Goal: Task Accomplishment & Management: Manage account settings

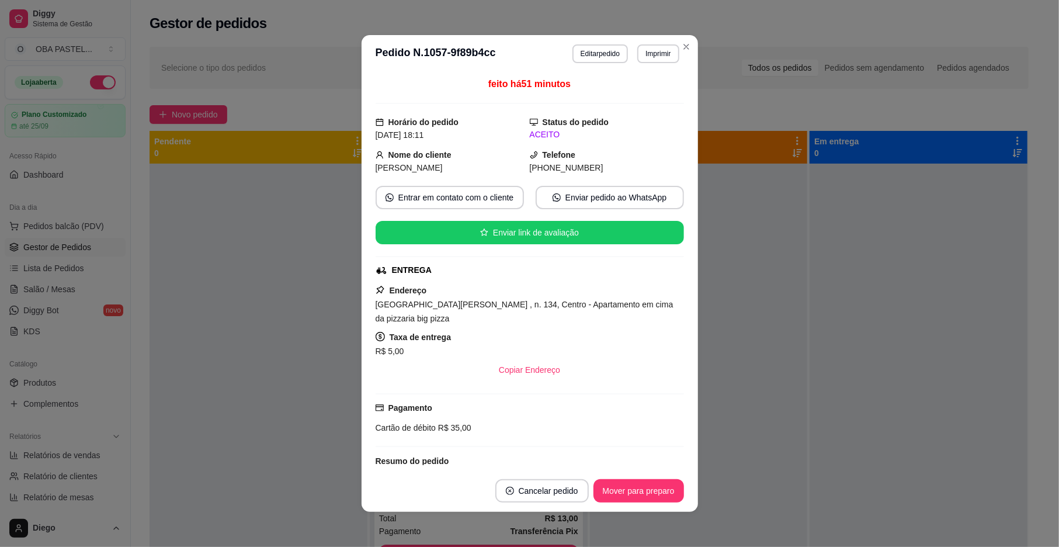
drag, startPoint x: 829, startPoint y: 220, endPoint x: 792, endPoint y: 190, distance: 47.4
select select "TOTAL_OF_ORDERS"
select select "7"
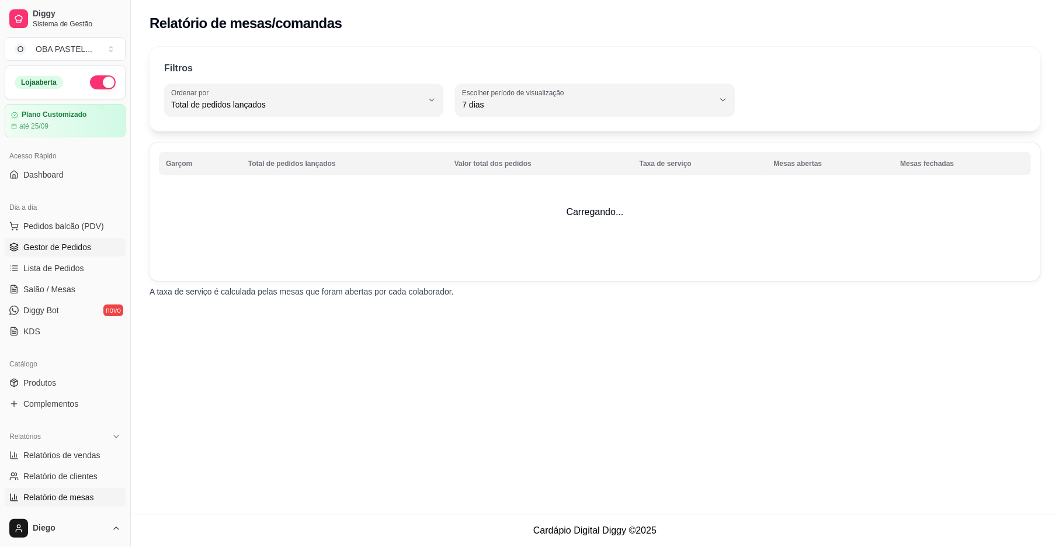
click at [68, 248] on span "Gestor de Pedidos" at bounding box center [57, 247] width 68 height 12
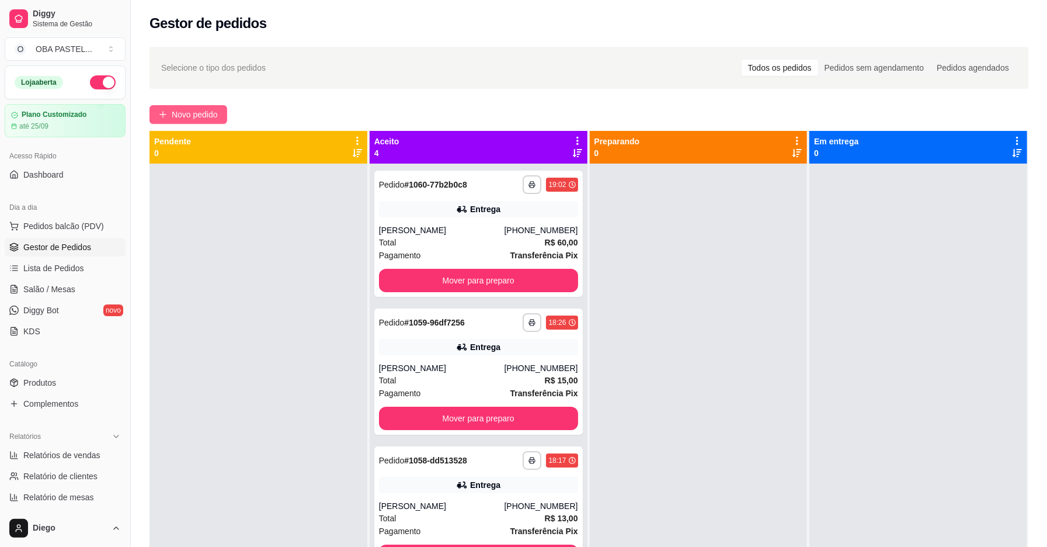
click at [180, 106] on button "Novo pedido" at bounding box center [188, 114] width 78 height 19
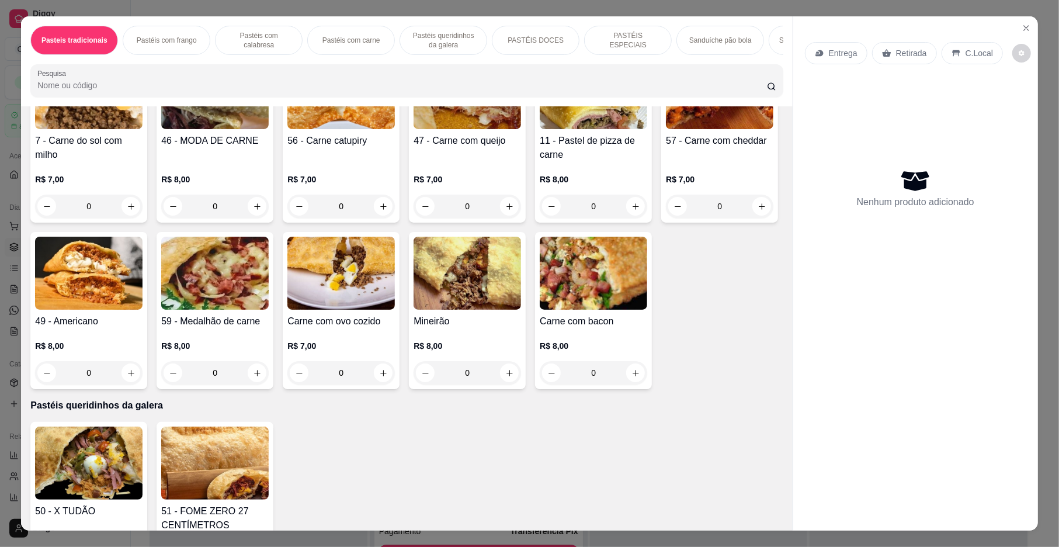
click at [770, 220] on div "Item avulso Pasteis tradicionais 1 - Carne do sol R$ 6,00 0 2 - Pastel de frang…" at bounding box center [406, 318] width 771 height 424
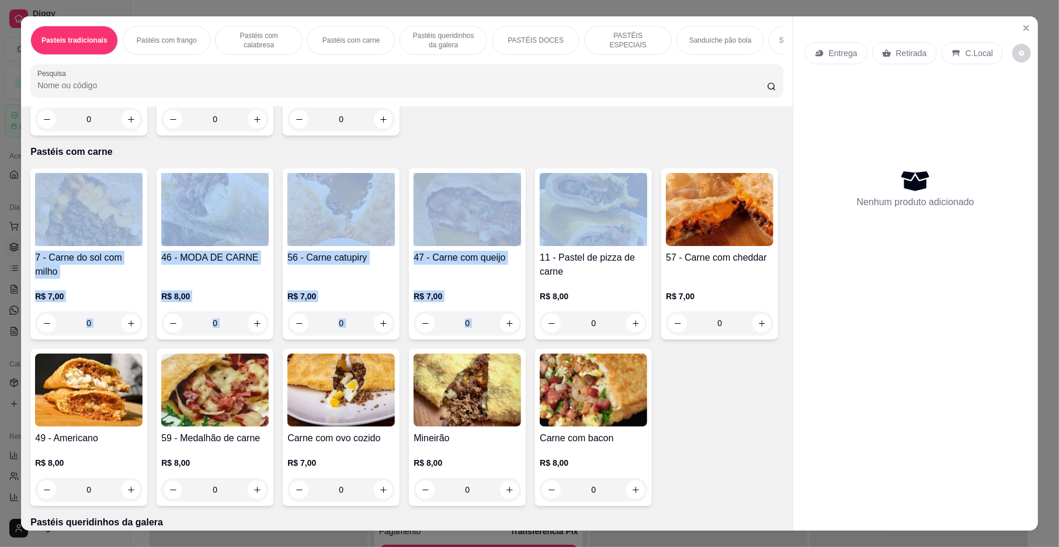
drag, startPoint x: 768, startPoint y: 216, endPoint x: 778, endPoint y: 166, distance: 50.6
click at [778, 166] on div "Item avulso Pasteis tradicionais 1 - Carne do sol R$ 6,00 0 2 - Pastel de frang…" at bounding box center [406, 318] width 771 height 424
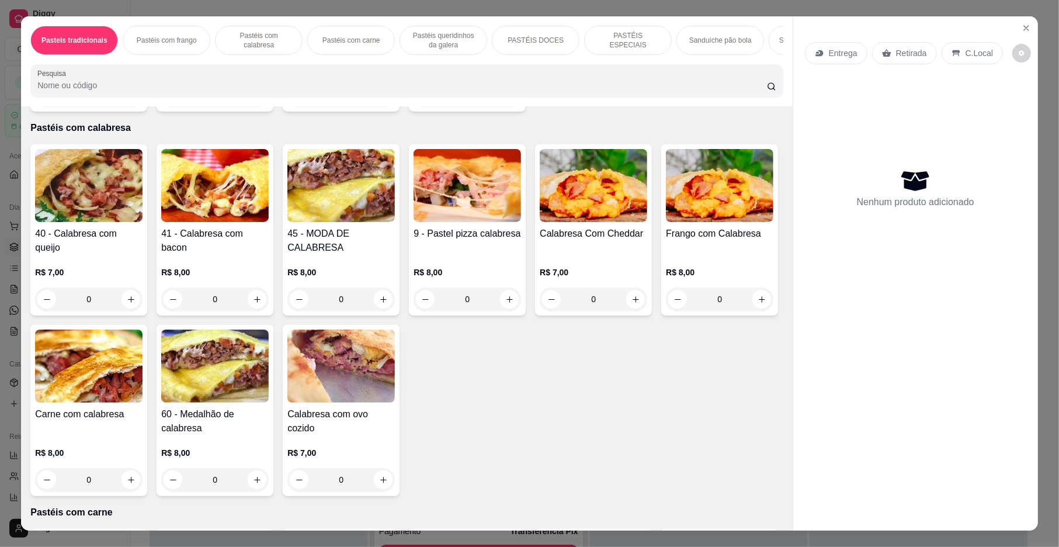
click at [770, 196] on div "Item avulso Pasteis tradicionais 1 - Carne do sol R$ 6,00 0 2 - Pastel de frang…" at bounding box center [406, 318] width 771 height 424
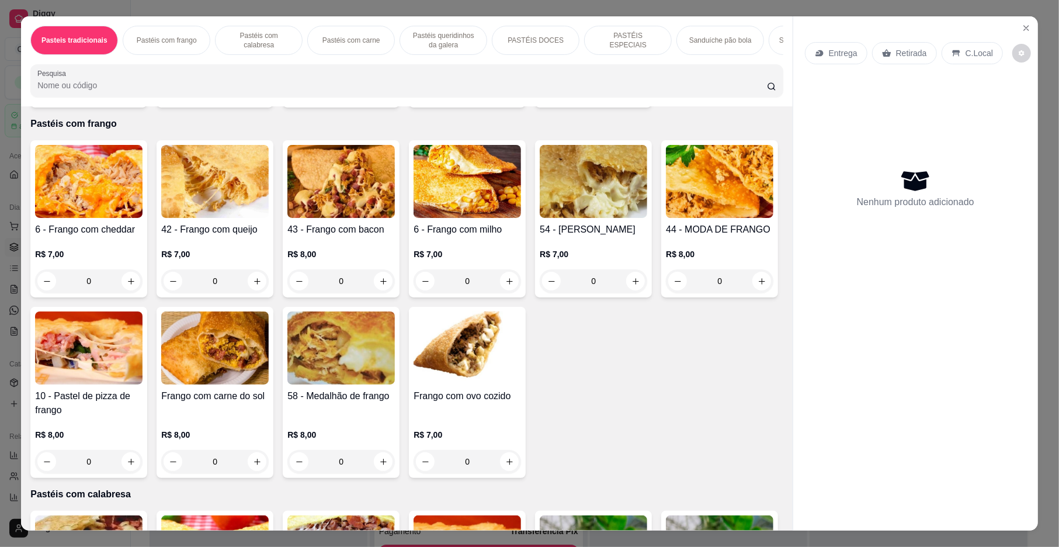
scroll to position [242, 0]
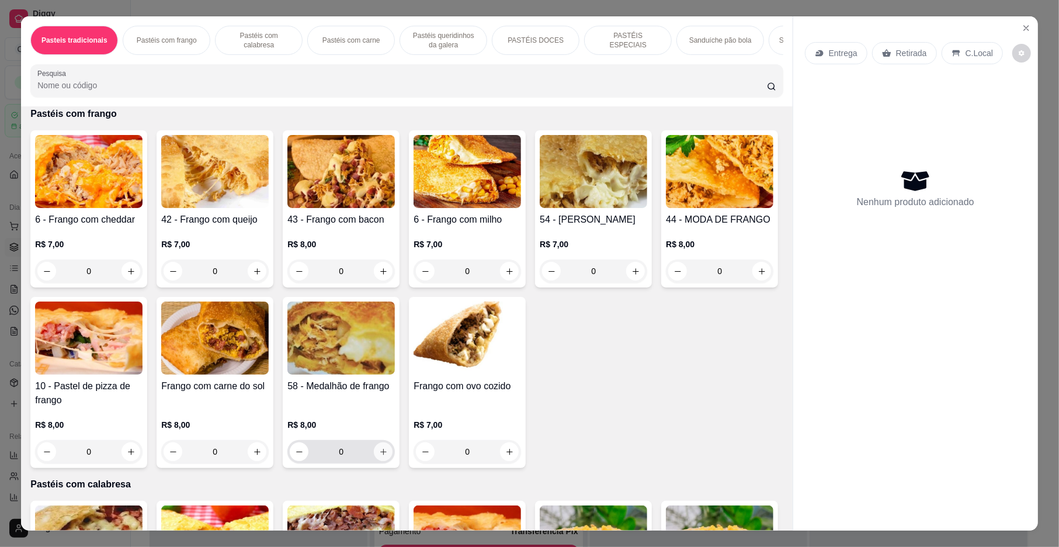
click at [388, 456] on icon "increase-product-quantity" at bounding box center [383, 451] width 9 height 9
type input "1"
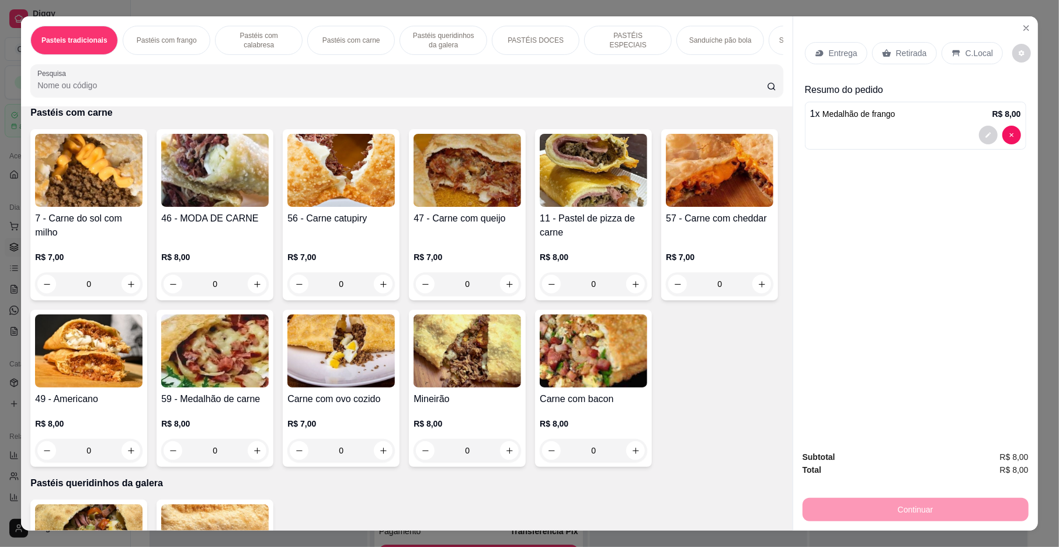
scroll to position [1065, 0]
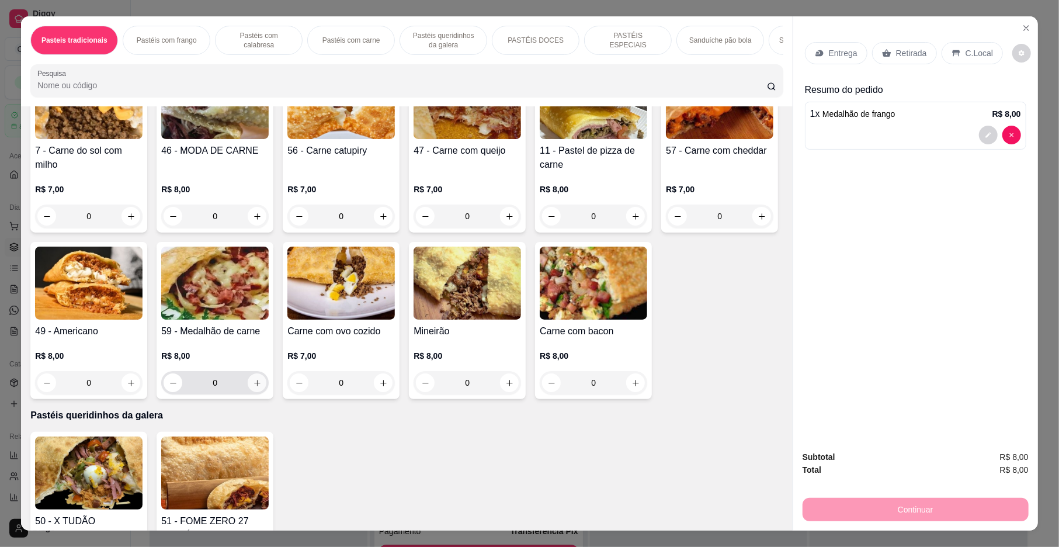
click at [262, 387] on icon "increase-product-quantity" at bounding box center [257, 382] width 9 height 9
type input "1"
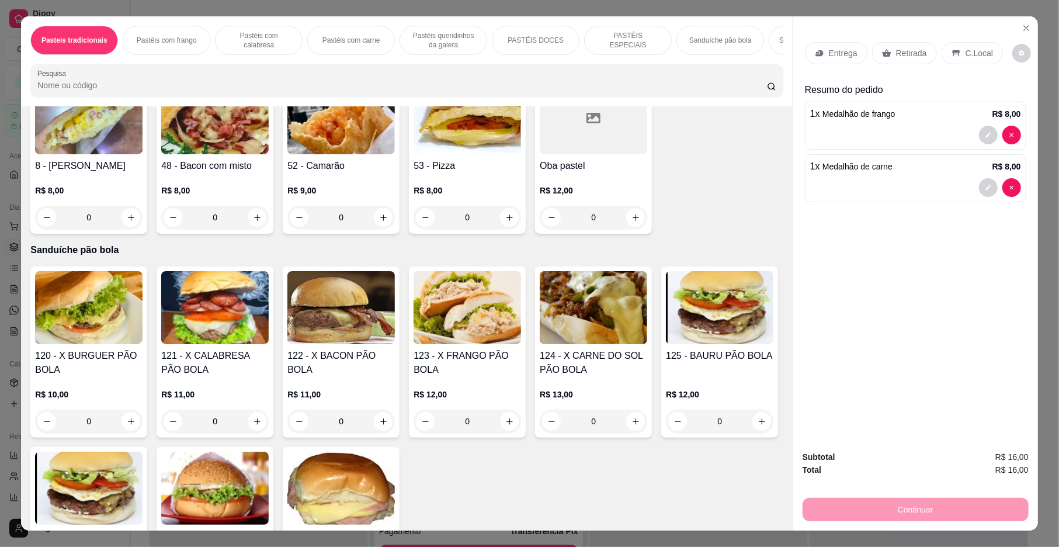
scroll to position [2005, 0]
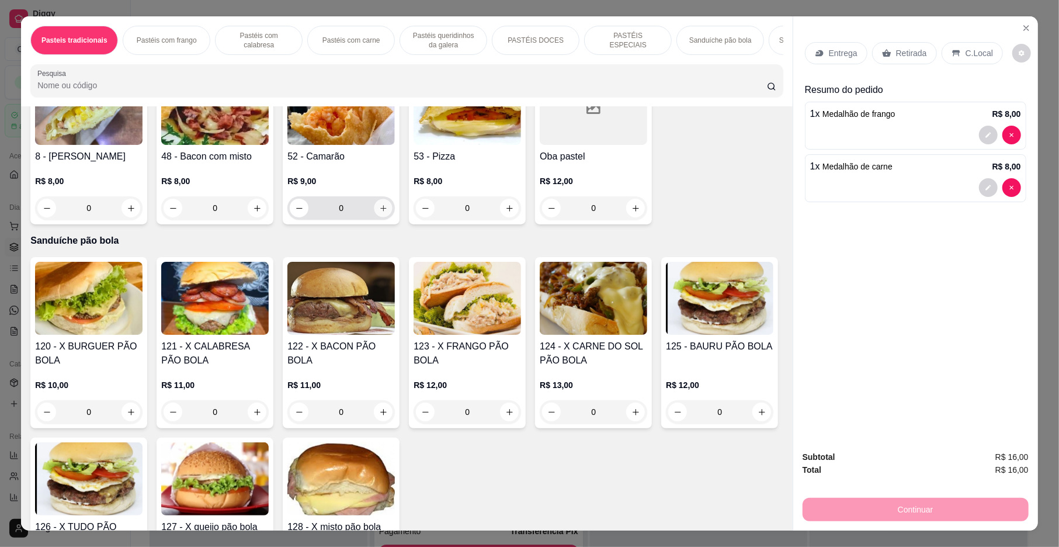
click at [376, 217] on button "increase-product-quantity" at bounding box center [383, 208] width 18 height 18
type input "1"
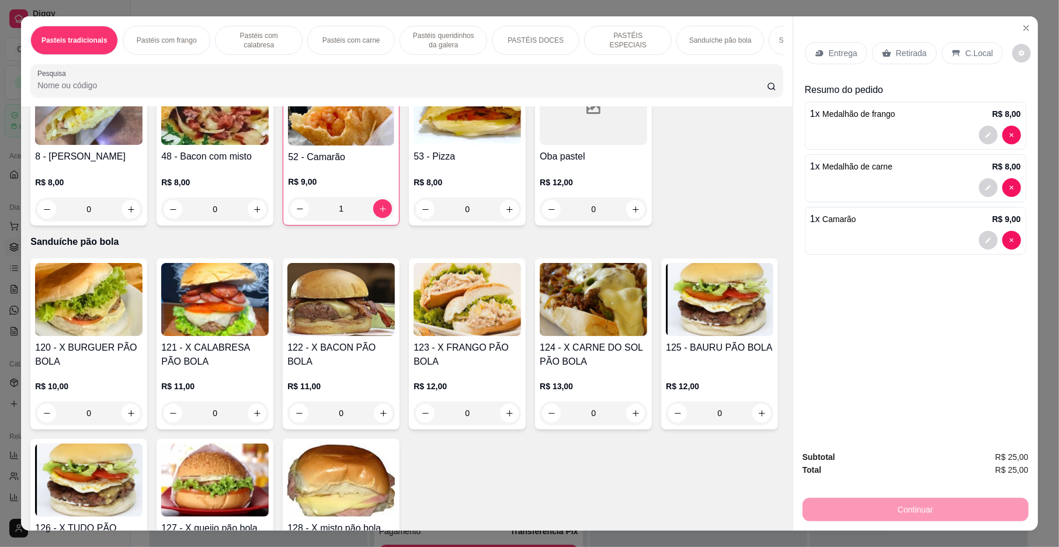
click at [896, 48] on p "Retirada" at bounding box center [911, 53] width 31 height 12
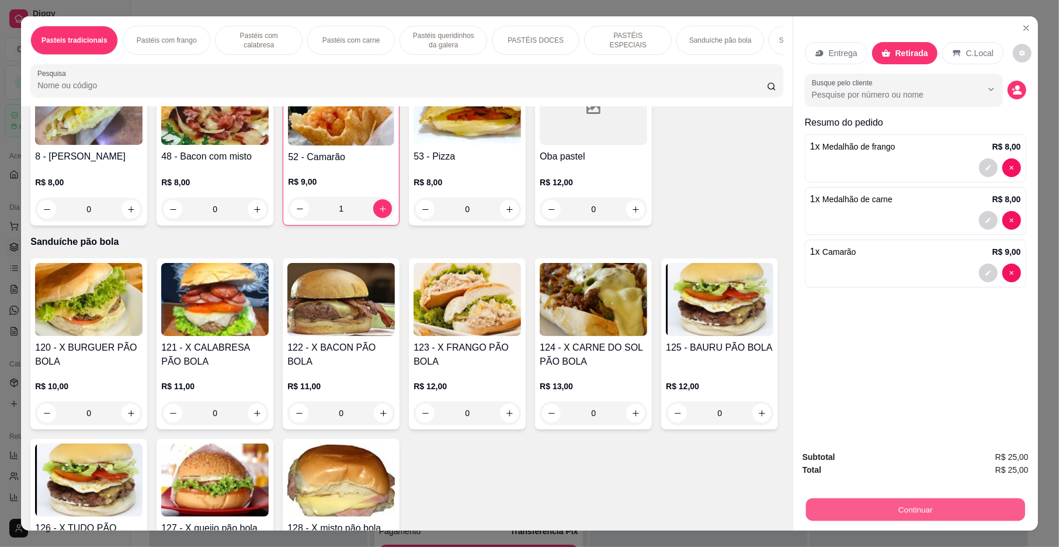
click at [932, 499] on button "Continuar" at bounding box center [915, 509] width 219 height 23
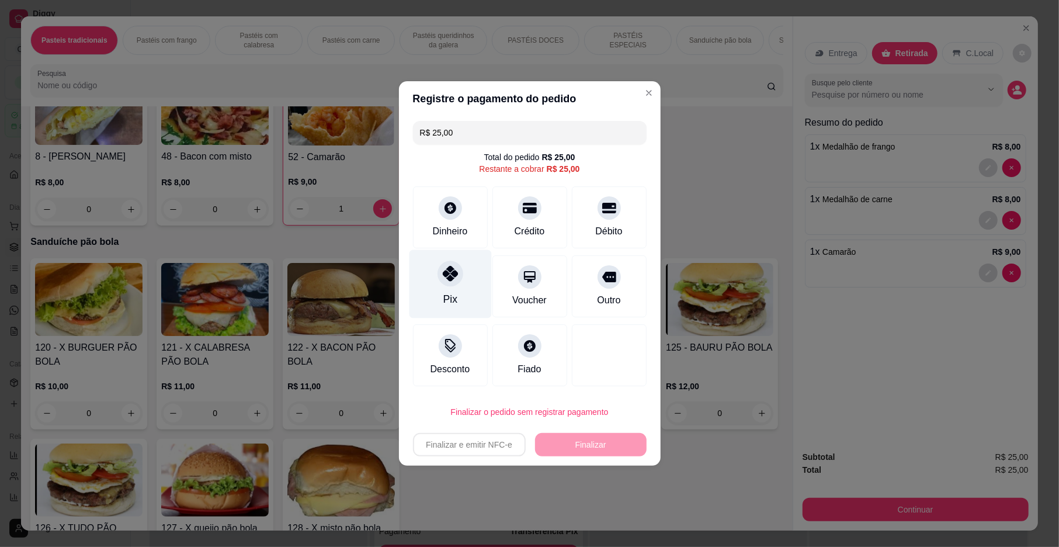
click at [453, 279] on icon at bounding box center [449, 273] width 15 height 15
type input "R$ 0,00"
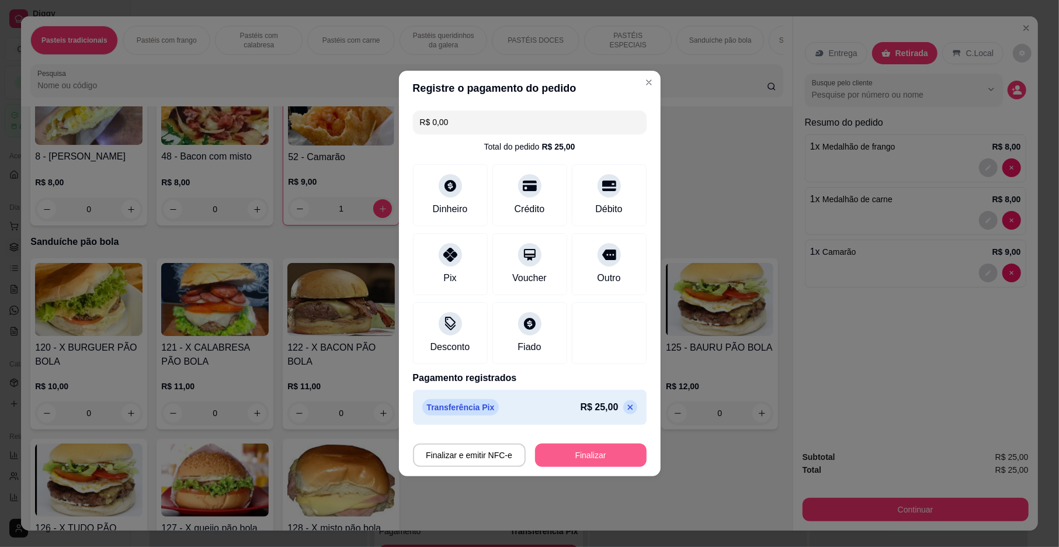
click at [575, 447] on button "Finalizar" at bounding box center [591, 454] width 112 height 23
type input "0"
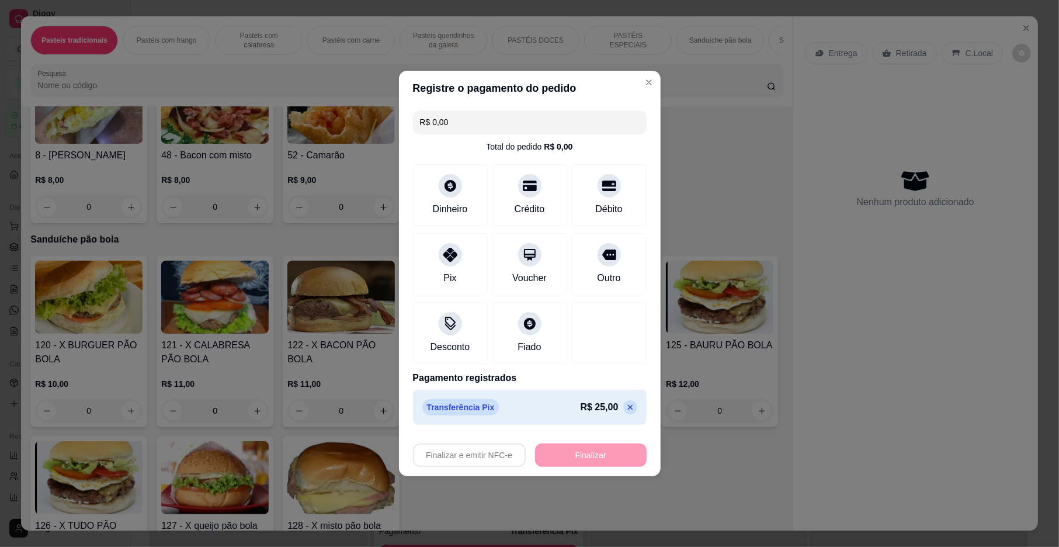
type input "-R$ 25,00"
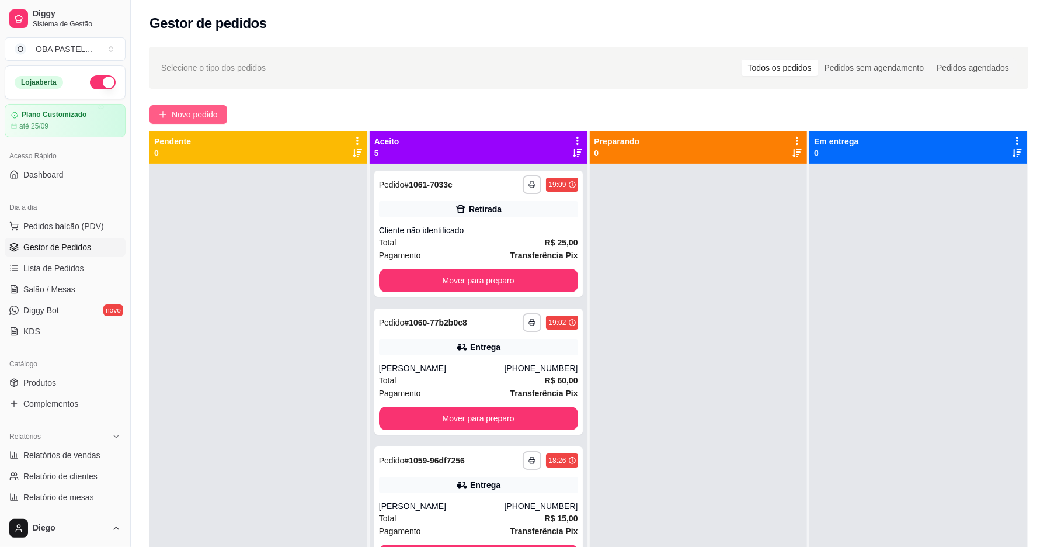
click at [173, 107] on button "Novo pedido" at bounding box center [188, 114] width 78 height 19
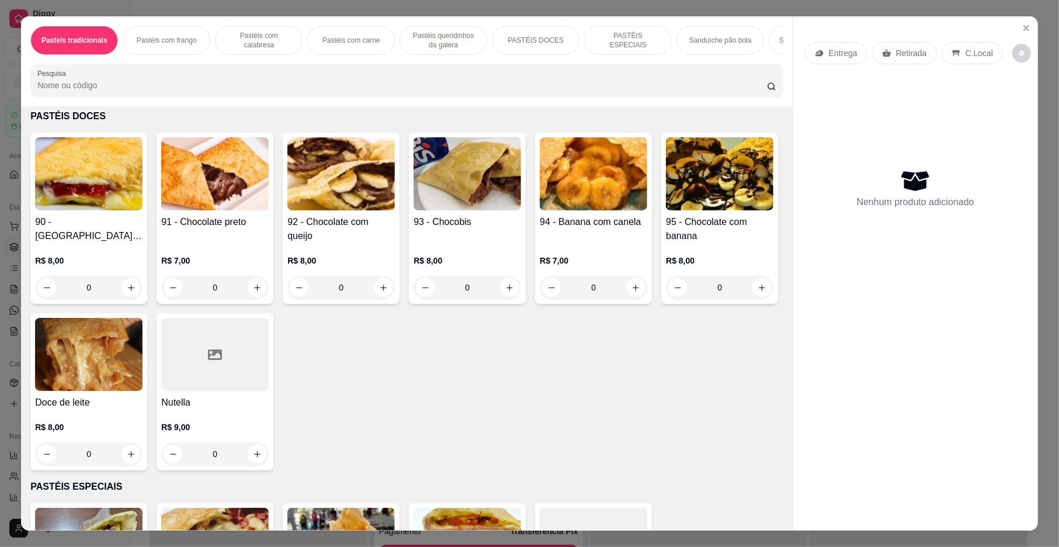
scroll to position [1530, 0]
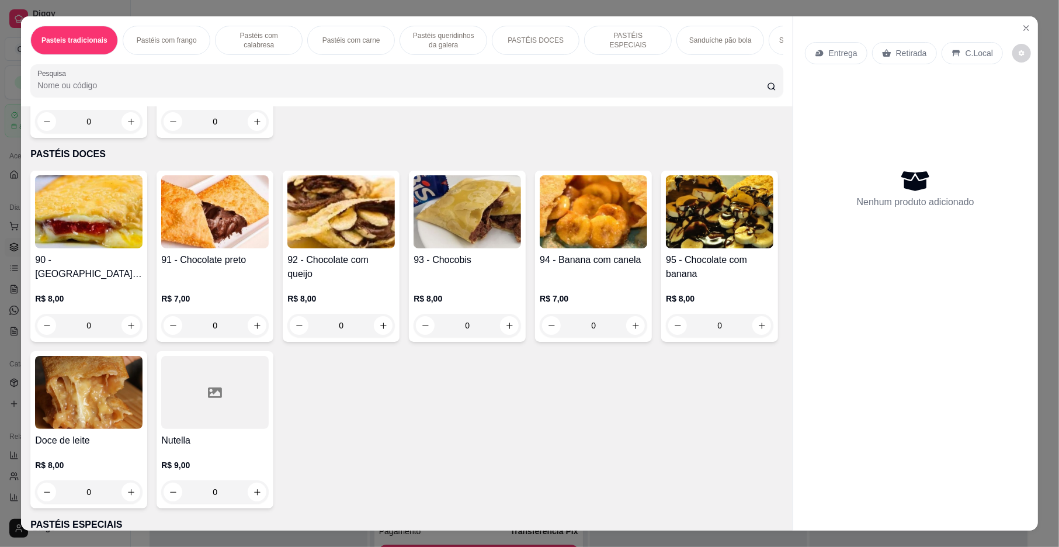
click at [214, 133] on input "0" at bounding box center [214, 121] width 65 height 23
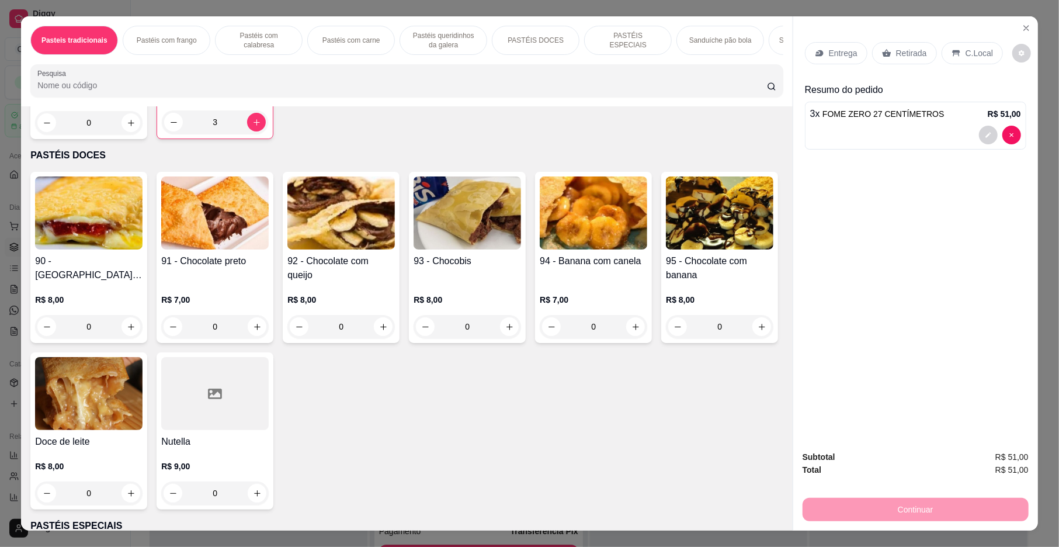
type input "3"
click at [837, 50] on p "Entrega" at bounding box center [843, 53] width 29 height 12
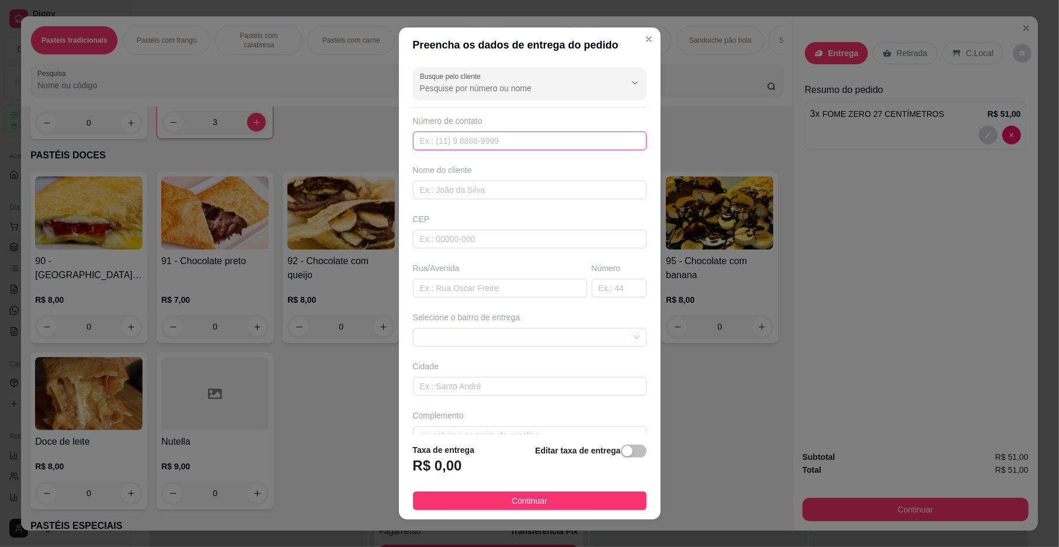
click at [464, 141] on input "text" at bounding box center [530, 140] width 234 height 19
click at [446, 197] on input "text" at bounding box center [530, 189] width 234 height 19
click at [467, 189] on input "manim" at bounding box center [530, 189] width 234 height 19
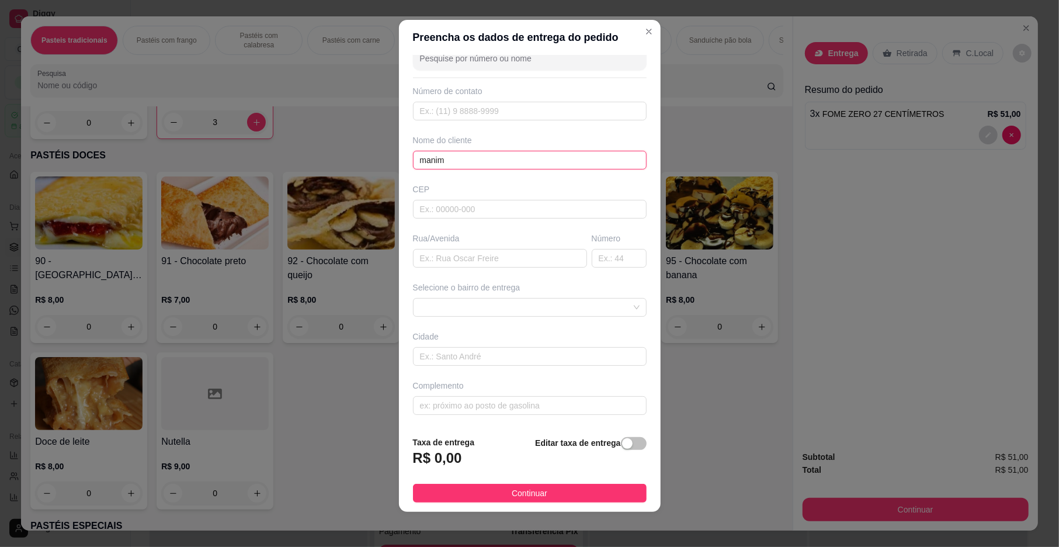
scroll to position [10, 0]
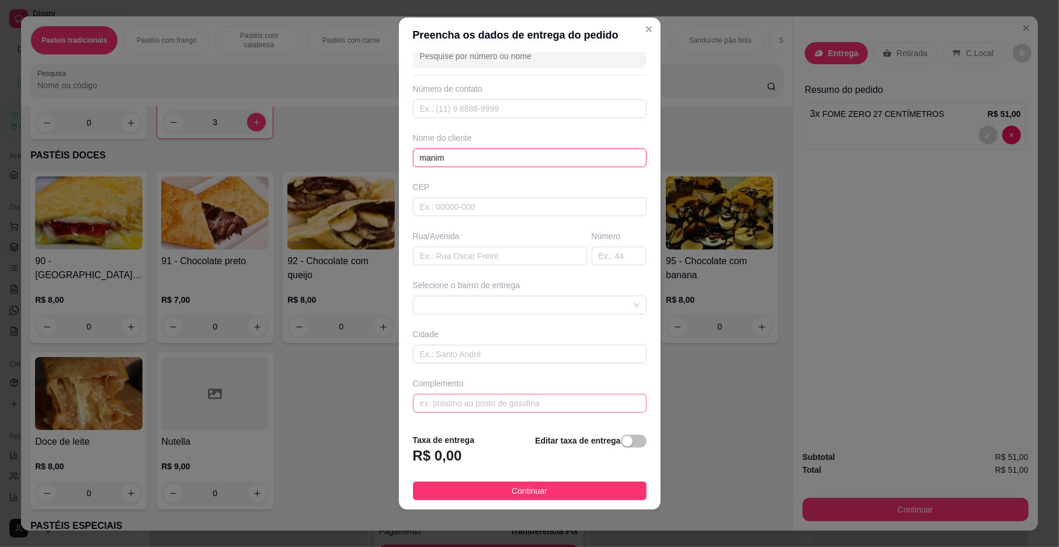
type input "manim"
click at [450, 402] on input "text" at bounding box center [530, 403] width 234 height 19
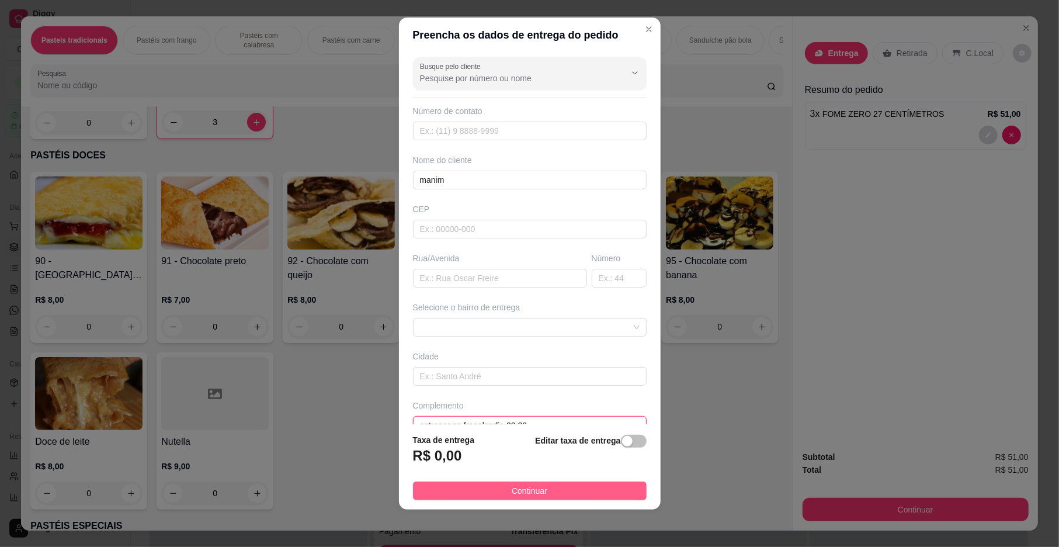
type input "entregar no fragolandia 22;30"
click at [536, 484] on button "Continuar" at bounding box center [530, 490] width 234 height 19
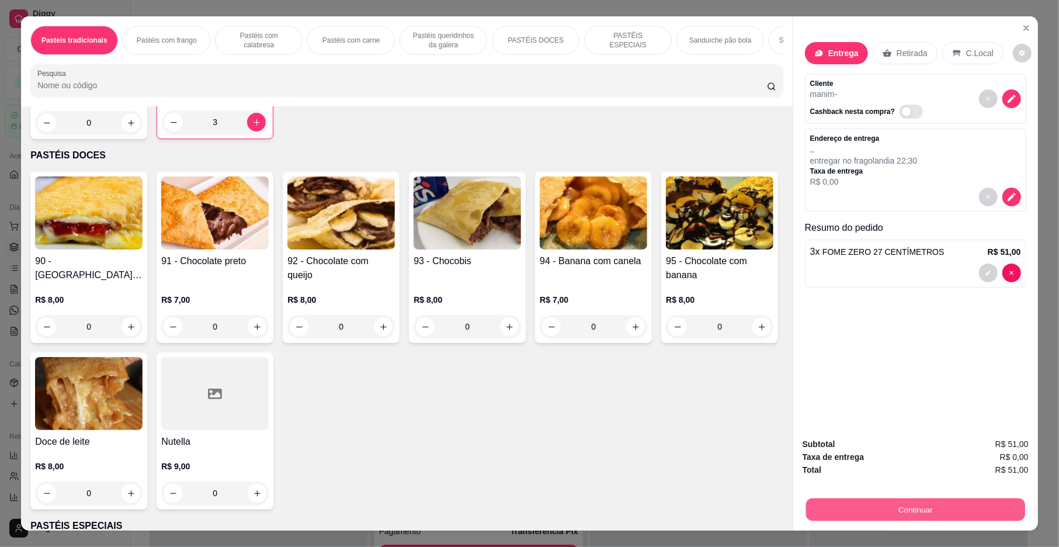
click at [850, 503] on button "Continuar" at bounding box center [915, 509] width 219 height 23
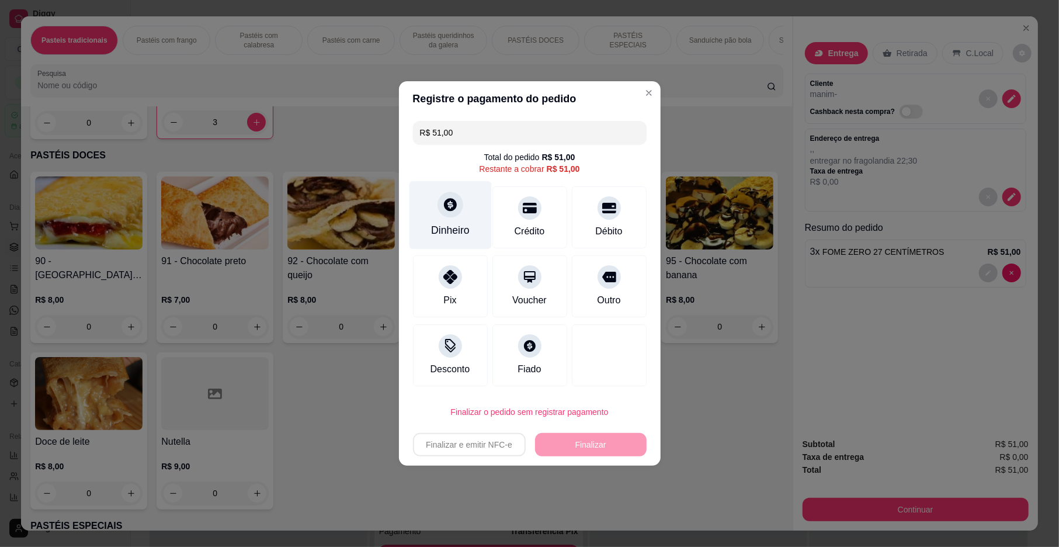
click at [446, 213] on div at bounding box center [450, 205] width 26 height 26
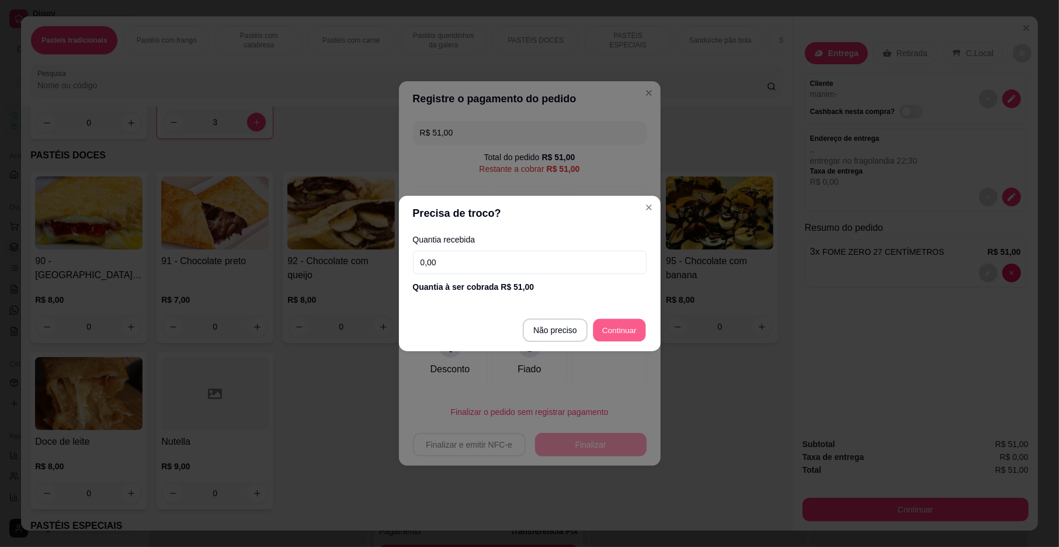
type input "R$ 0,00"
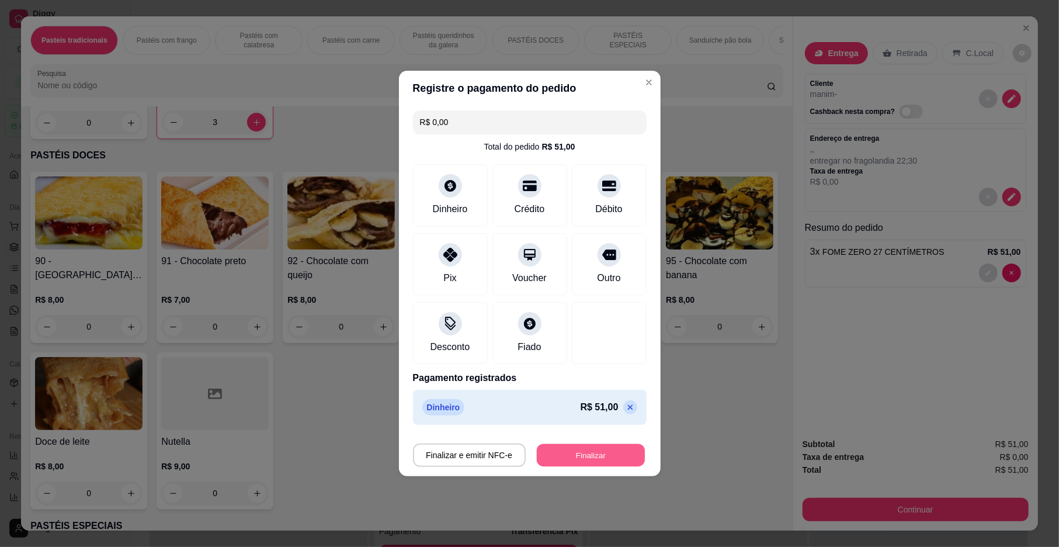
click at [585, 453] on button "Finalizar" at bounding box center [591, 455] width 108 height 23
type input "0"
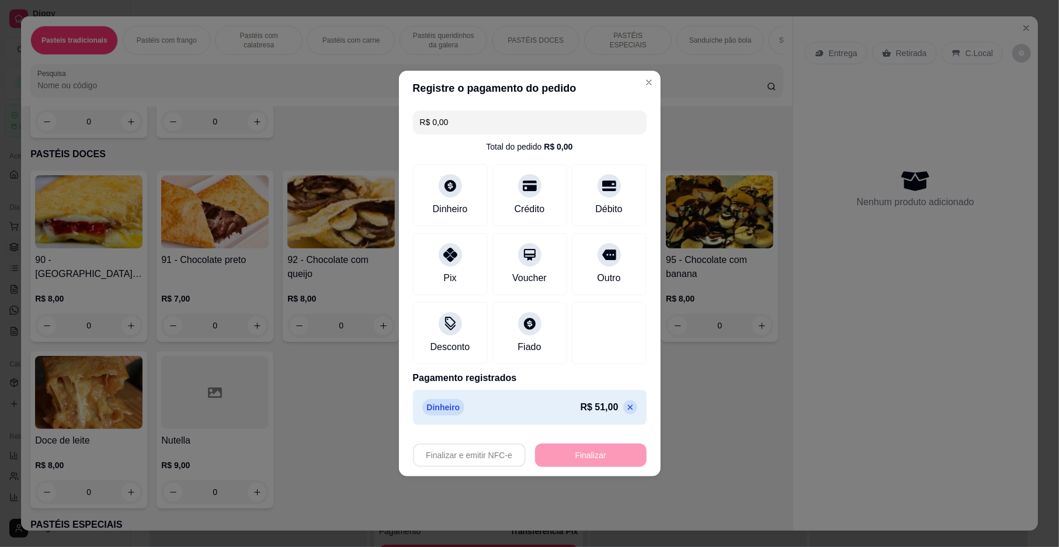
type input "-R$ 51,00"
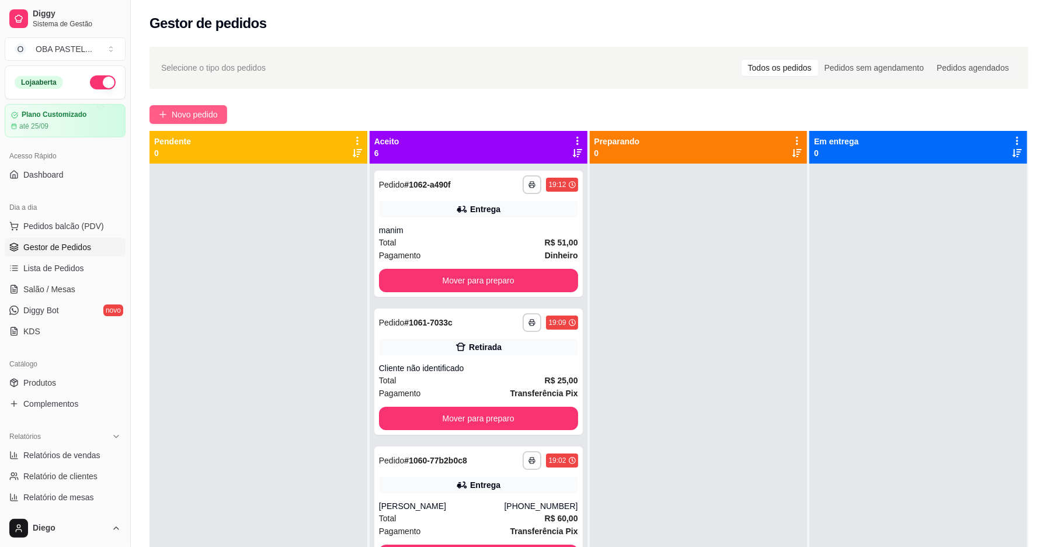
click at [176, 115] on span "Novo pedido" at bounding box center [195, 114] width 46 height 13
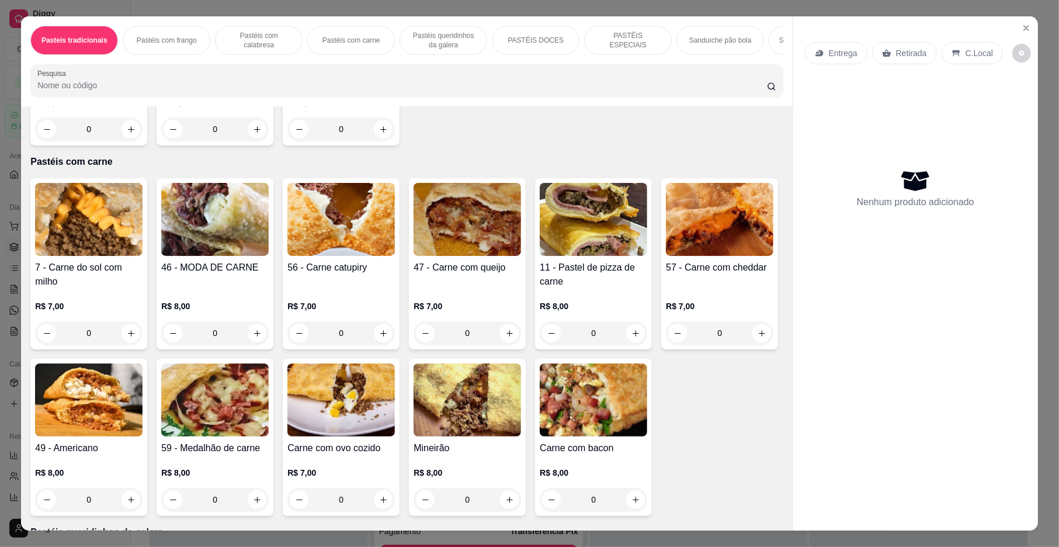
scroll to position [911, 0]
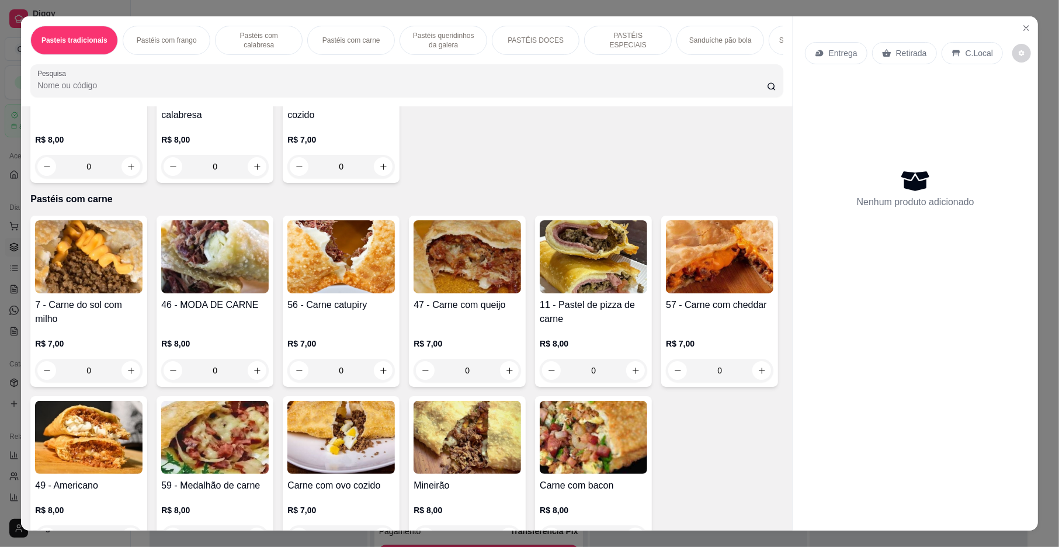
drag, startPoint x: 777, startPoint y: 192, endPoint x: 771, endPoint y: 215, distance: 24.1
click at [771, 215] on div "Item avulso Pasteis tradicionais 1 - Carne do sol R$ 6,00 0 2 - Pastel de frang…" at bounding box center [406, 318] width 771 height 424
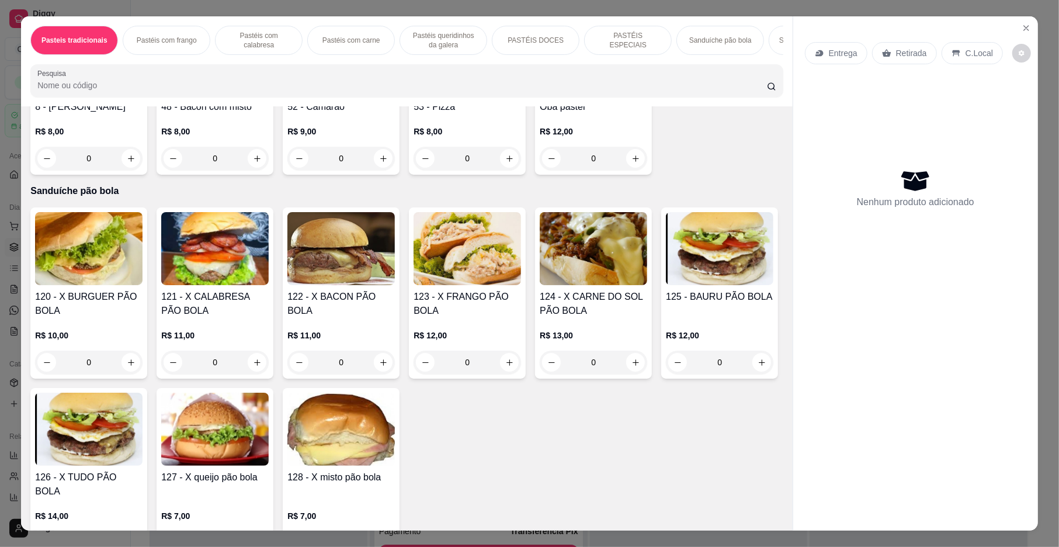
scroll to position [2101, 0]
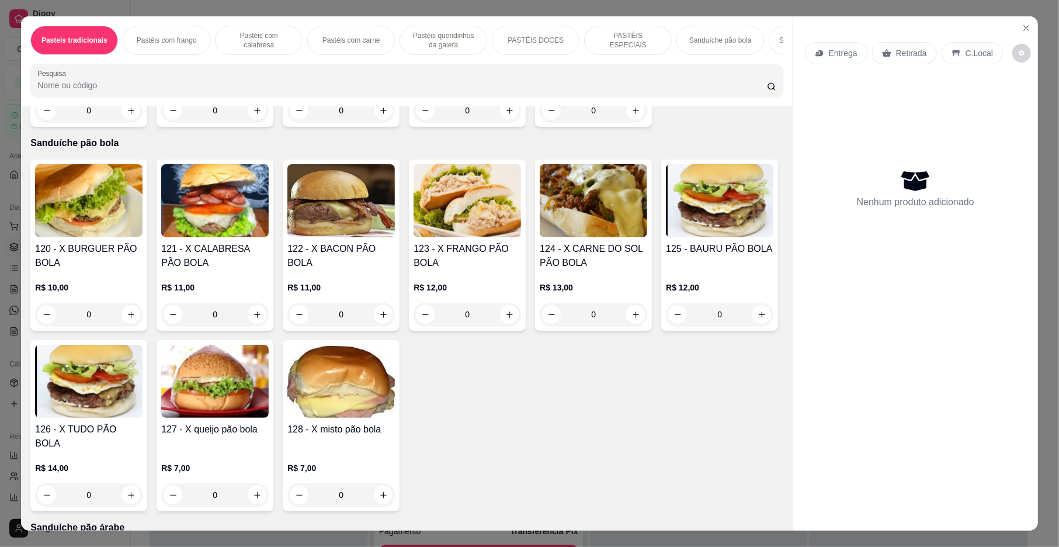
click at [750, 127] on div "8 - Oba oba R$ 8,00 0 48 - Bacon com misto R$ 8,00 0 52 - Camarão R$ 9,00 0 53 …" at bounding box center [406, 48] width 752 height 157
click at [257, 120] on button "increase-product-quantity" at bounding box center [257, 110] width 19 height 19
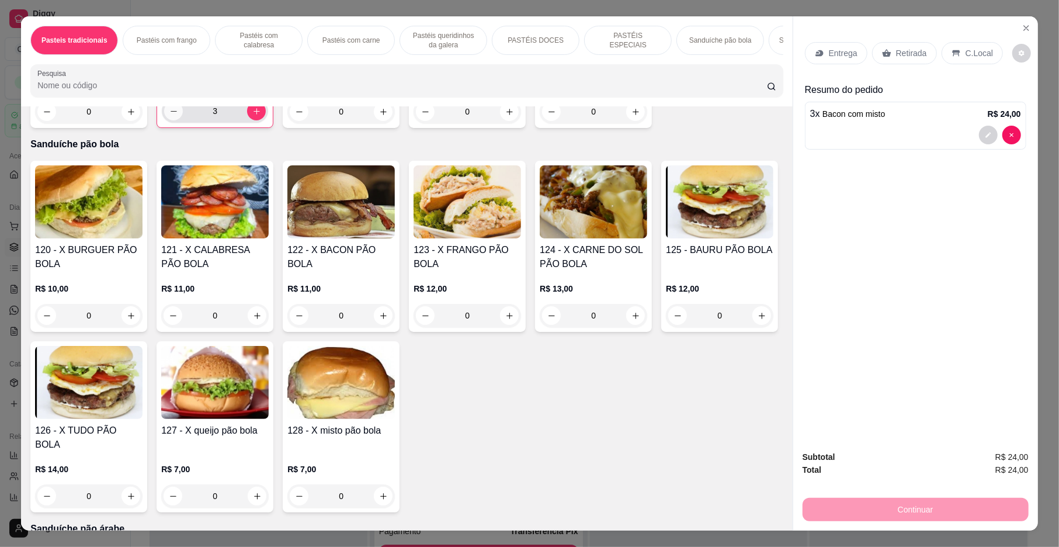
click at [169, 116] on icon "decrease-product-quantity" at bounding box center [173, 111] width 9 height 9
type input "2"
click at [841, 51] on p "Entrega" at bounding box center [843, 53] width 29 height 12
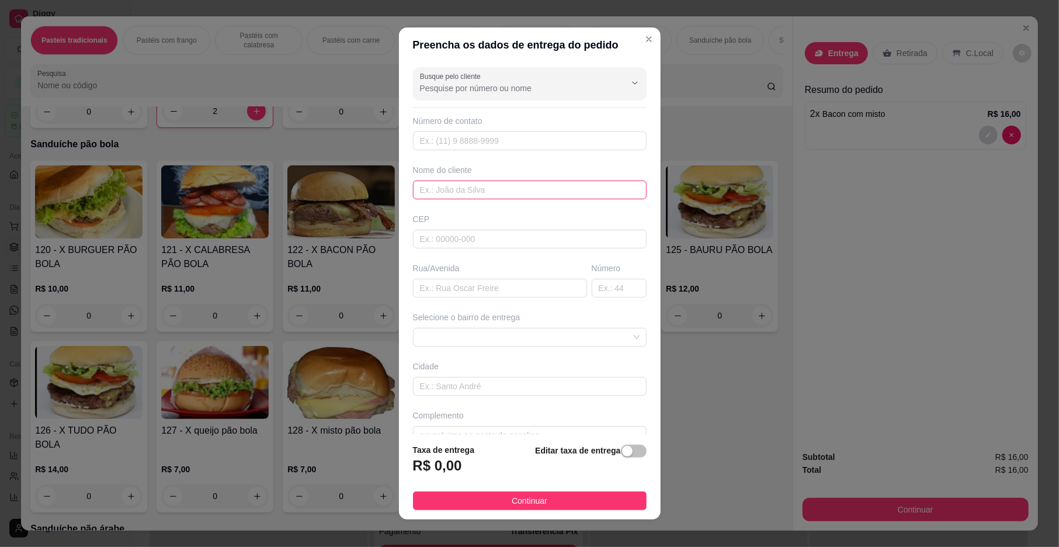
click at [426, 190] on input "text" at bounding box center [530, 189] width 234 height 19
type input "larissa"
click at [432, 292] on input "text" at bounding box center [500, 288] width 174 height 19
click at [463, 335] on span at bounding box center [530, 337] width 220 height 18
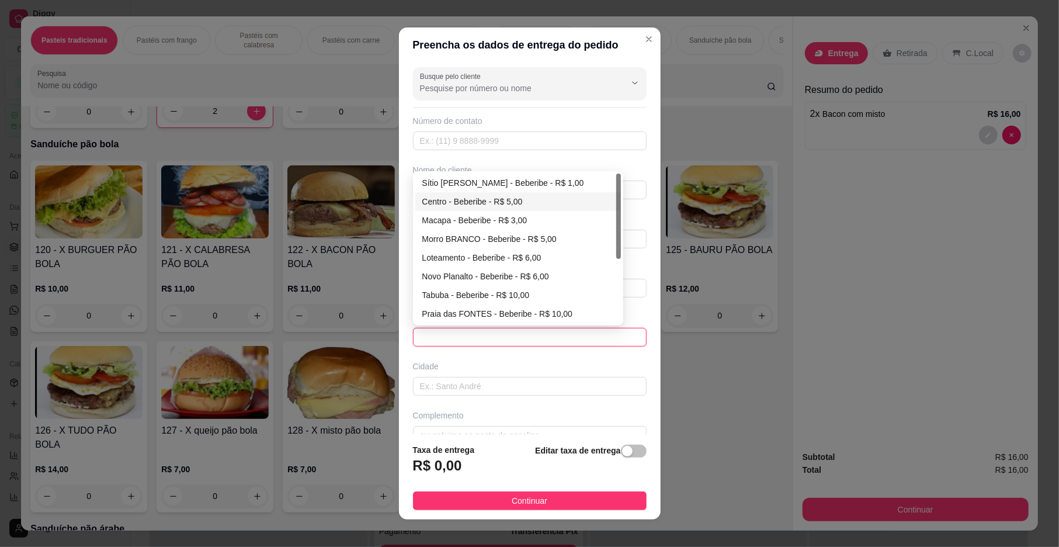
click at [473, 201] on div "Centro - Beberibe - R$ 5,00" at bounding box center [518, 201] width 192 height 13
type input "Beberibe"
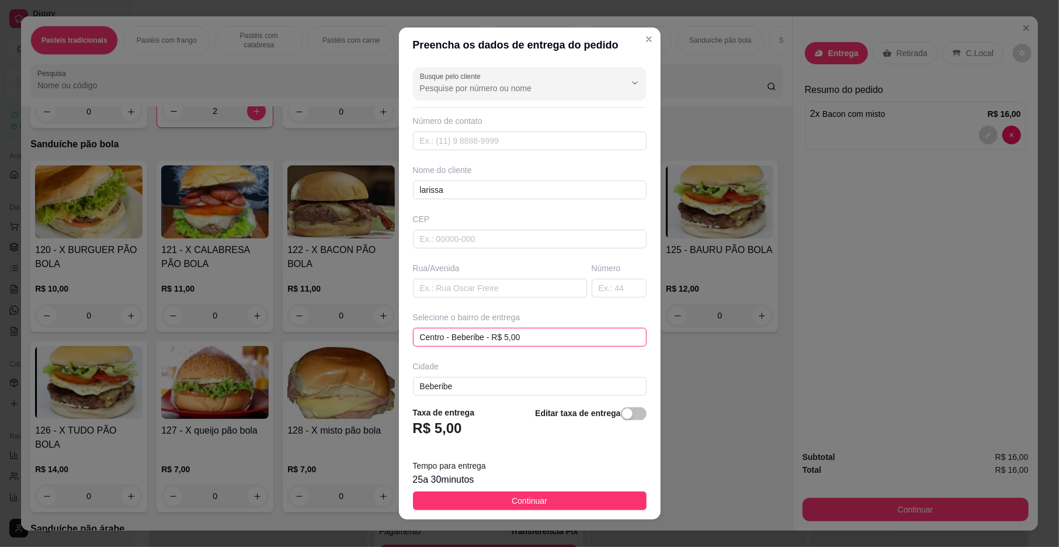
scroll to position [62, 0]
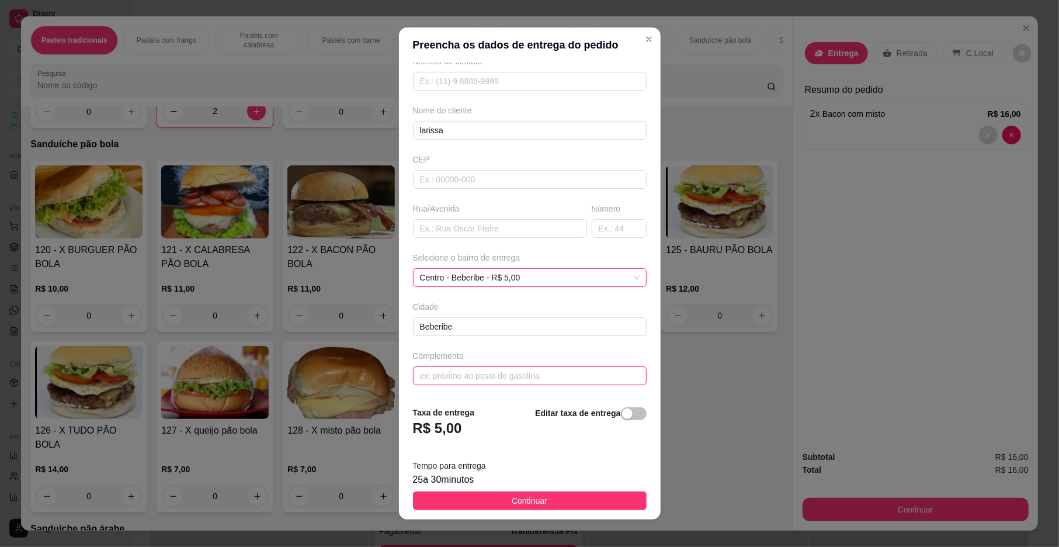
click at [426, 370] on input "text" at bounding box center [530, 375] width 234 height 19
click at [432, 373] on input "postomorro branco" at bounding box center [530, 375] width 234 height 19
click at [434, 377] on input "postomorro branco" at bounding box center [530, 375] width 234 height 19
type input "posto morro branco"
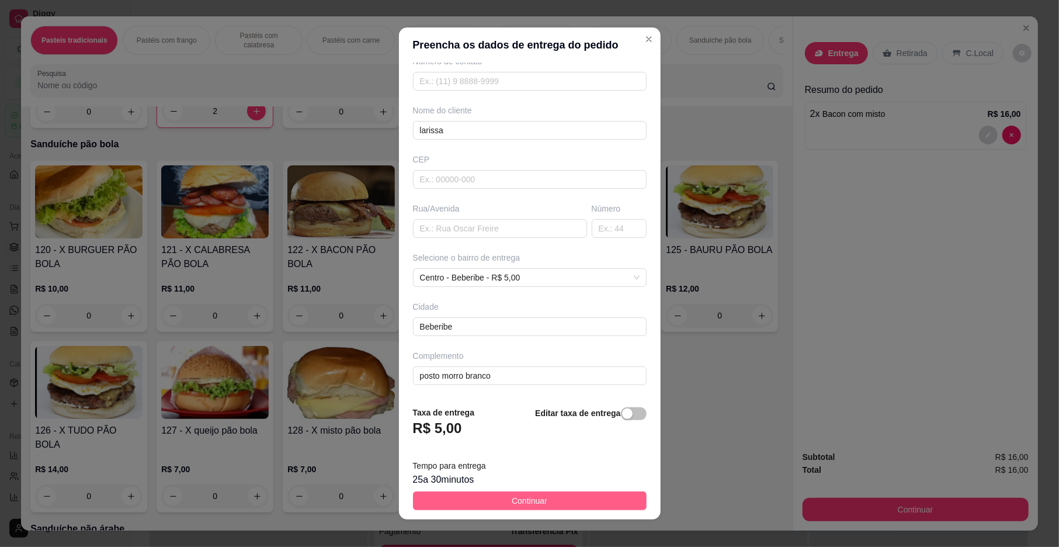
click at [524, 498] on span "Continuar" at bounding box center [530, 500] width 36 height 13
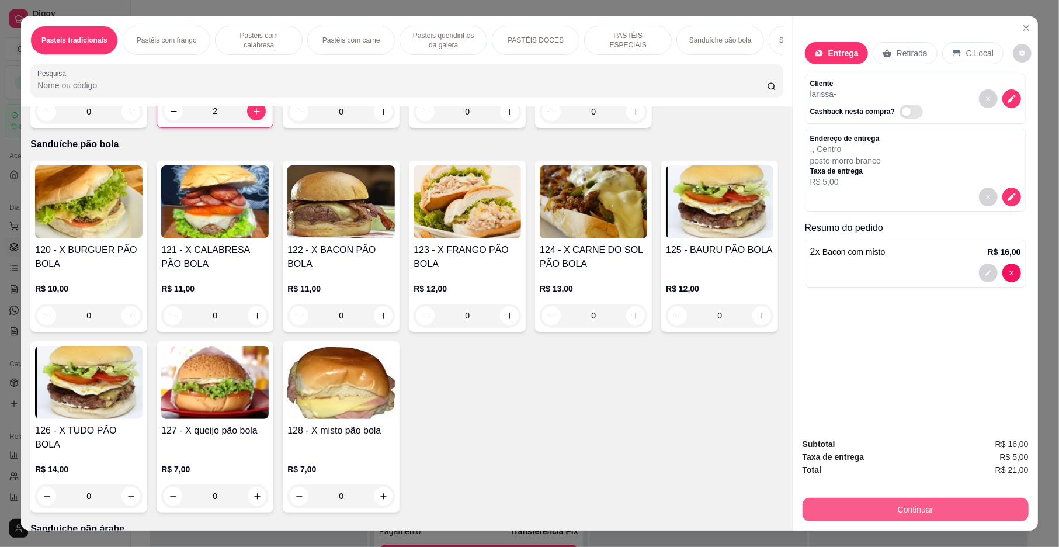
click at [881, 507] on button "Continuar" at bounding box center [915, 509] width 226 height 23
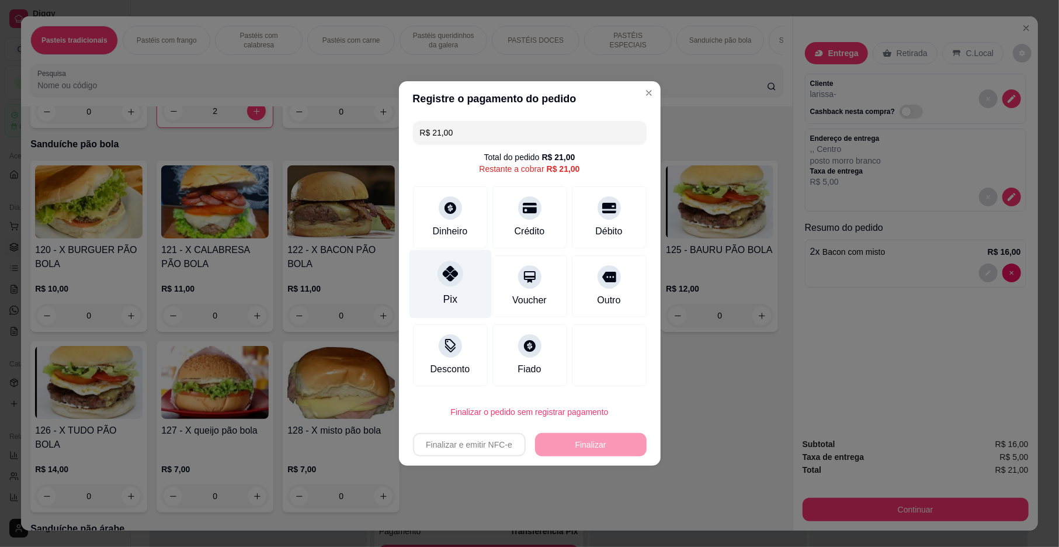
click at [444, 272] on icon at bounding box center [449, 273] width 15 height 15
type input "R$ 0,00"
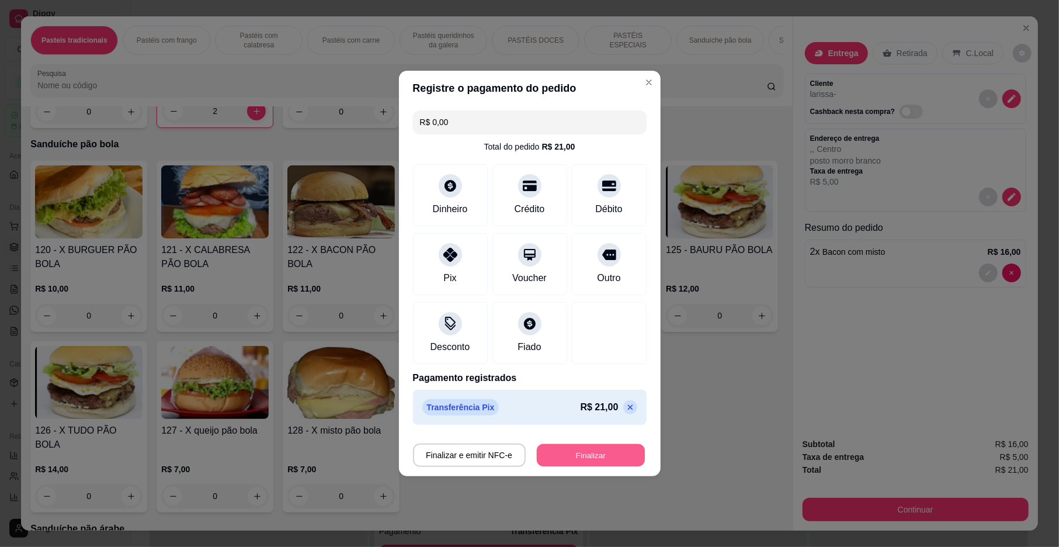
click at [589, 445] on button "Finalizar" at bounding box center [591, 455] width 108 height 23
click at [589, 445] on div "Finalizar e emitir NFC-e Finalizar" at bounding box center [530, 454] width 234 height 23
type input "0"
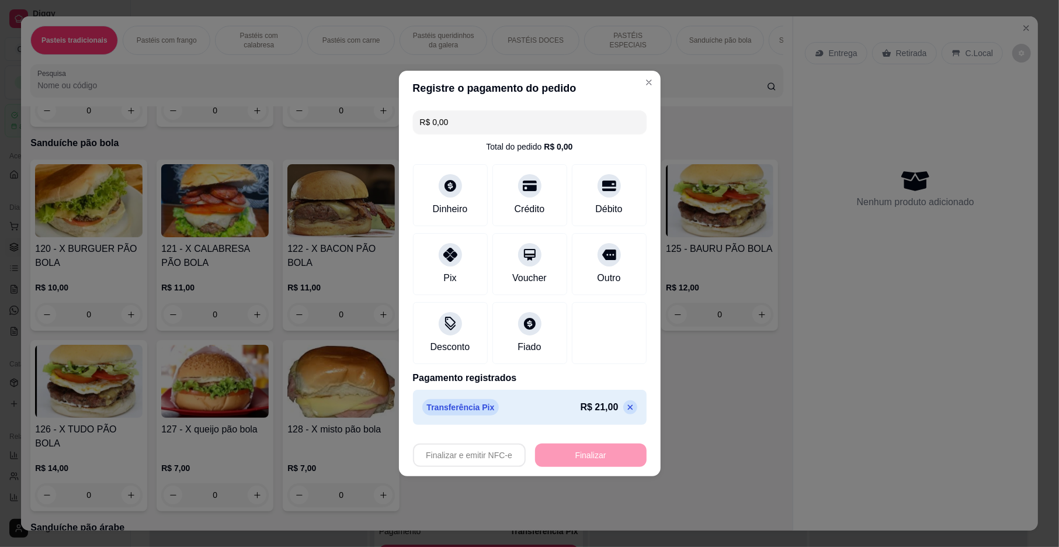
type input "-R$ 21,00"
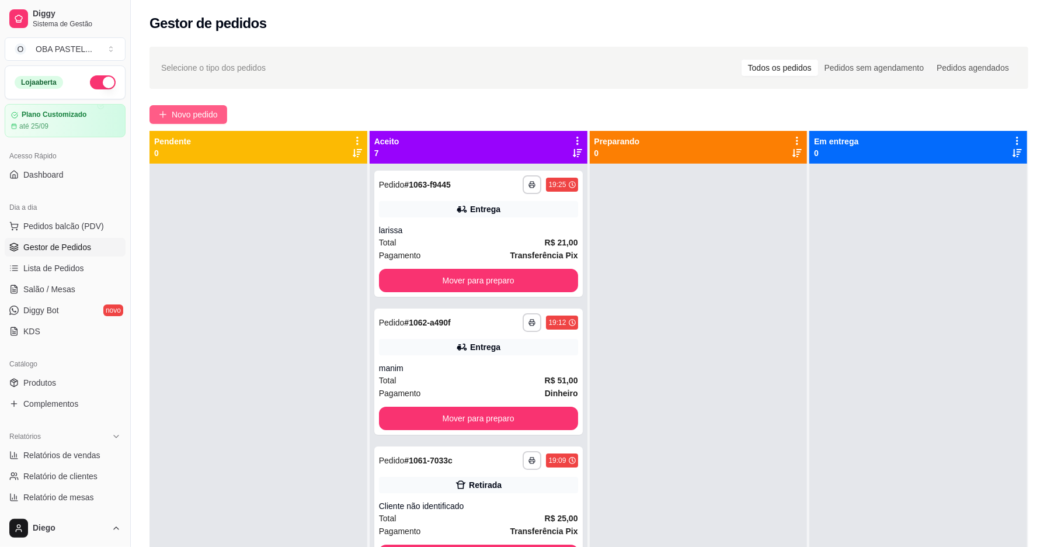
click at [180, 107] on button "Novo pedido" at bounding box center [188, 114] width 78 height 19
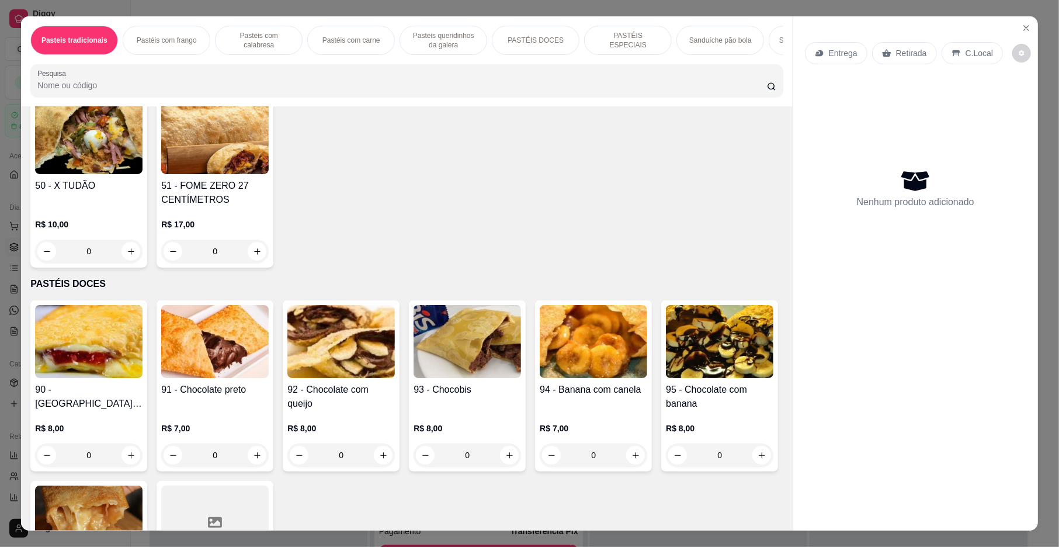
scroll to position [1402, 0]
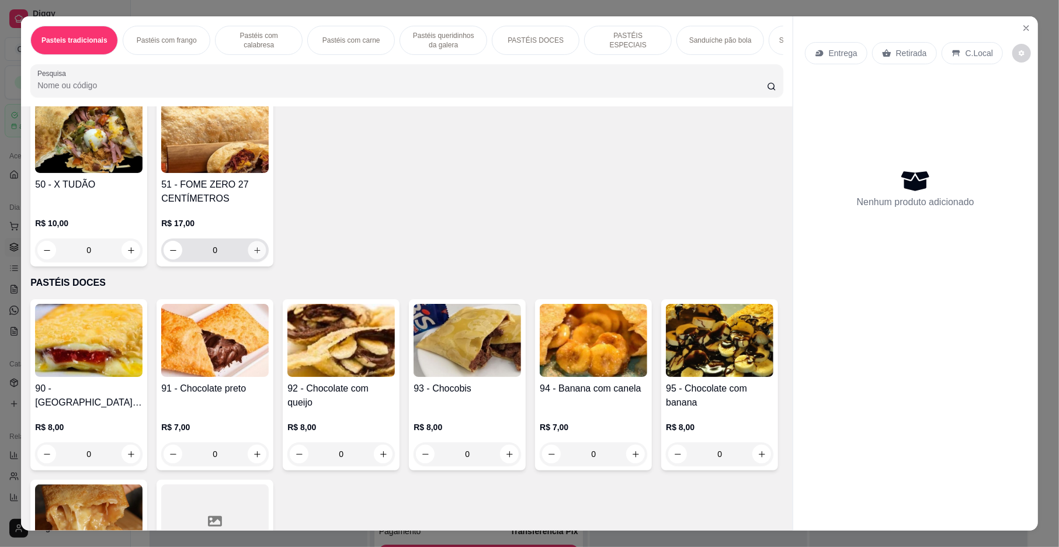
click at [251, 259] on button "increase-product-quantity" at bounding box center [257, 250] width 18 height 18
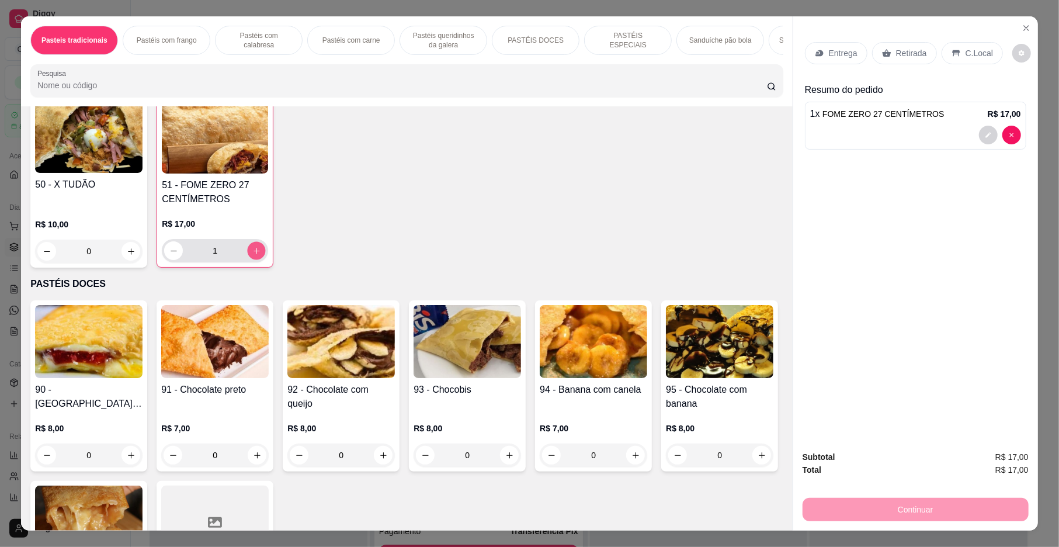
click at [251, 260] on button "increase-product-quantity" at bounding box center [257, 251] width 18 height 18
type input "2"
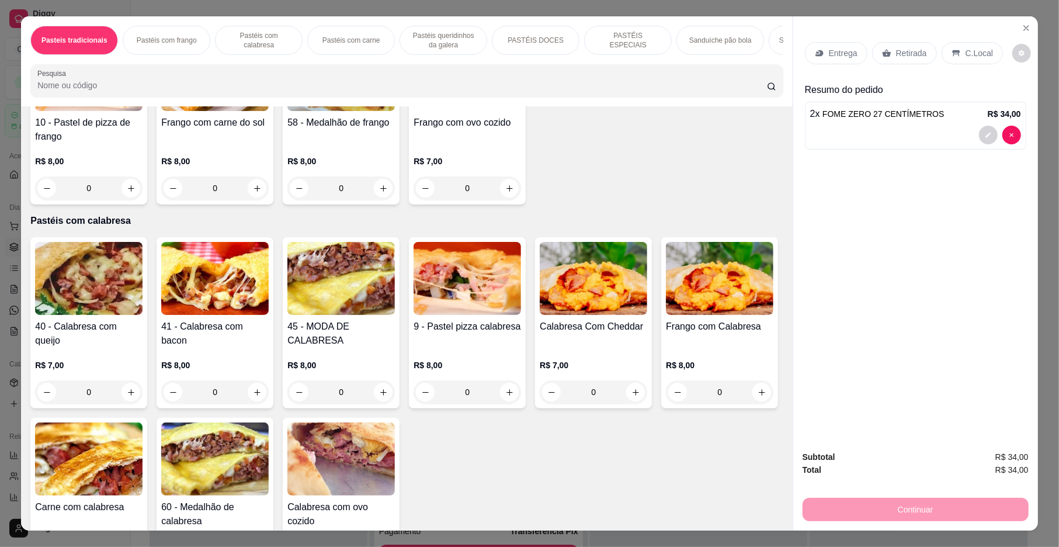
scroll to position [0, 0]
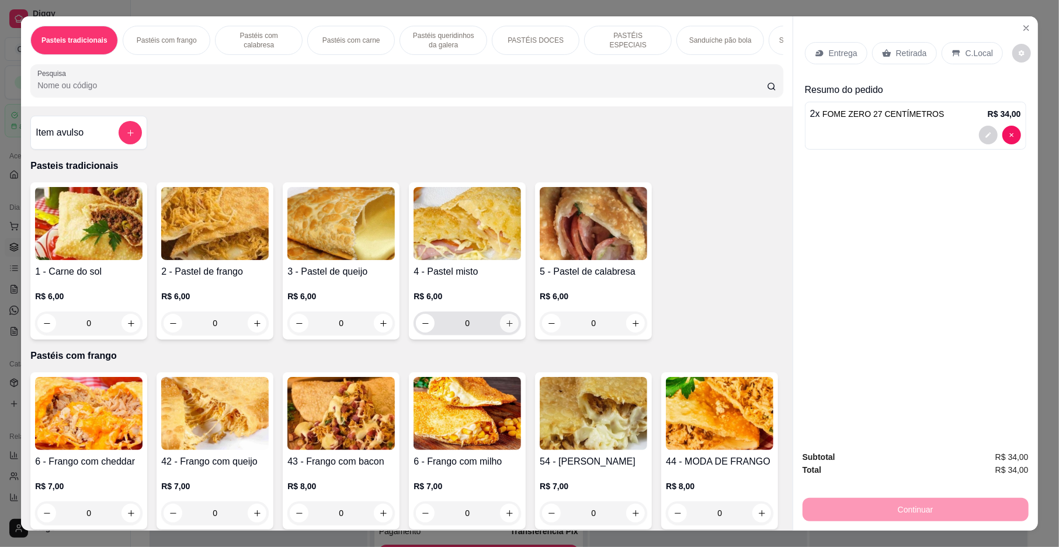
click at [505, 328] on icon "increase-product-quantity" at bounding box center [509, 323] width 9 height 9
type input "1"
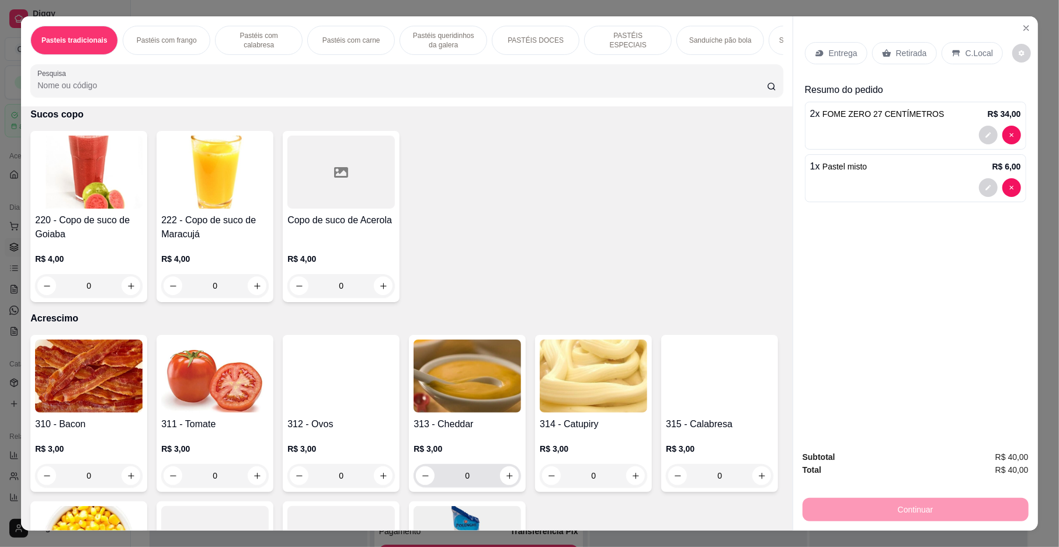
scroll to position [3670, 0]
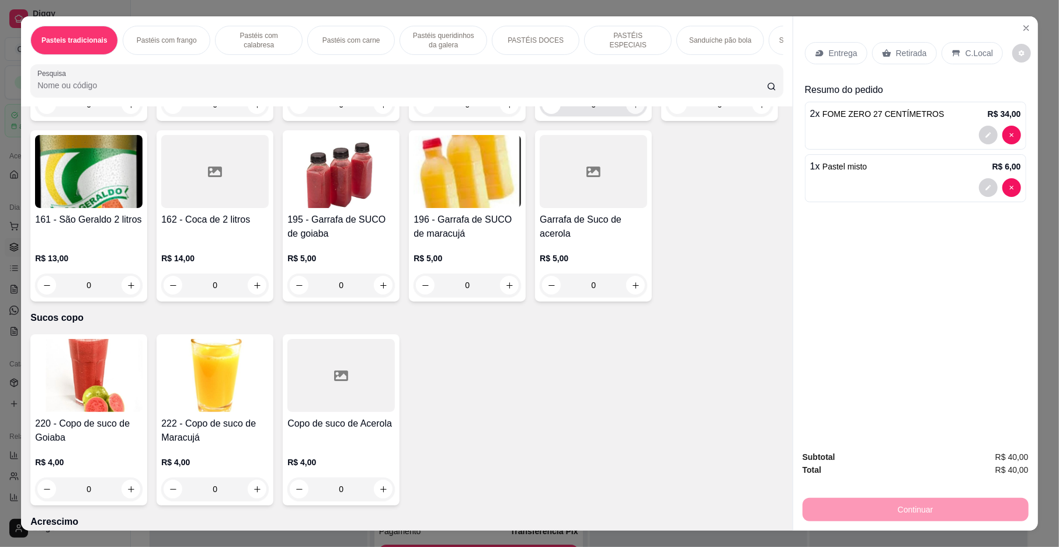
click at [631, 109] on icon "increase-product-quantity" at bounding box center [635, 104] width 9 height 9
type input "1"
click at [954, 47] on div "C.Local" at bounding box center [971, 53] width 61 height 22
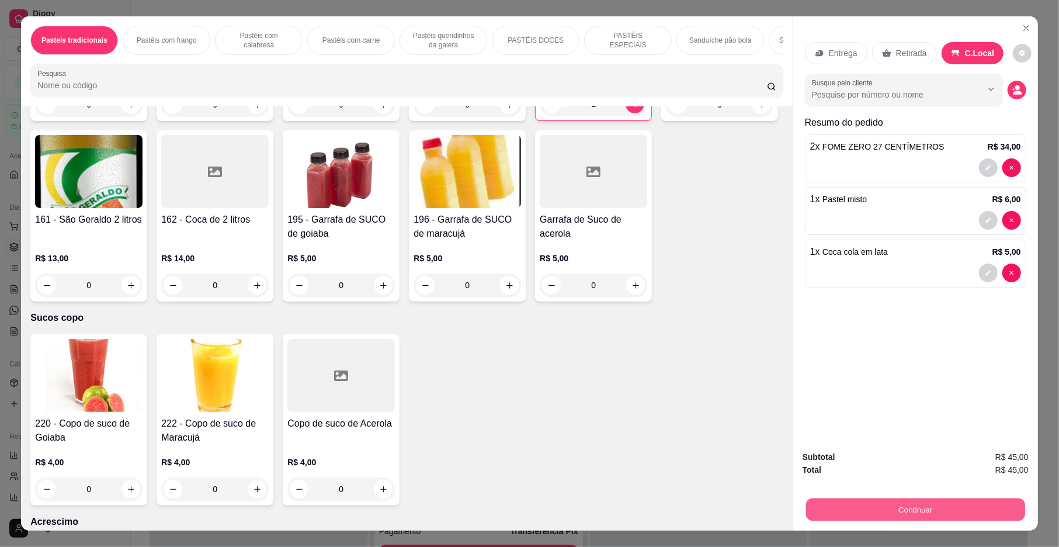
click at [935, 505] on button "Continuar" at bounding box center [915, 509] width 219 height 23
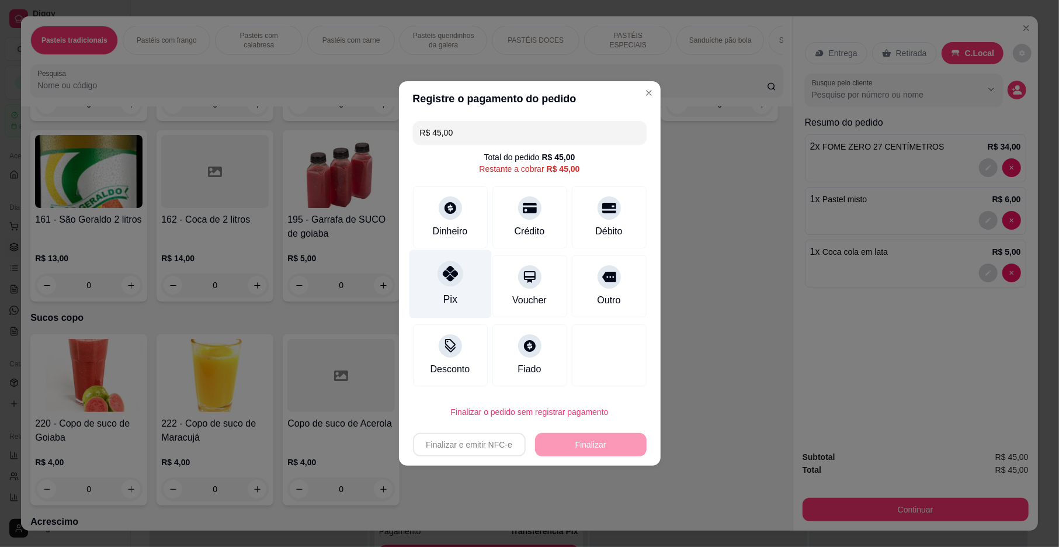
click at [451, 269] on icon at bounding box center [449, 273] width 15 height 15
type input "R$ 0,00"
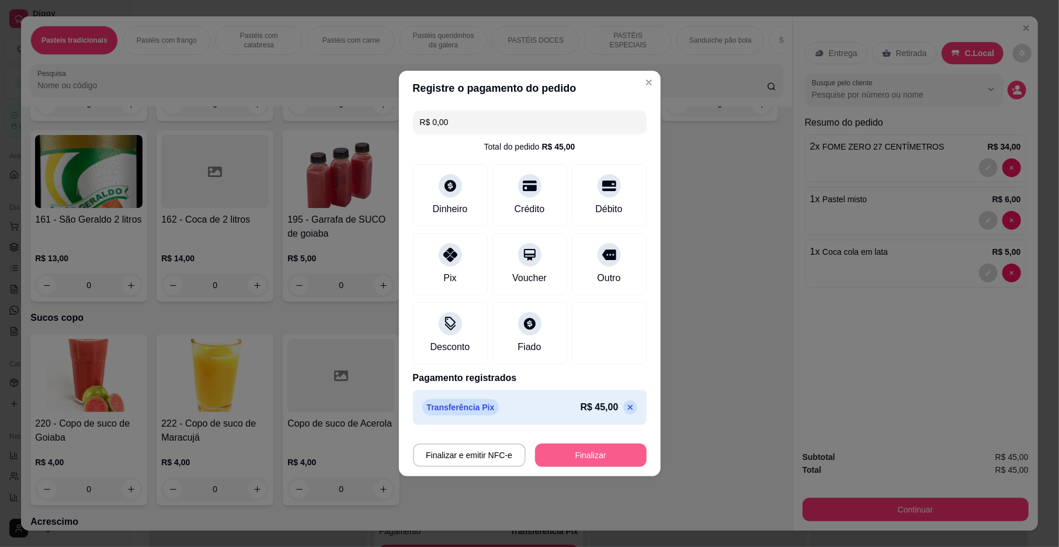
click at [591, 453] on button "Finalizar" at bounding box center [591, 454] width 112 height 23
type input "0"
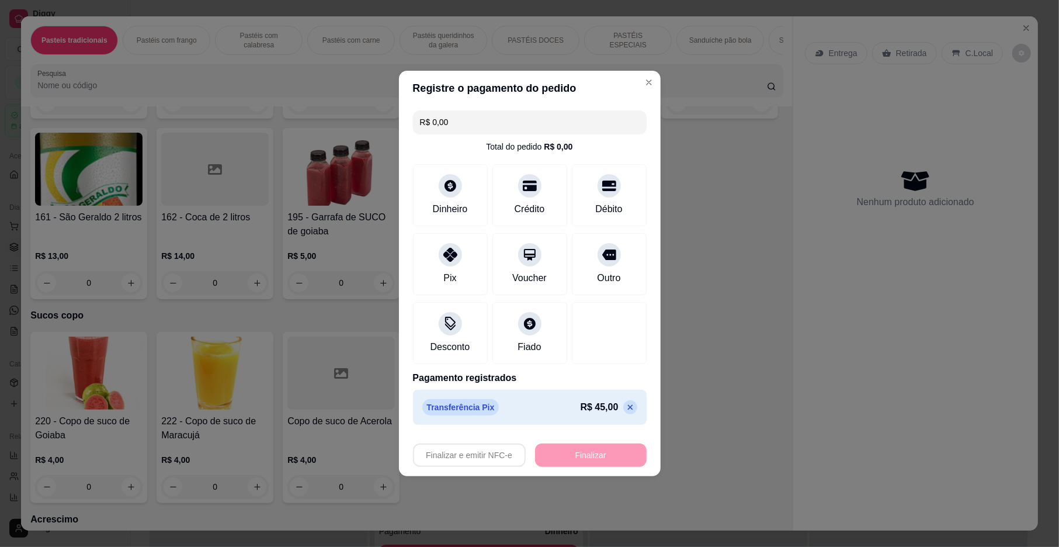
type input "-R$ 45,00"
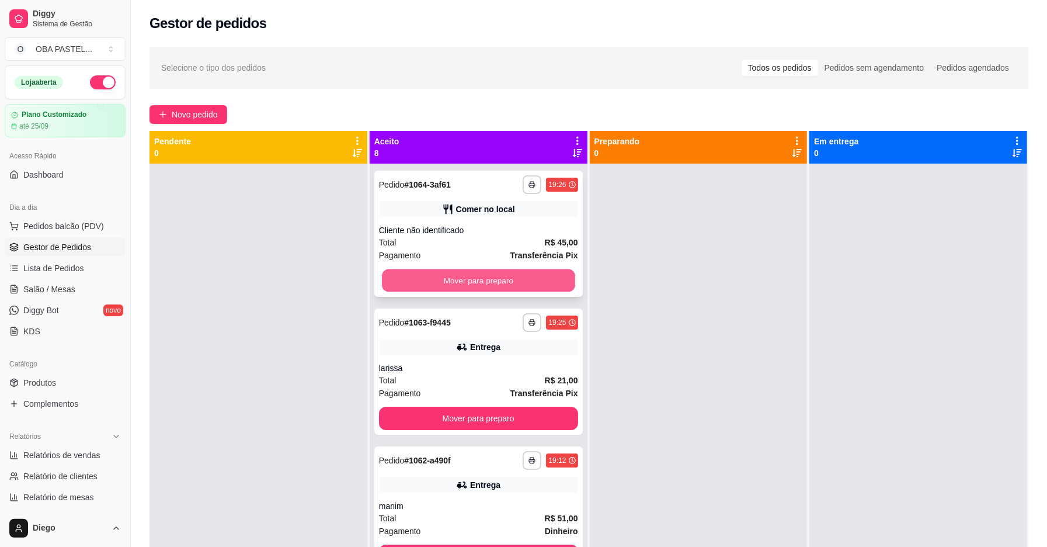
click at [514, 274] on button "Mover para preparo" at bounding box center [478, 280] width 193 height 23
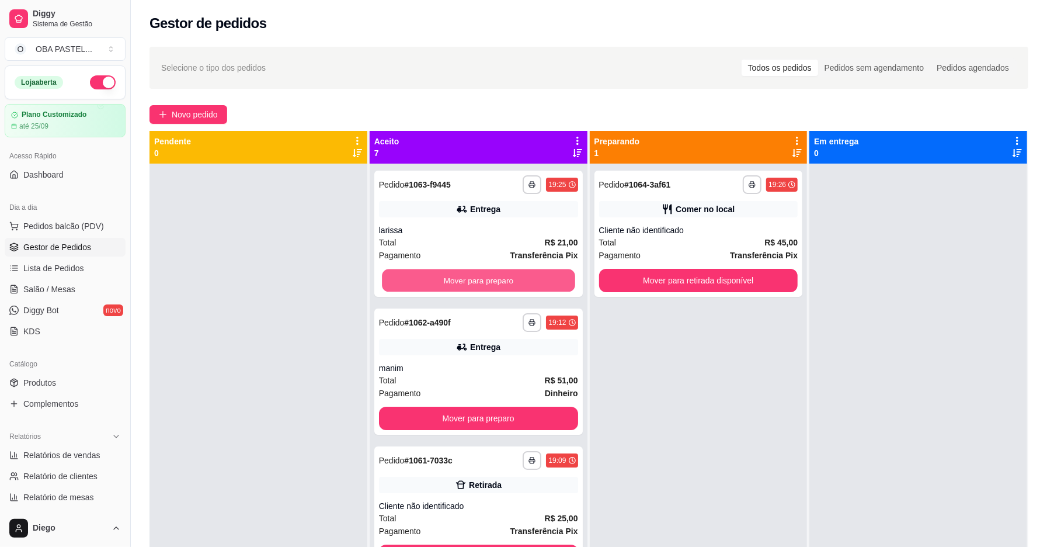
click at [514, 274] on button "Mover para preparo" at bounding box center [478, 280] width 193 height 23
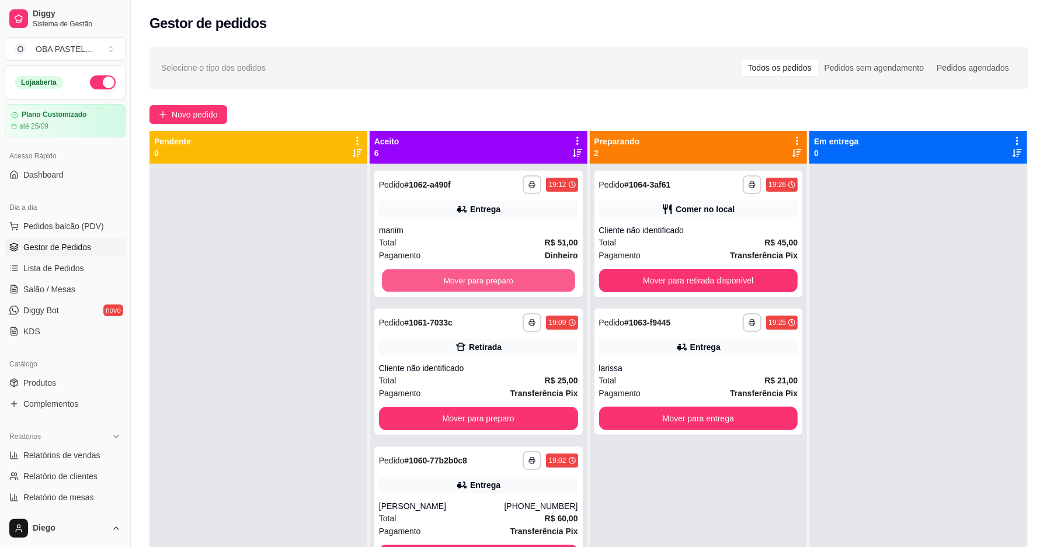
click at [514, 274] on button "Mover para preparo" at bounding box center [478, 280] width 193 height 23
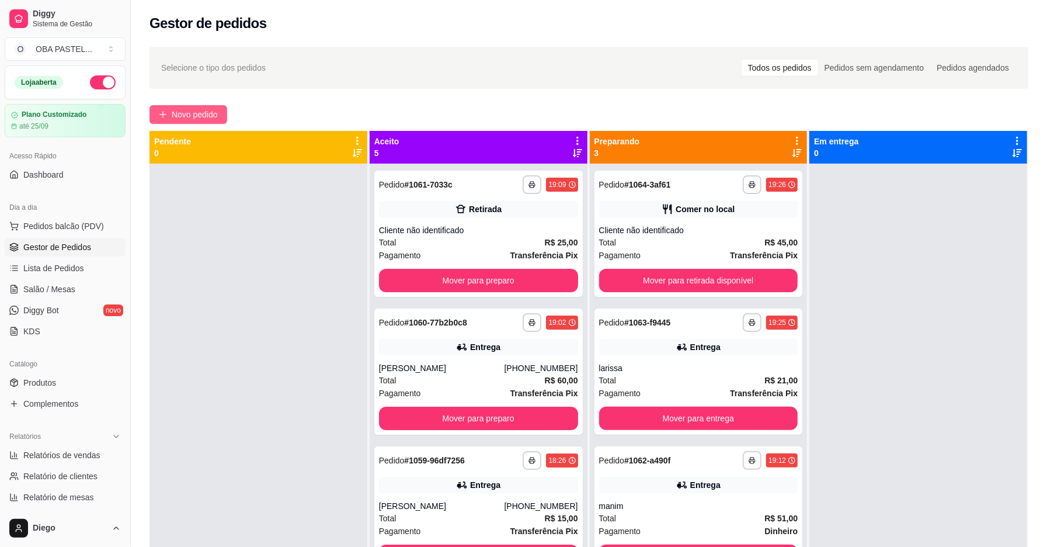
click at [201, 109] on span "Novo pedido" at bounding box center [195, 114] width 46 height 13
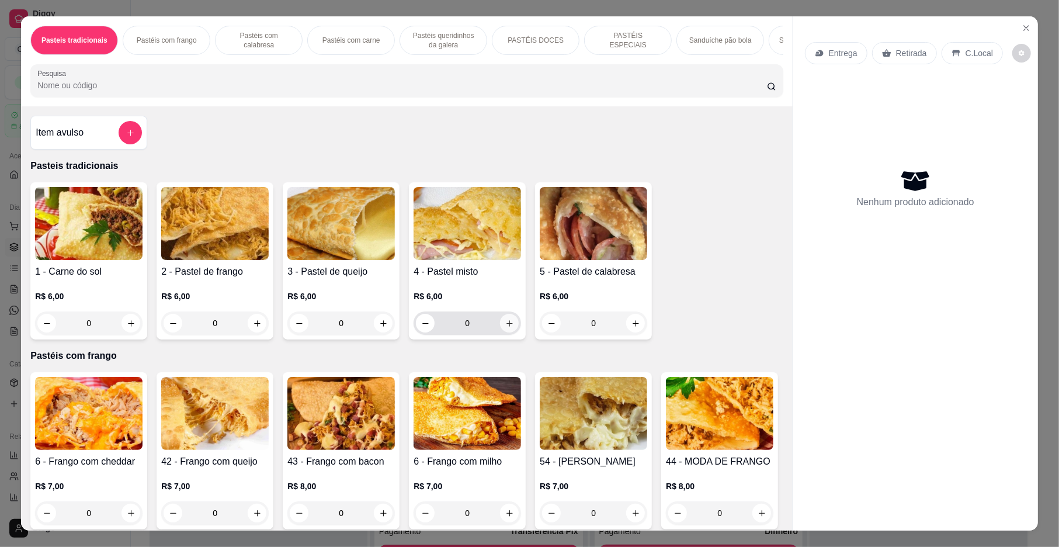
click at [505, 328] on icon "increase-product-quantity" at bounding box center [509, 323] width 9 height 9
type input "1"
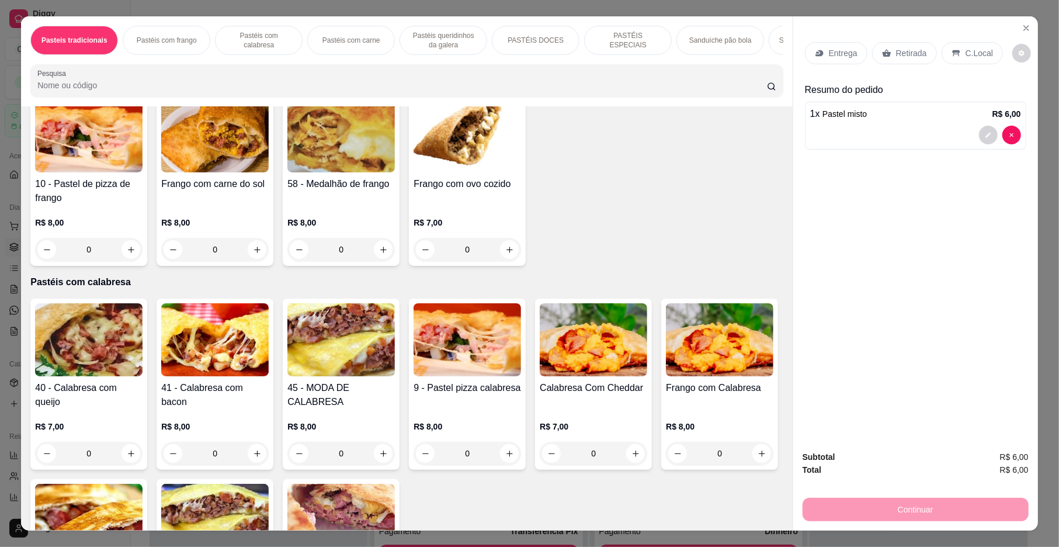
scroll to position [467, 0]
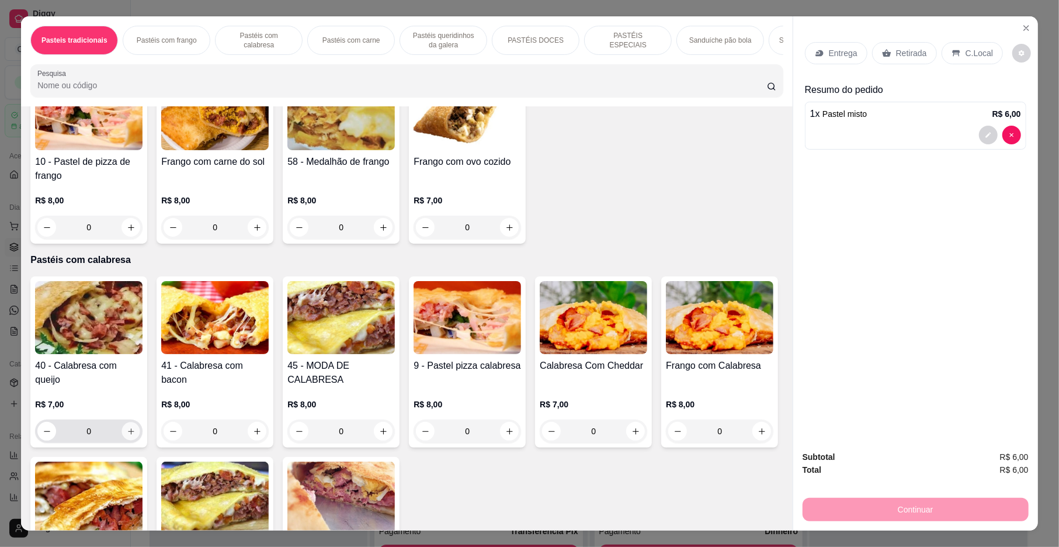
click at [128, 436] on icon "increase-product-quantity" at bounding box center [131, 431] width 9 height 9
type input "1"
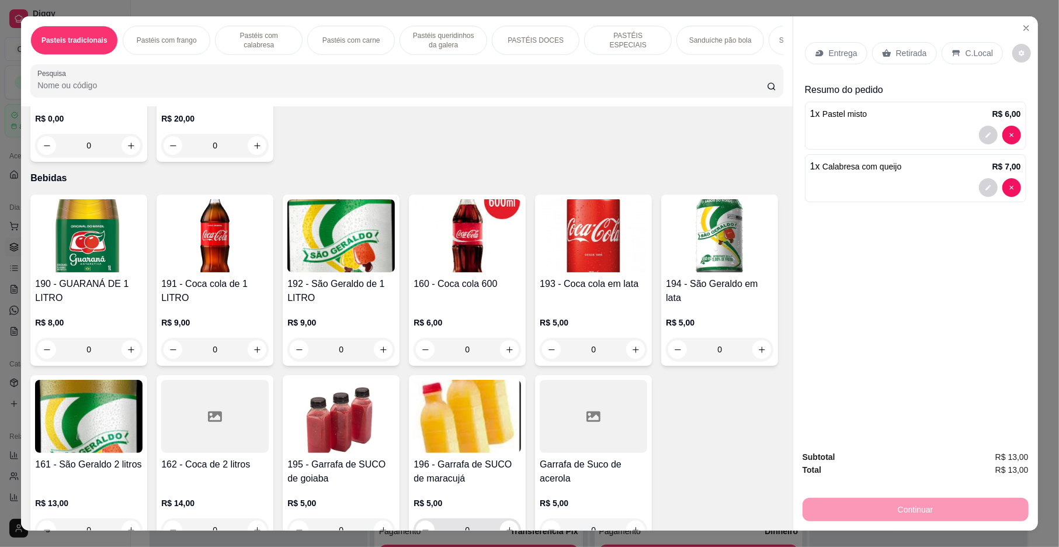
scroll to position [3348, 0]
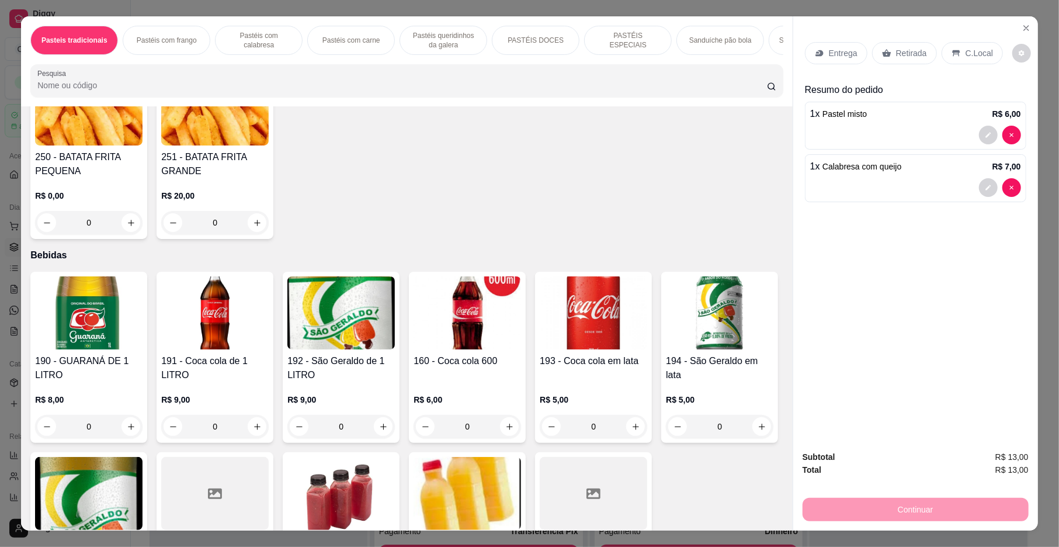
click at [127, 234] on div "0" at bounding box center [88, 222] width 107 height 23
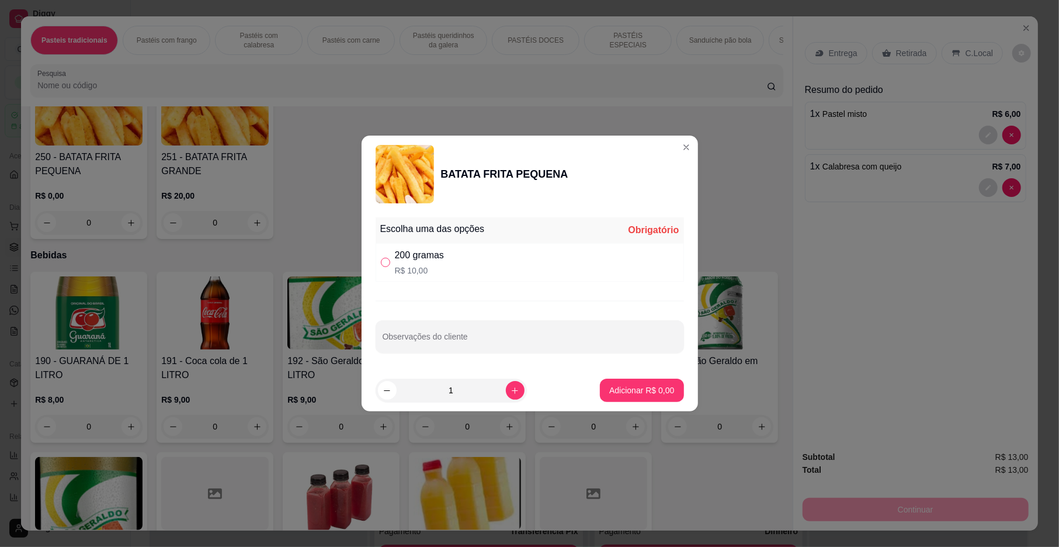
click at [388, 262] on input "" at bounding box center [385, 262] width 9 height 9
radio input "true"
click at [645, 391] on p "Adicionar R$ 10,00" at bounding box center [640, 389] width 68 height 11
type input "1"
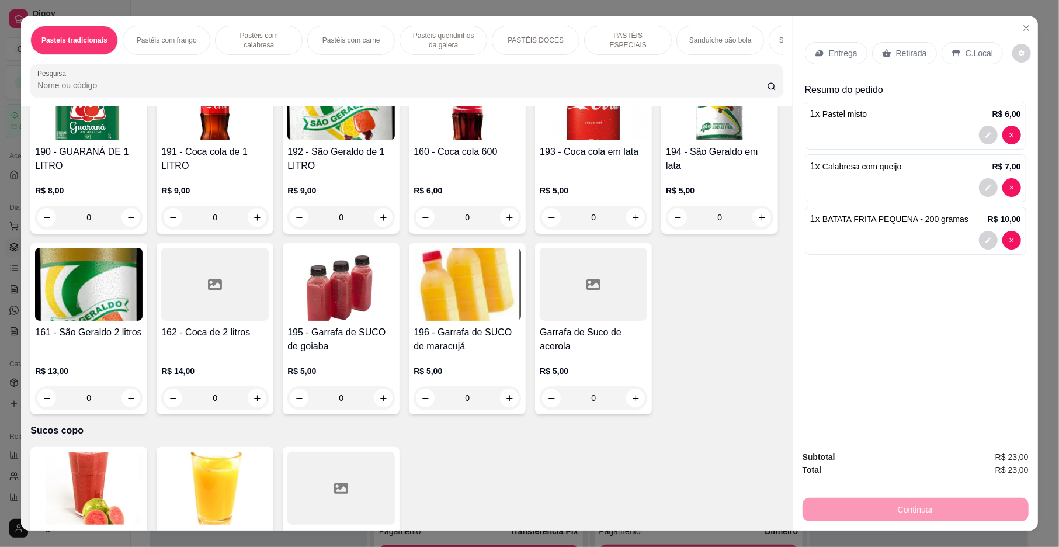
scroll to position [3504, 0]
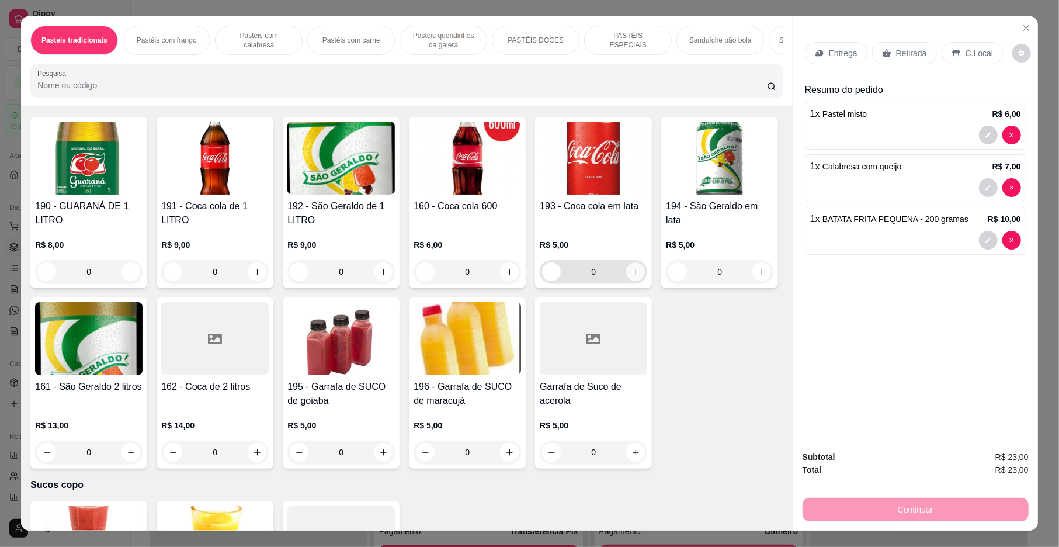
click at [631, 276] on icon "increase-product-quantity" at bounding box center [635, 271] width 9 height 9
type input "1"
click at [965, 50] on p "C.Local" at bounding box center [978, 53] width 27 height 12
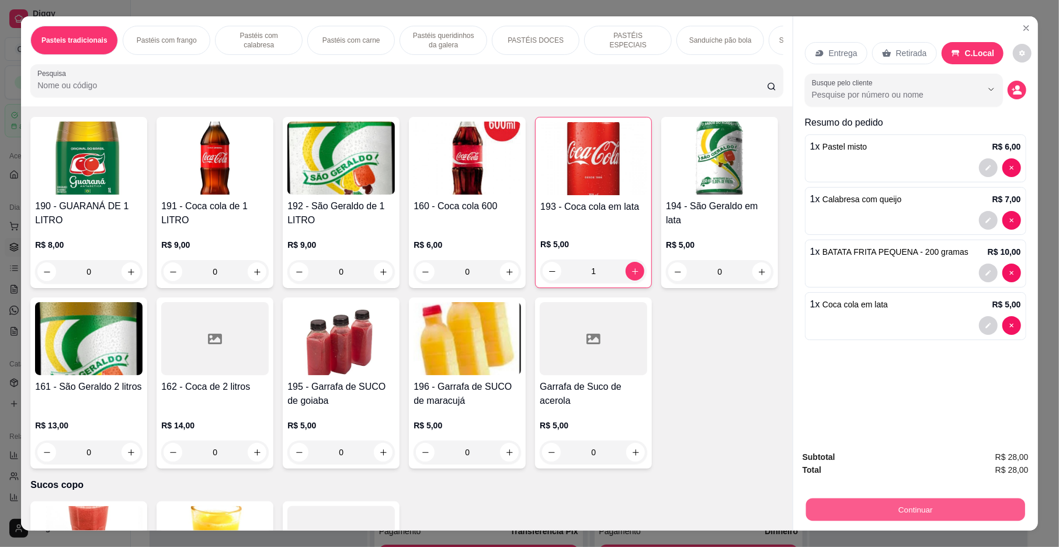
click at [907, 500] on button "Continuar" at bounding box center [915, 509] width 219 height 23
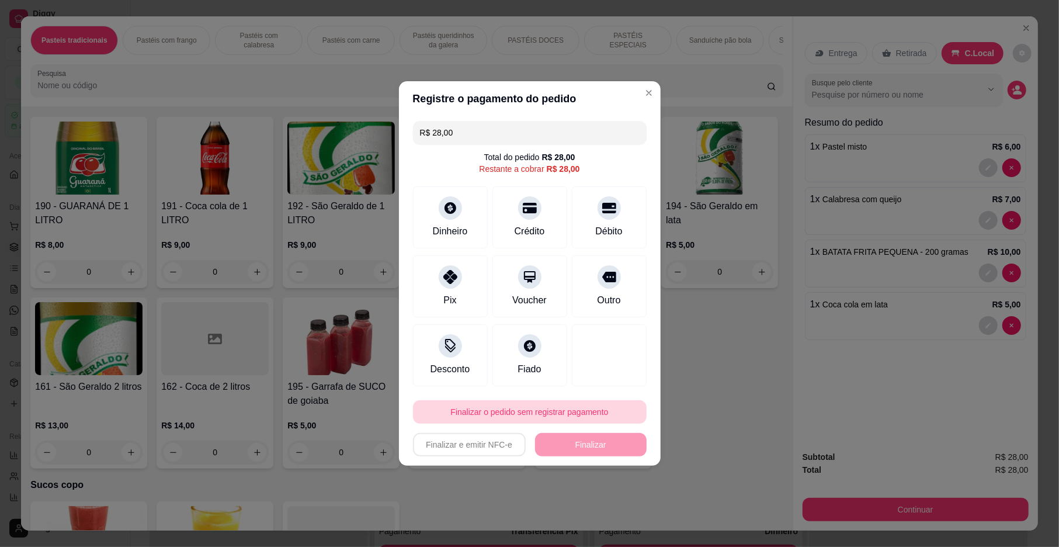
click at [513, 407] on button "Finalizar o pedido sem registrar pagamento" at bounding box center [530, 411] width 234 height 23
click at [601, 506] on button "Confirmar" at bounding box center [600, 508] width 43 height 18
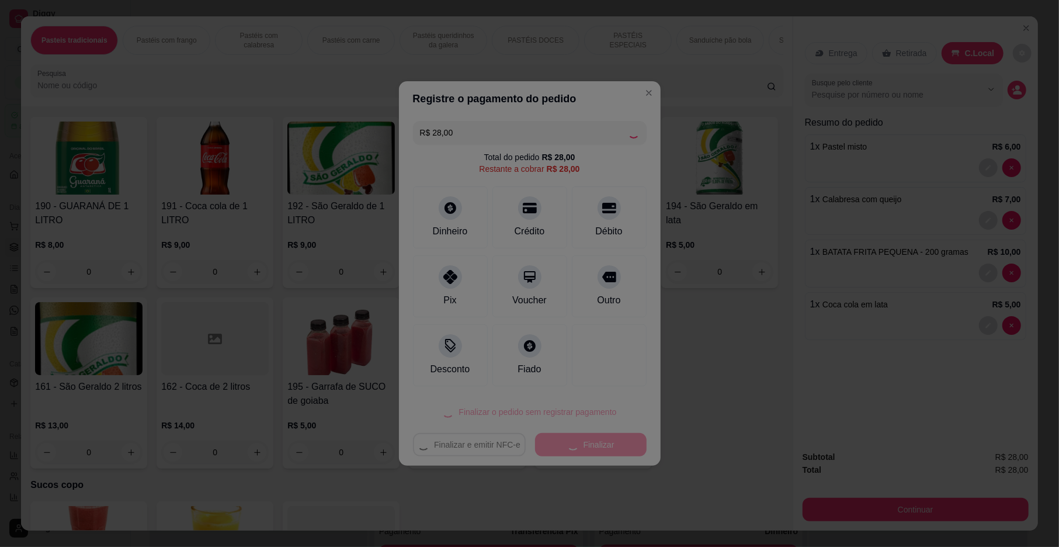
type input "0"
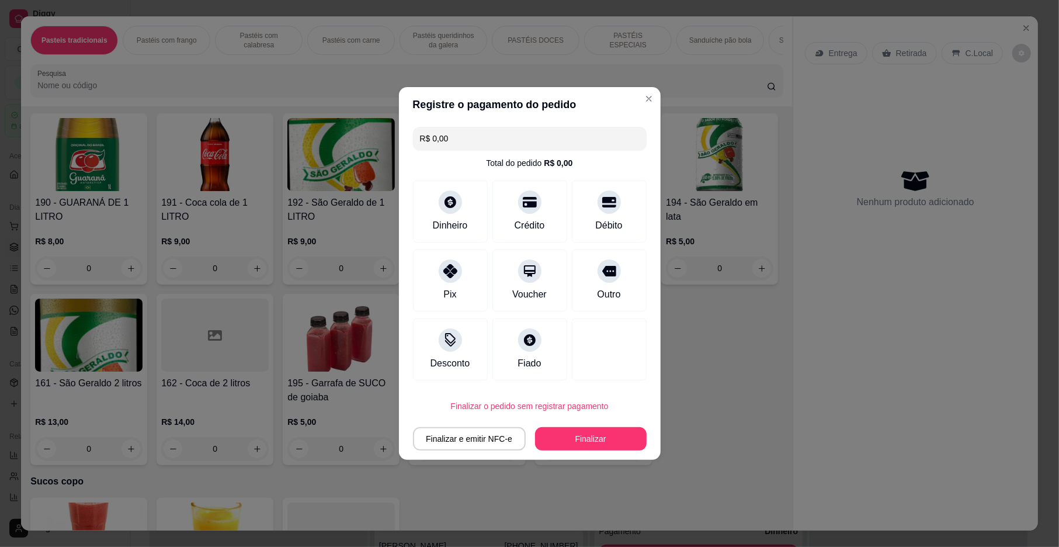
type input "R$ 0,00"
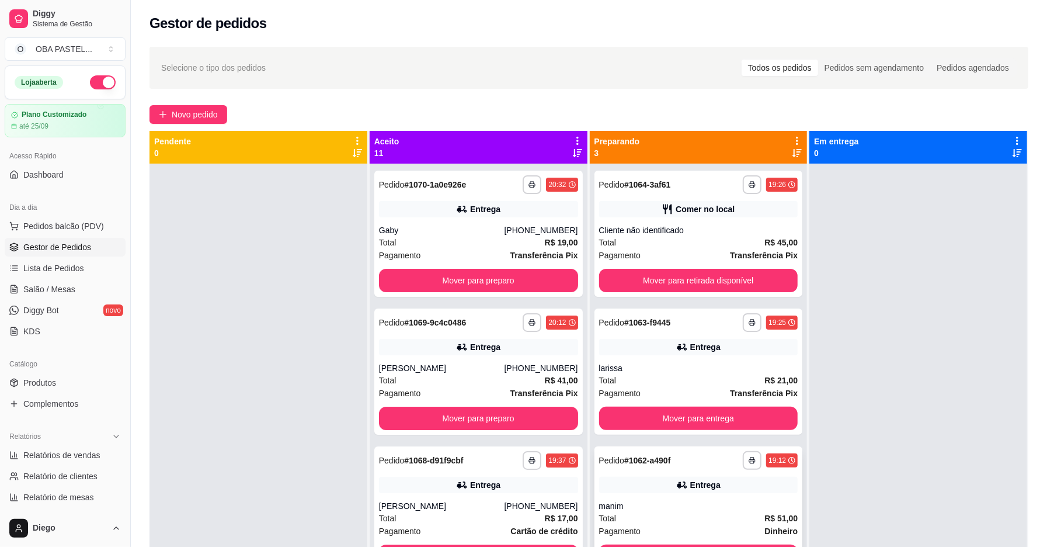
click at [601, 500] on div "manim" at bounding box center [698, 506] width 199 height 12
click at [203, 108] on span "Novo pedido" at bounding box center [195, 114] width 46 height 13
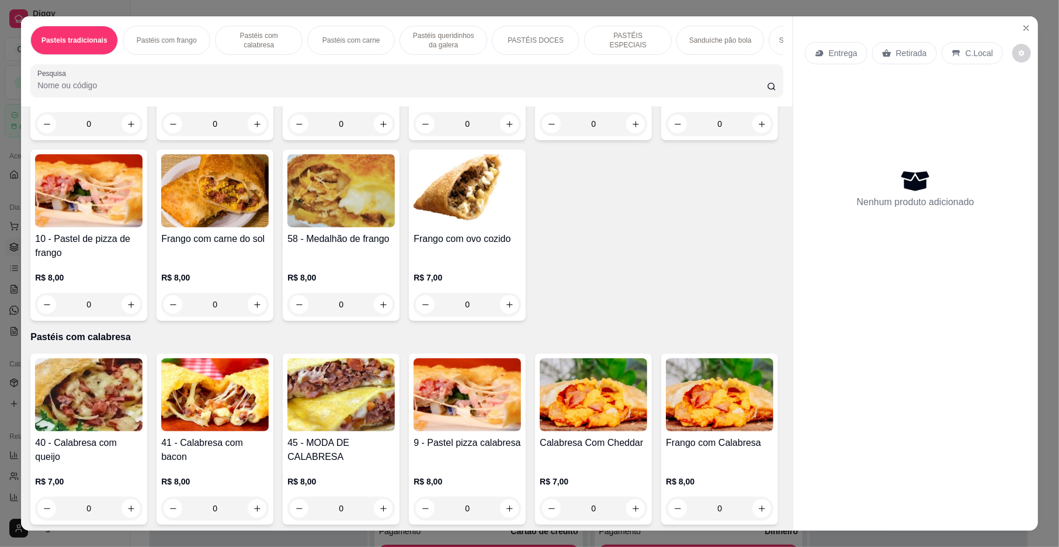
scroll to position [467, 0]
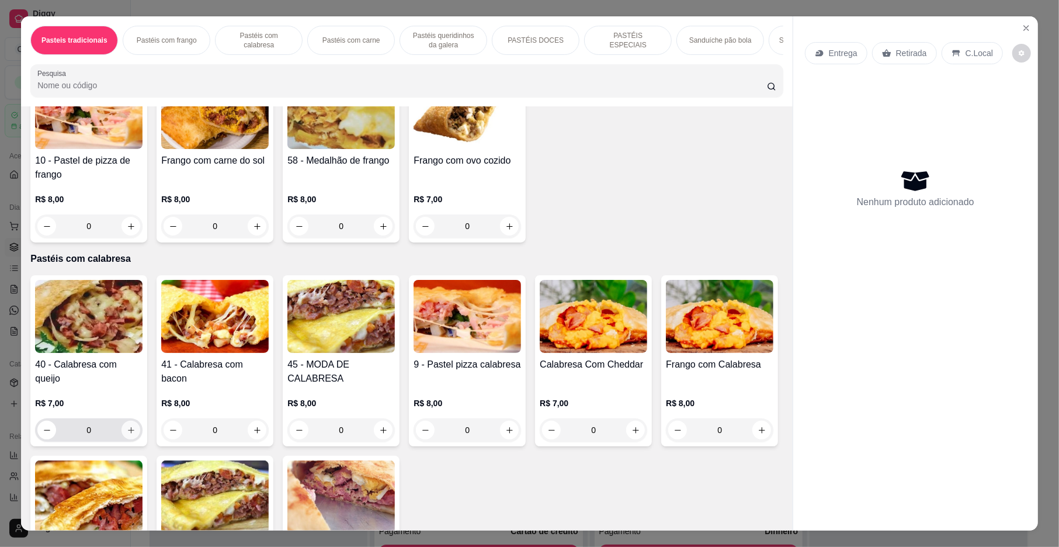
click at [128, 434] on icon "increase-product-quantity" at bounding box center [131, 430] width 9 height 9
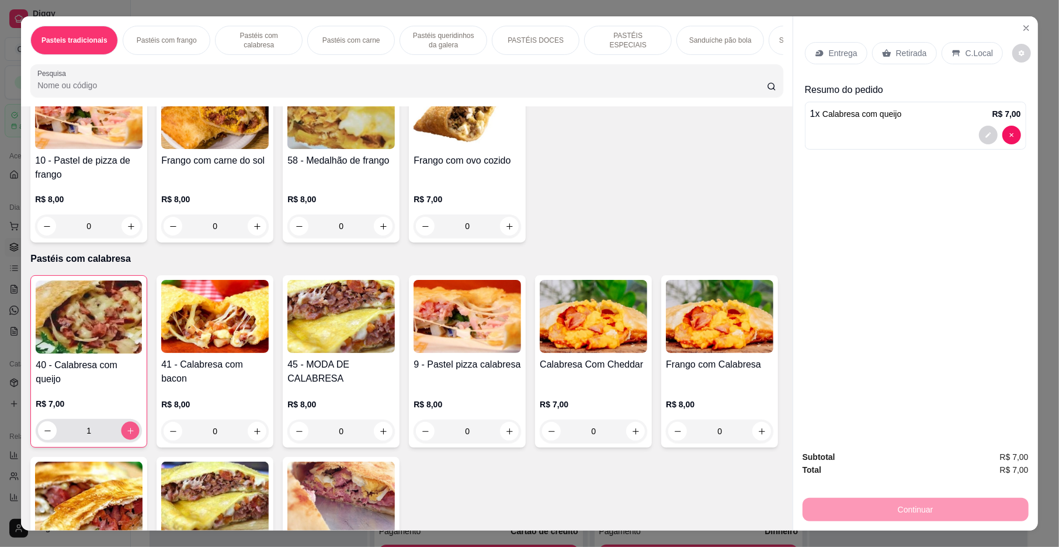
click at [128, 435] on icon "increase-product-quantity" at bounding box center [130, 430] width 9 height 9
type input "2"
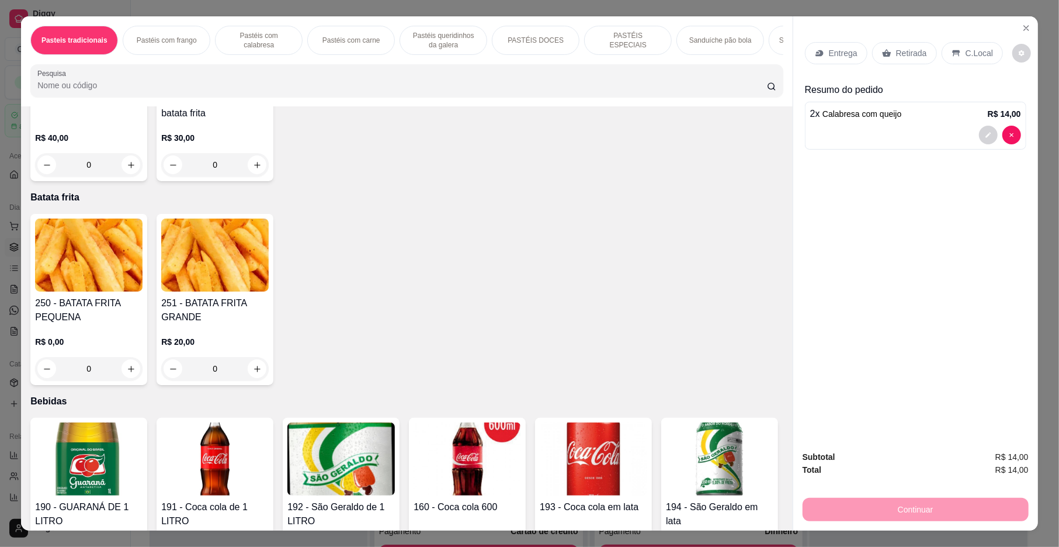
scroll to position [3278, 0]
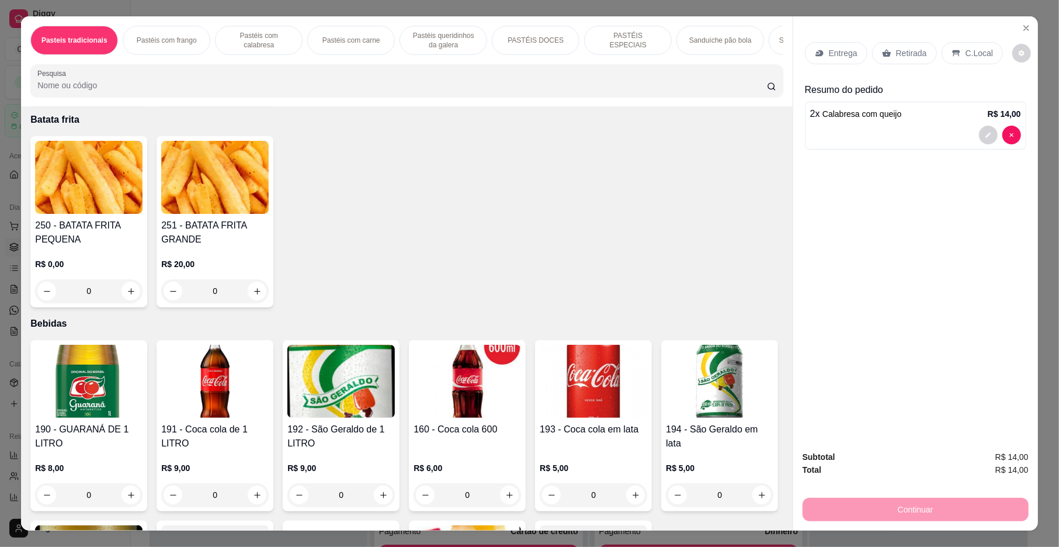
click at [125, 302] on div "0" at bounding box center [88, 290] width 107 height 23
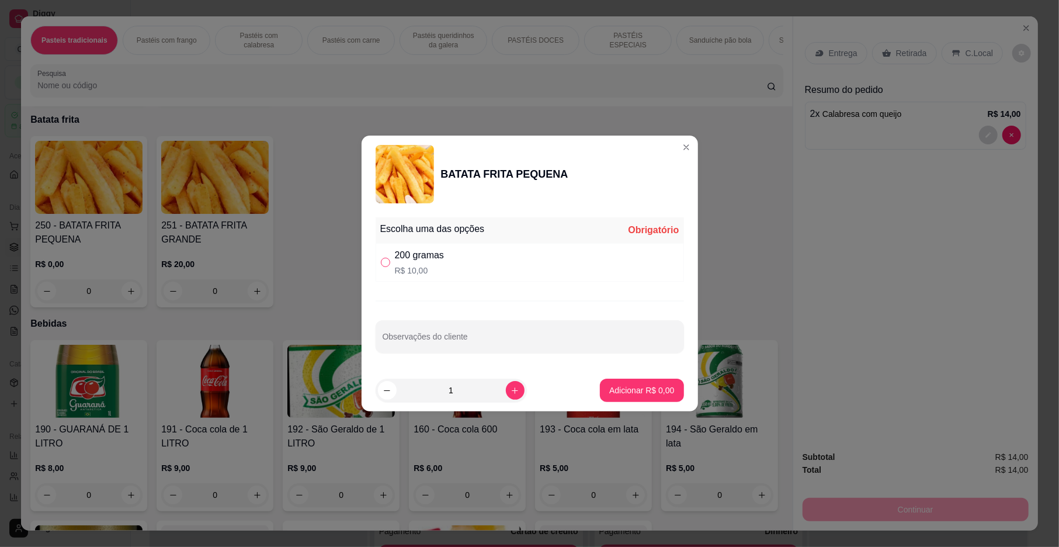
click at [388, 260] on input "" at bounding box center [385, 262] width 9 height 9
radio input "true"
click at [615, 383] on button "Adicionar R$ 10,00" at bounding box center [640, 390] width 86 height 23
type input "1"
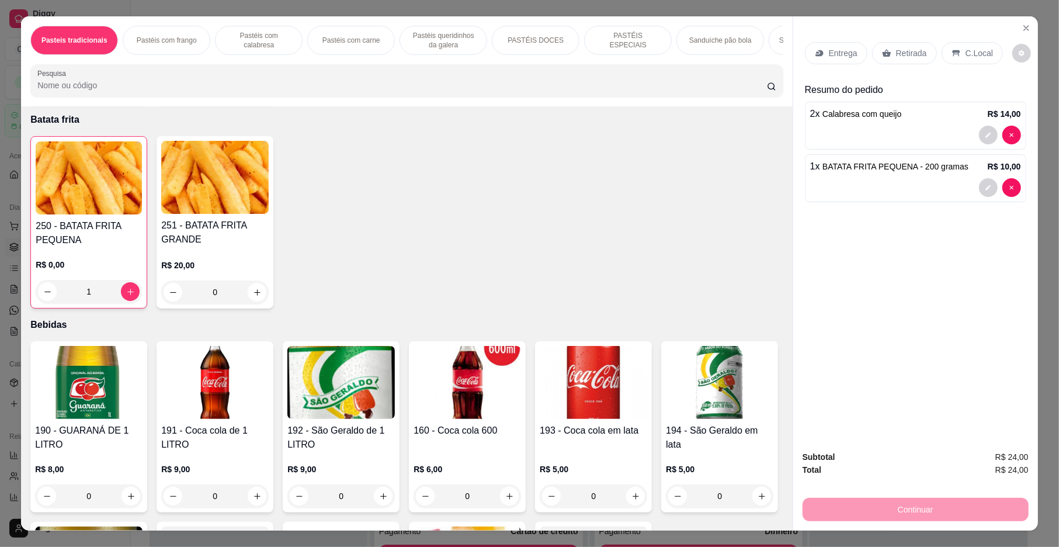
click at [829, 51] on p "Entrega" at bounding box center [843, 53] width 29 height 12
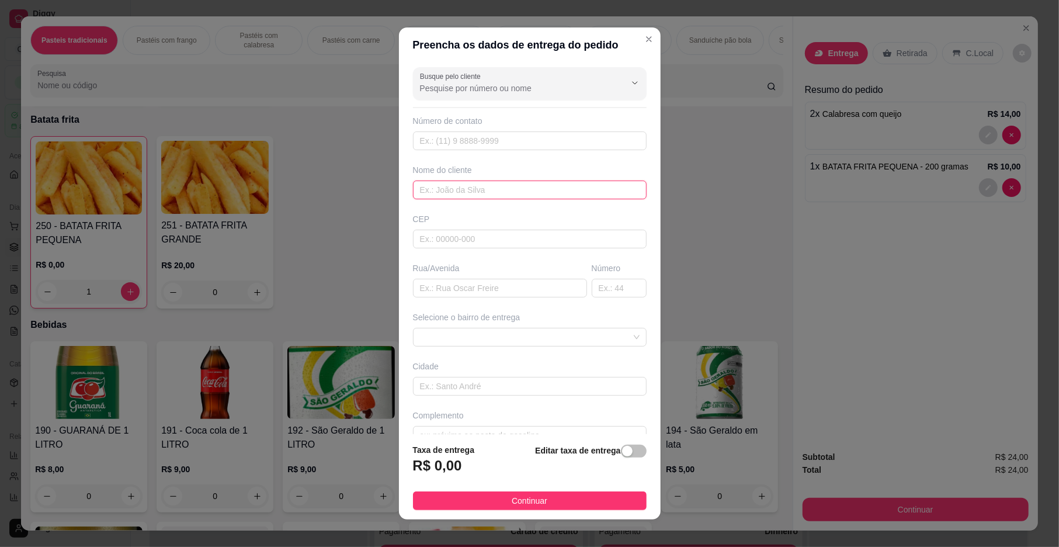
click at [454, 193] on input "text" at bounding box center [530, 189] width 234 height 19
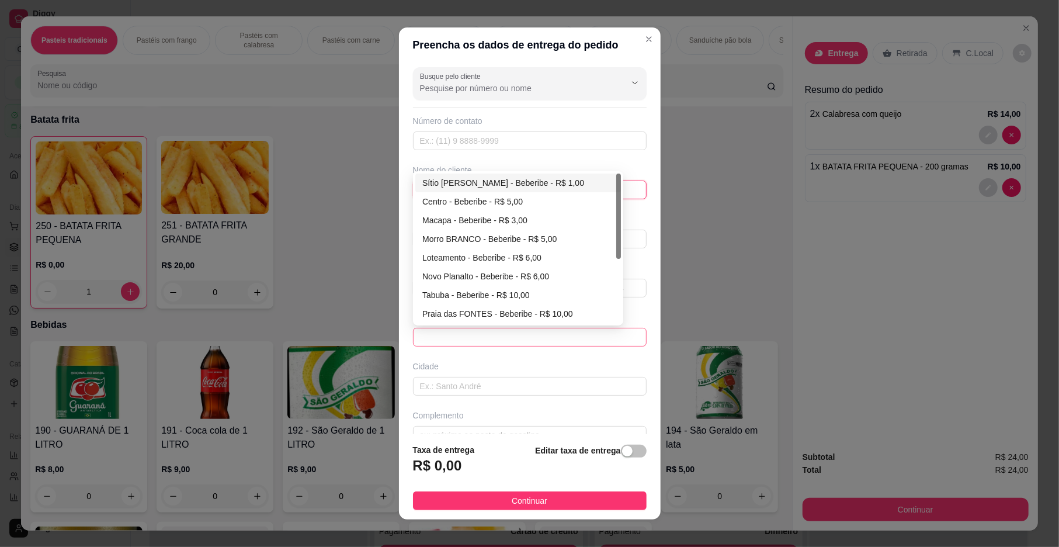
click at [444, 339] on span at bounding box center [530, 337] width 220 height 18
type input "eduarda"
click at [481, 238] on div "Morro BRANCO - Beberibe - R$ 5,00" at bounding box center [518, 238] width 192 height 13
type input "Beberibe"
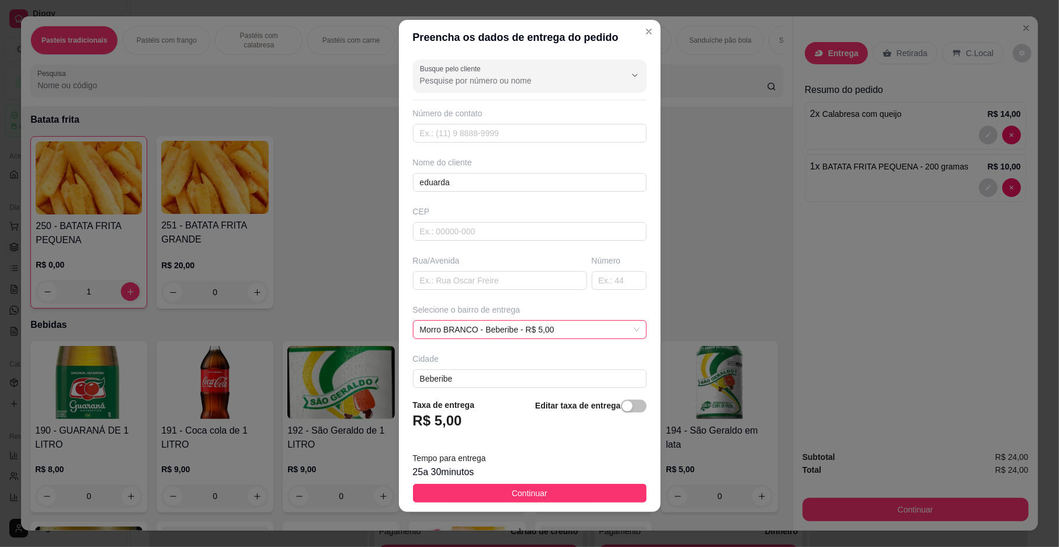
scroll to position [10, 0]
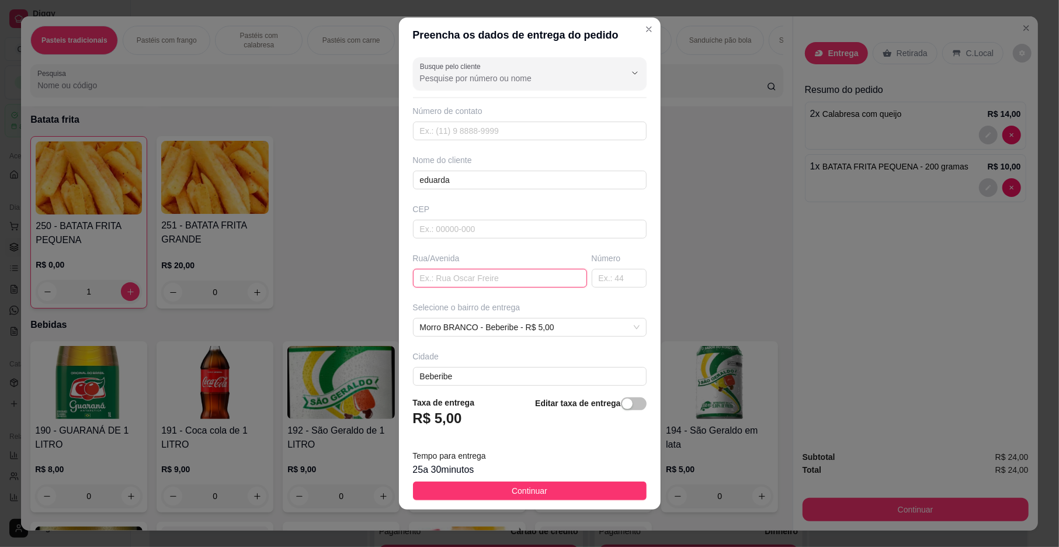
click at [454, 286] on input "text" at bounding box center [500, 278] width 174 height 19
type input "professor vitoriano 94"
click at [533, 482] on button "Continuar" at bounding box center [530, 490] width 234 height 19
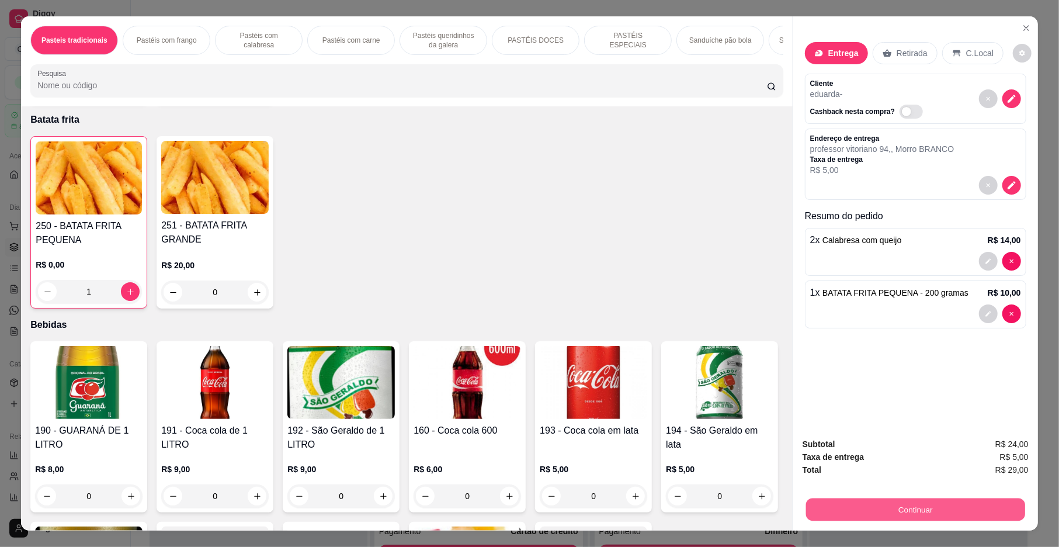
click at [870, 507] on button "Continuar" at bounding box center [915, 509] width 219 height 23
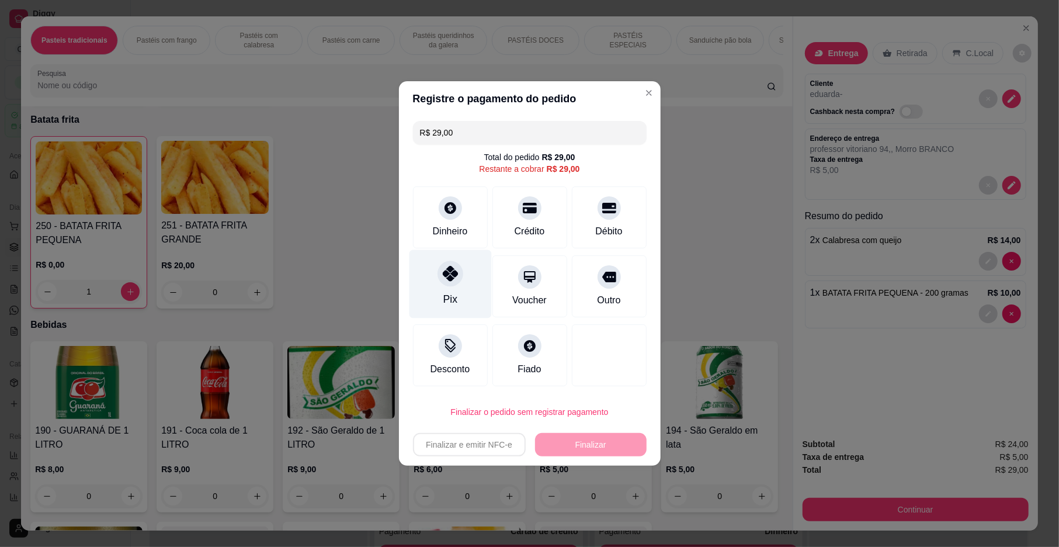
click at [450, 280] on icon at bounding box center [449, 273] width 15 height 15
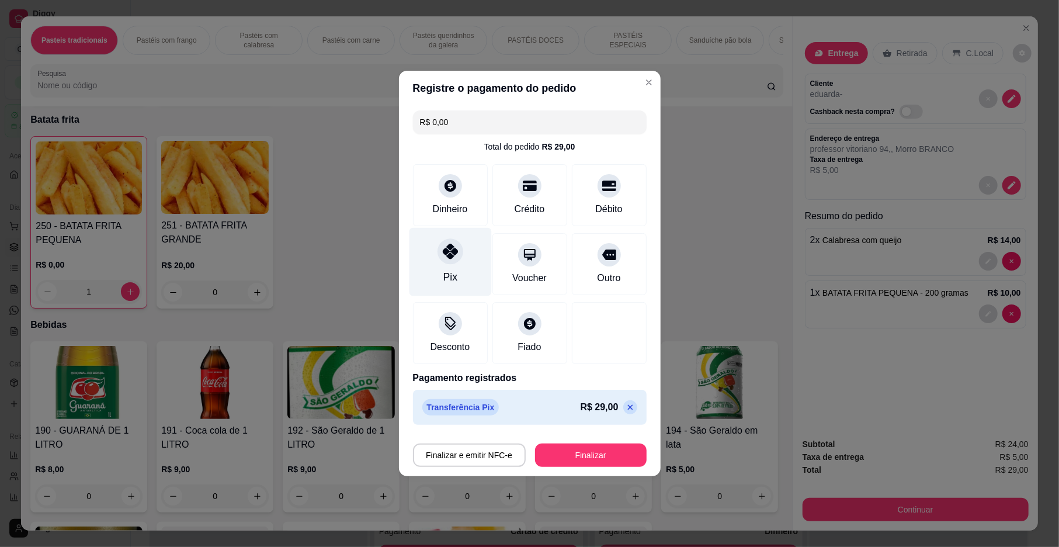
click at [450, 280] on div "Pix" at bounding box center [450, 276] width 14 height 15
type input "R$ 0,00"
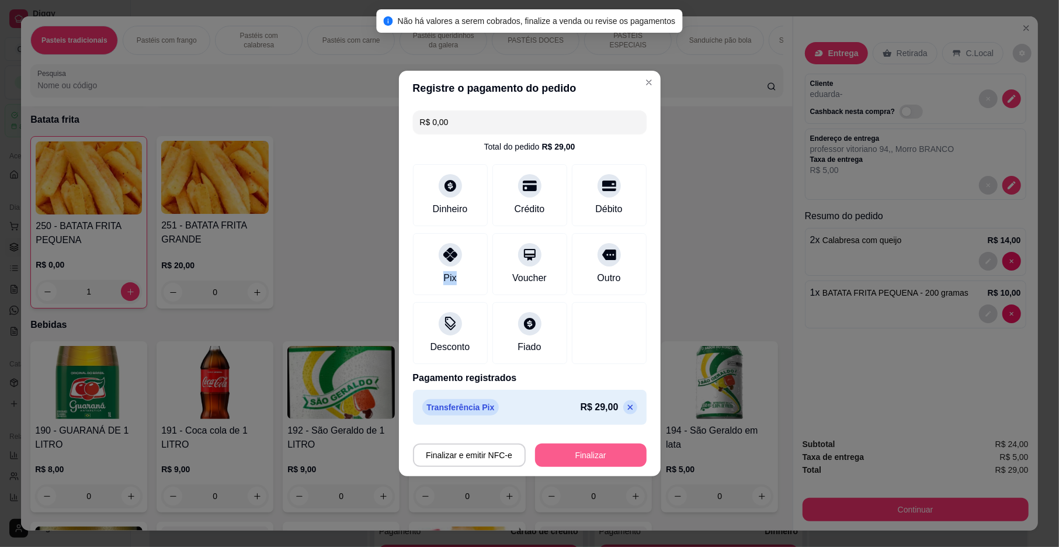
click at [589, 458] on button "Finalizar" at bounding box center [591, 454] width 112 height 23
type input "0"
type input "-R$ 29,00"
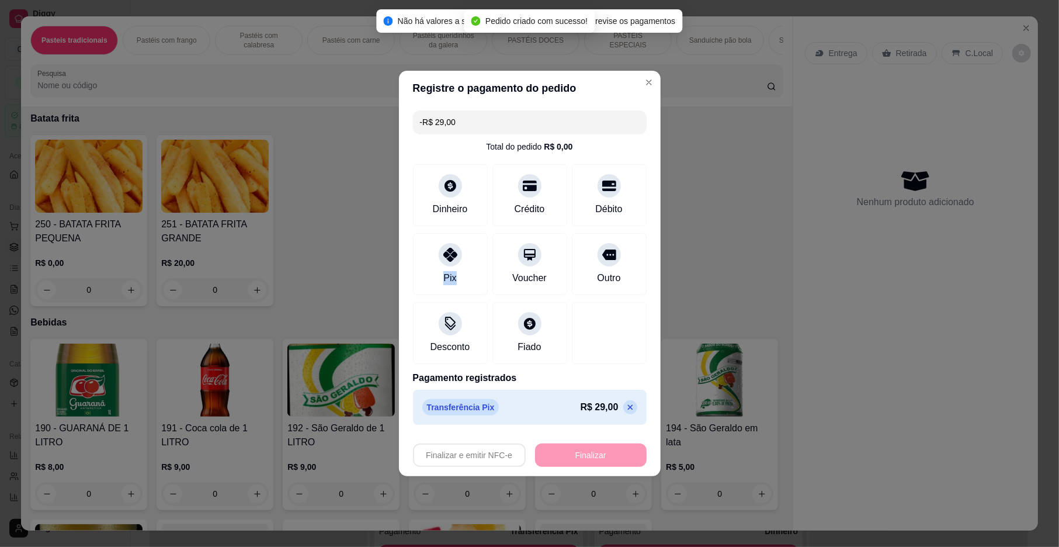
scroll to position [3277, 0]
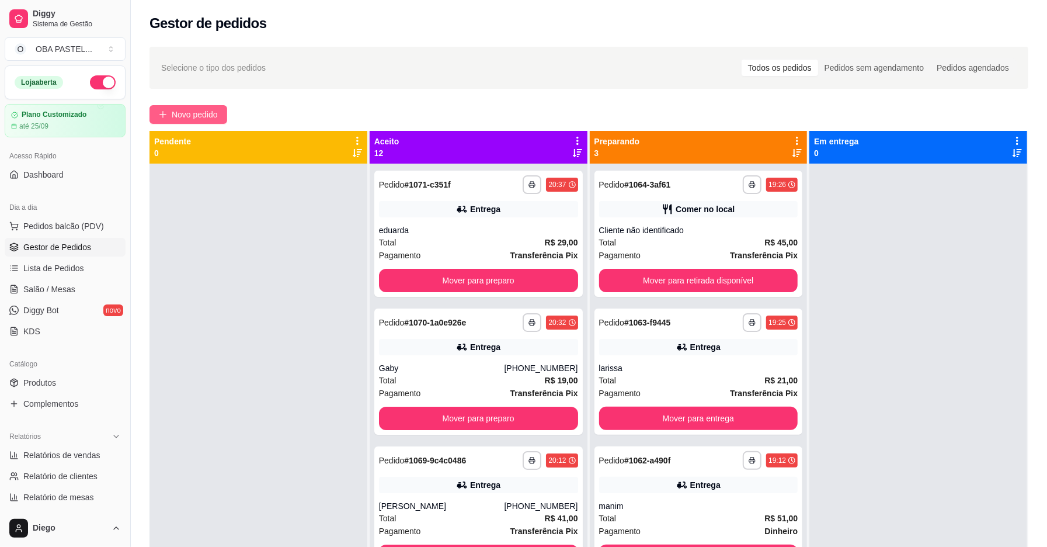
click at [218, 105] on button "Novo pedido" at bounding box center [188, 114] width 78 height 19
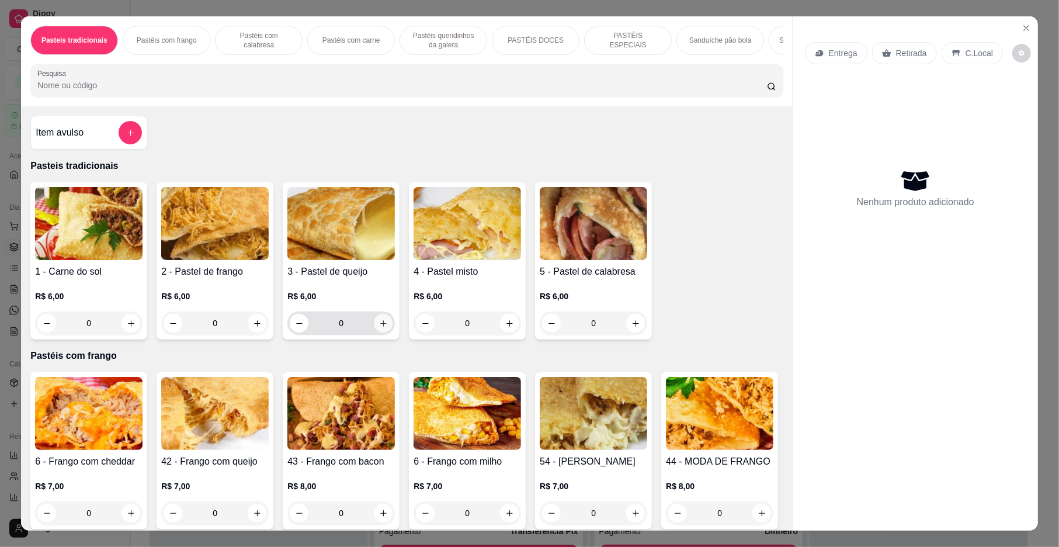
click at [379, 328] on icon "increase-product-quantity" at bounding box center [383, 323] width 9 height 9
type input "1"
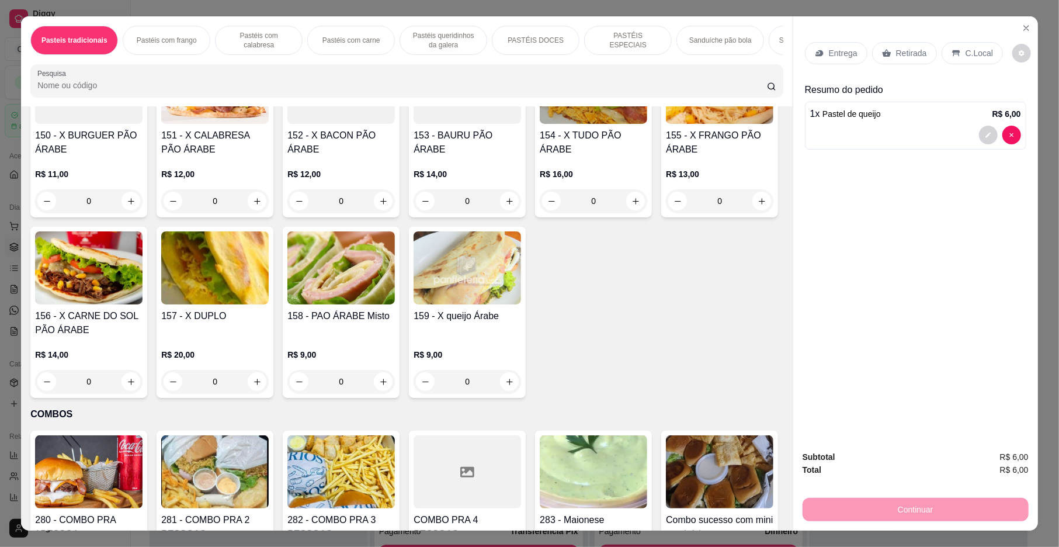
scroll to position [2578, 0]
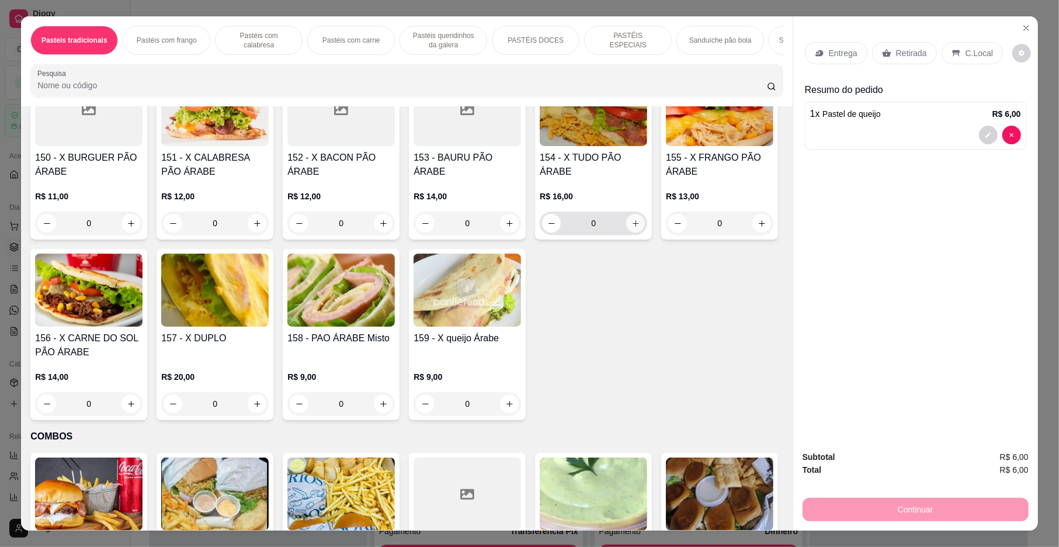
click at [631, 228] on icon "increase-product-quantity" at bounding box center [635, 223] width 9 height 9
type input "1"
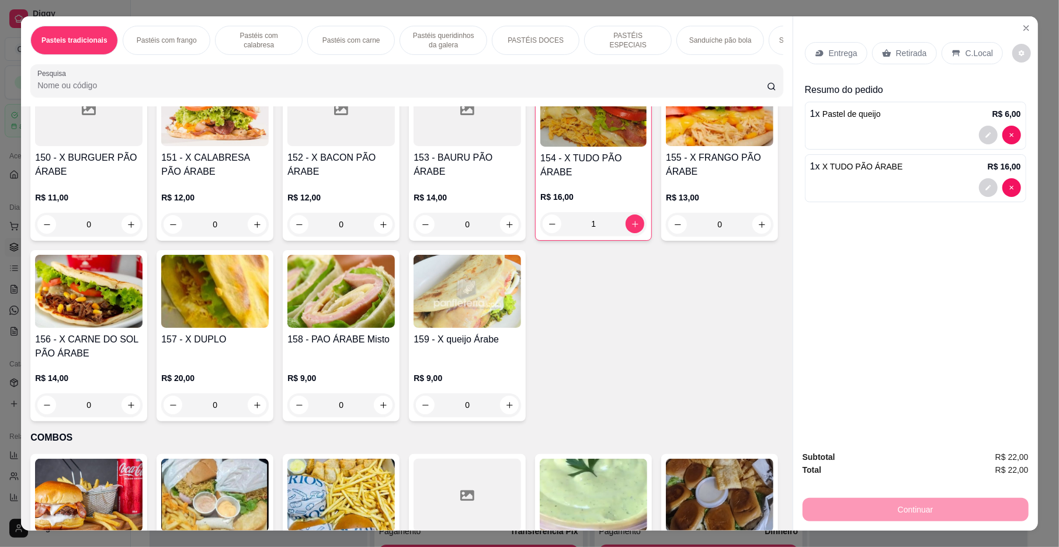
click at [818, 50] on icon at bounding box center [819, 52] width 9 height 9
click at [830, 50] on p "Entrega" at bounding box center [843, 53] width 29 height 12
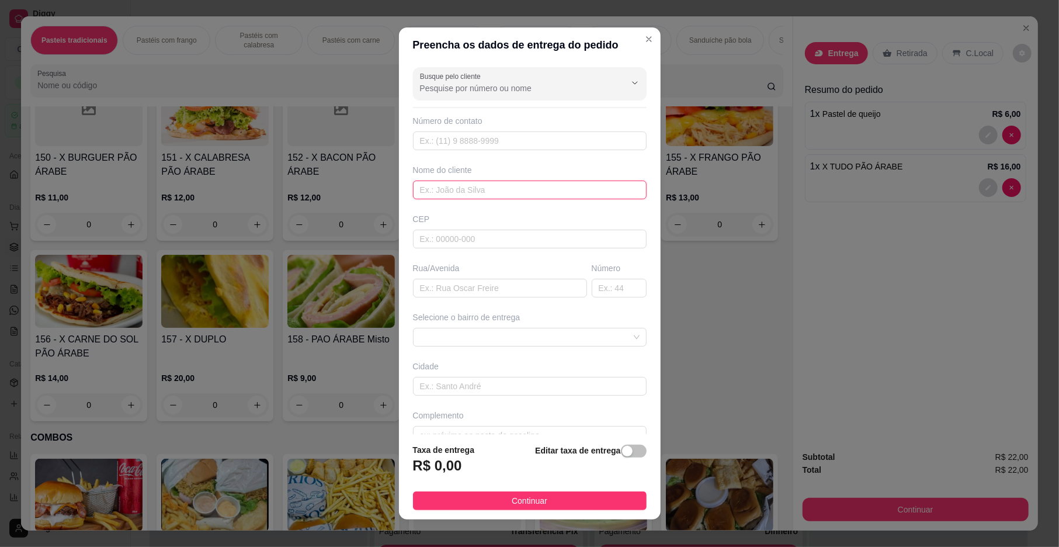
click at [451, 185] on input "text" at bounding box center [530, 189] width 234 height 19
type input "jani"
click at [437, 286] on input "text" at bounding box center [500, 288] width 174 height 19
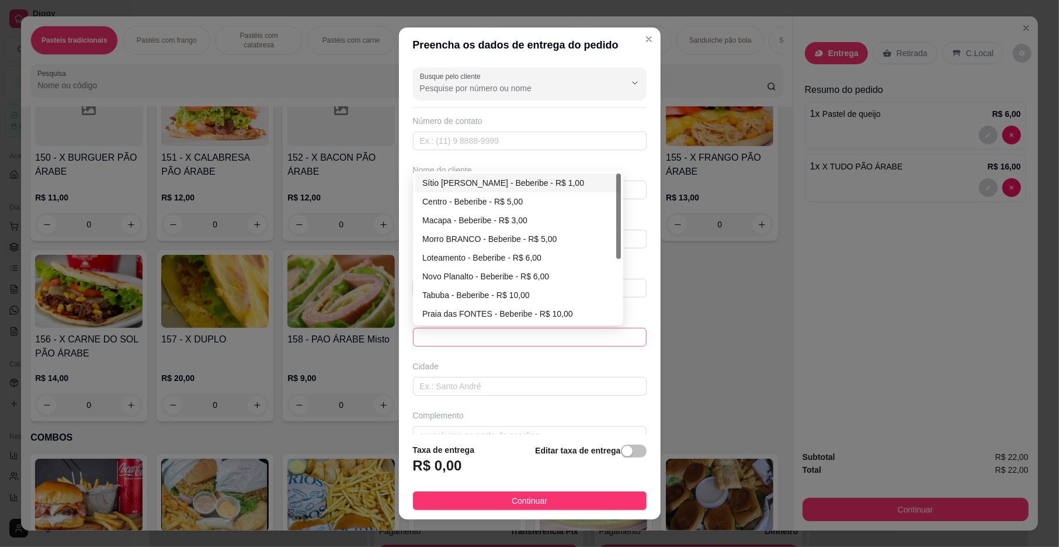
click at [437, 341] on span at bounding box center [530, 337] width 220 height 18
type input "[STREET_ADDRESS][PERSON_NAME]"
click at [464, 197] on div "Centro - Beberibe - R$ 5,00" at bounding box center [518, 201] width 192 height 13
type input "Beberibe"
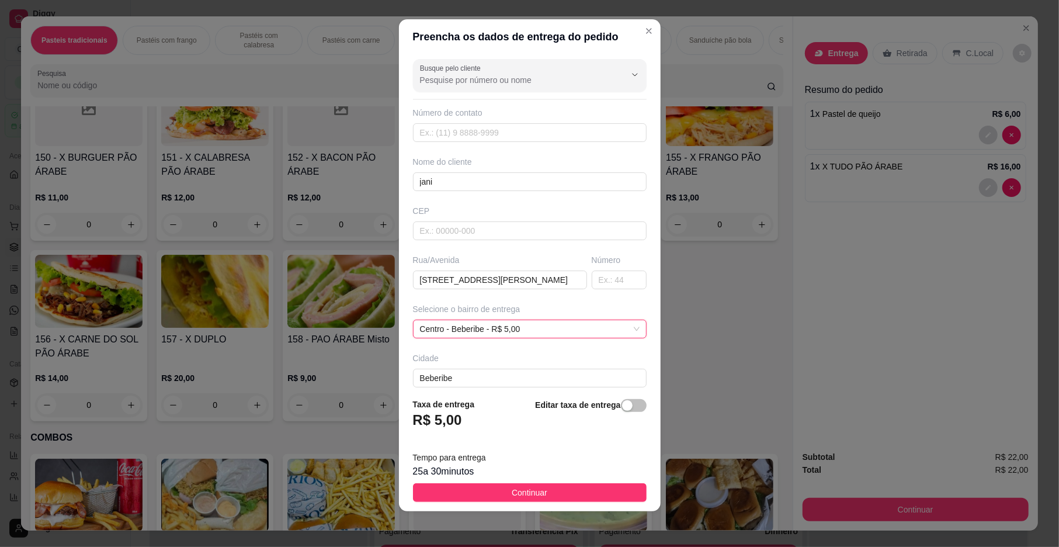
scroll to position [10, 0]
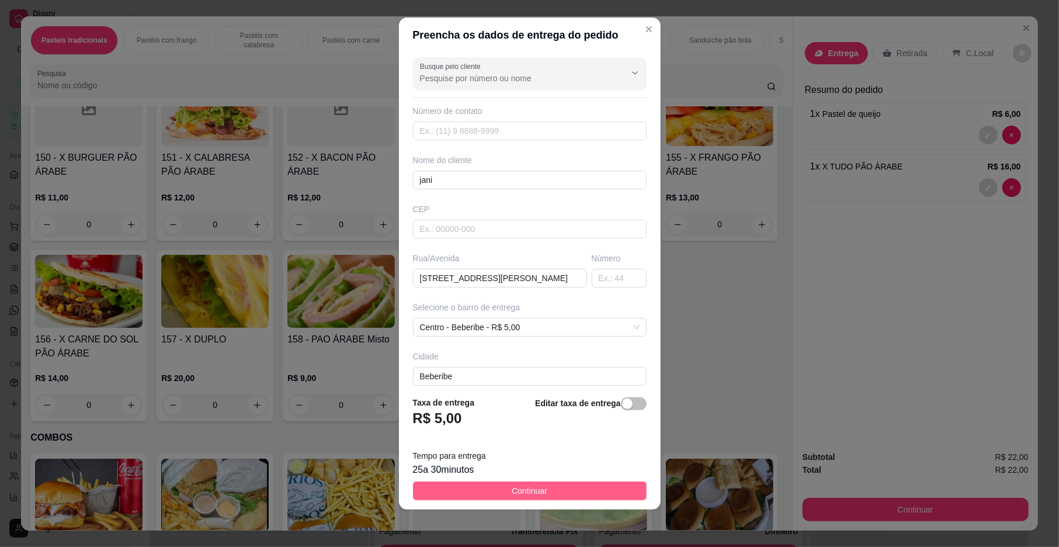
click at [521, 481] on button "Continuar" at bounding box center [530, 490] width 234 height 19
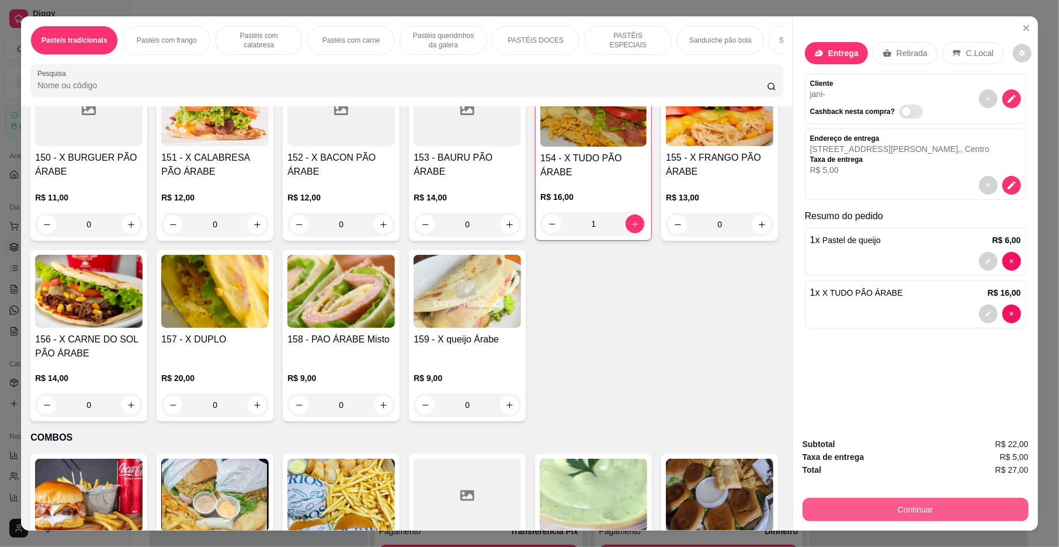
click at [883, 507] on button "Continuar" at bounding box center [915, 509] width 226 height 23
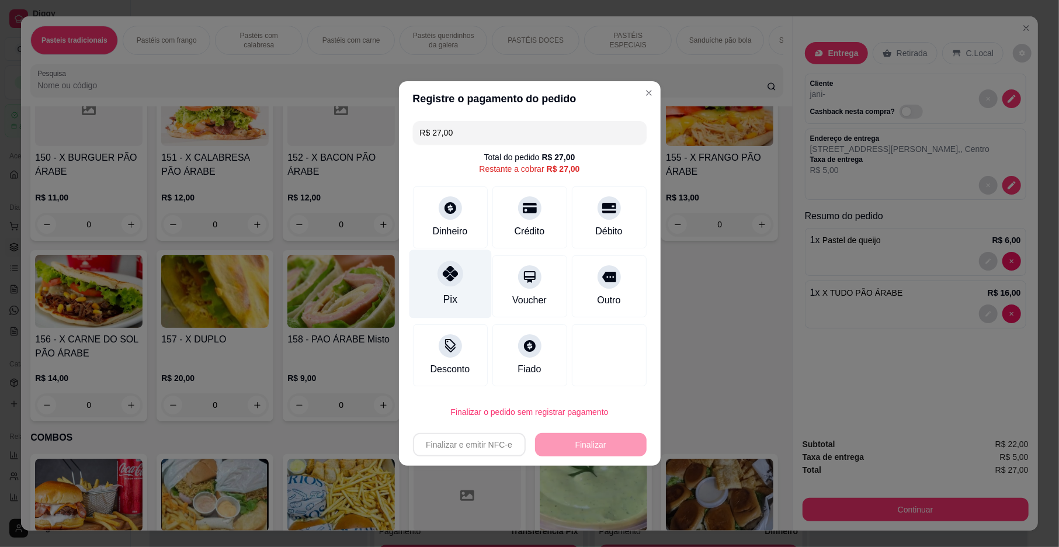
click at [442, 279] on icon at bounding box center [449, 273] width 15 height 15
type input "R$ 0,00"
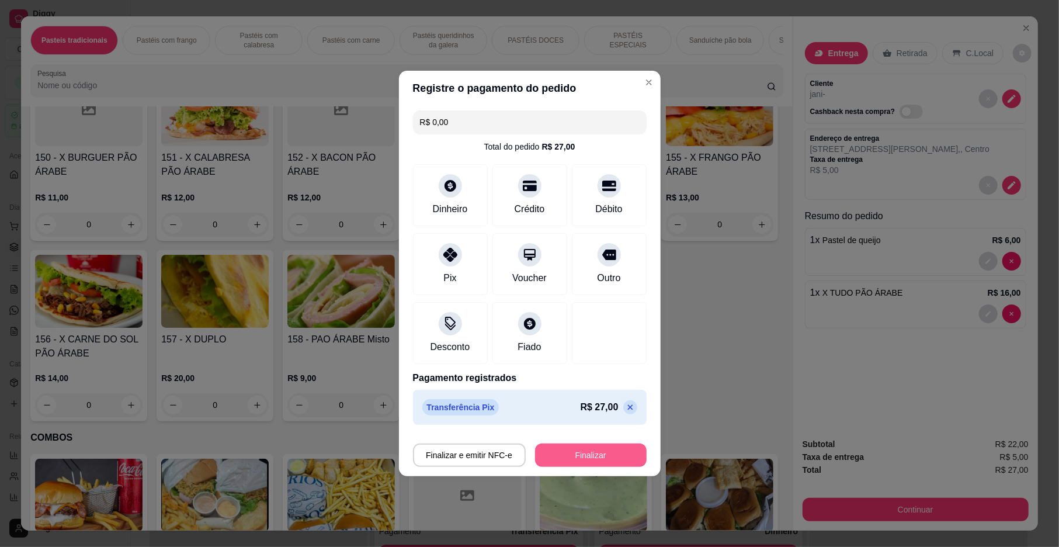
click at [594, 459] on button "Finalizar" at bounding box center [591, 454] width 112 height 23
type input "0"
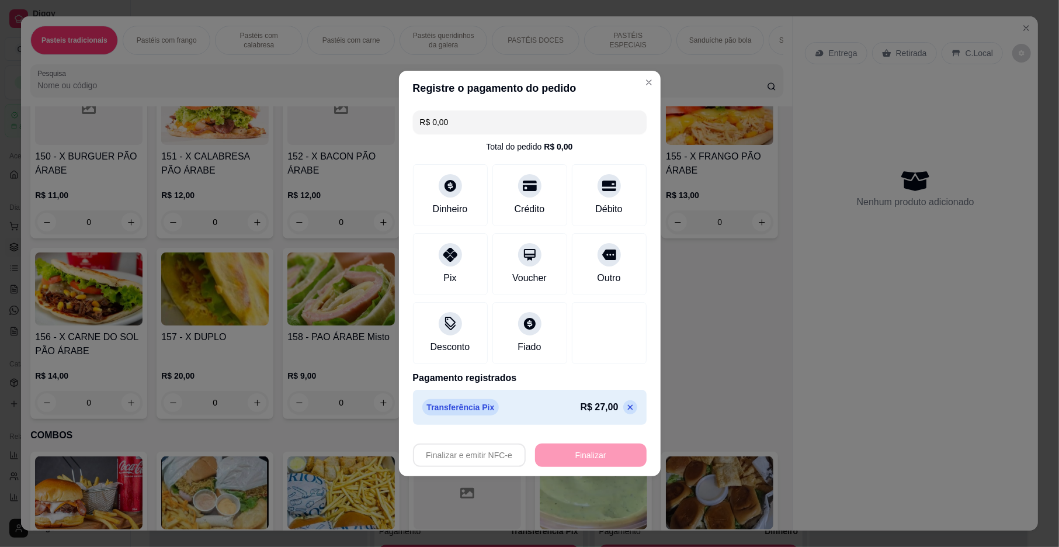
type input "-R$ 27,00"
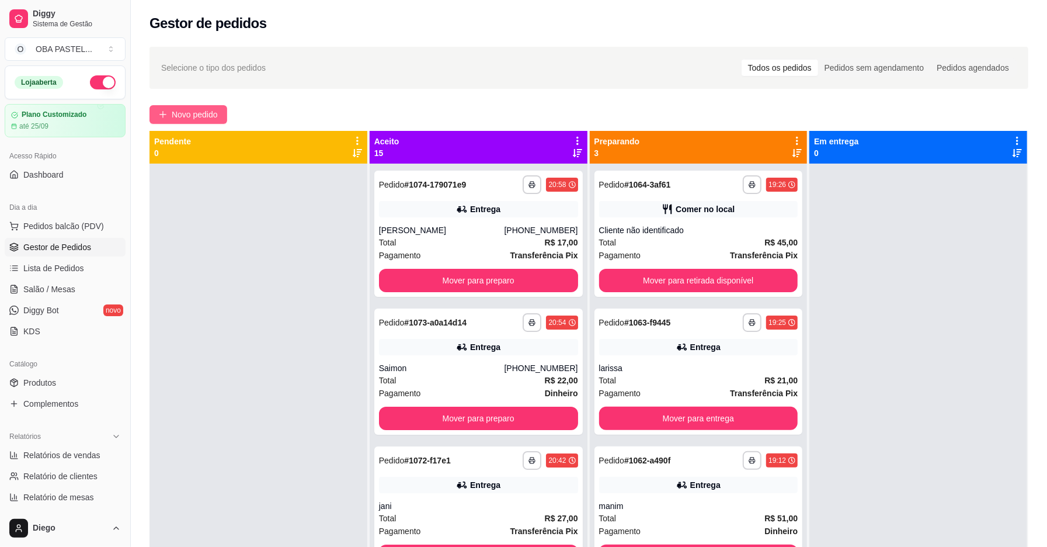
click at [180, 110] on span "Novo pedido" at bounding box center [195, 114] width 46 height 13
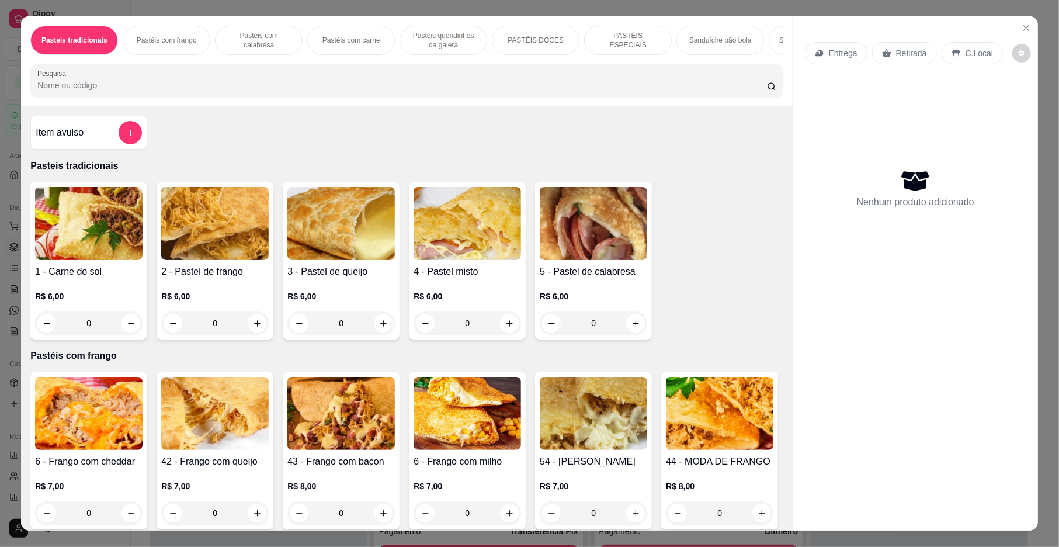
click at [965, 50] on p "C.Local" at bounding box center [978, 53] width 27 height 12
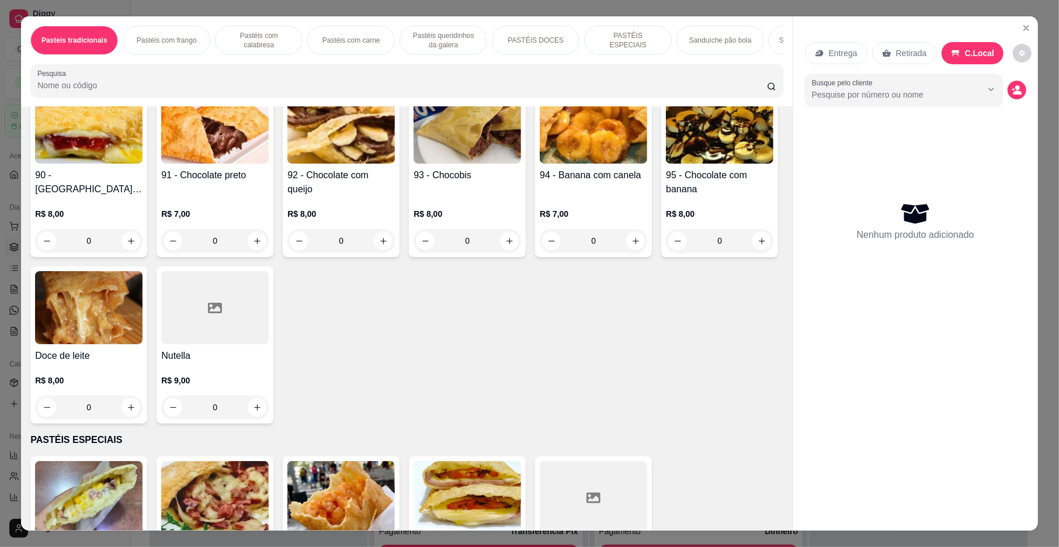
scroll to position [1012, 0]
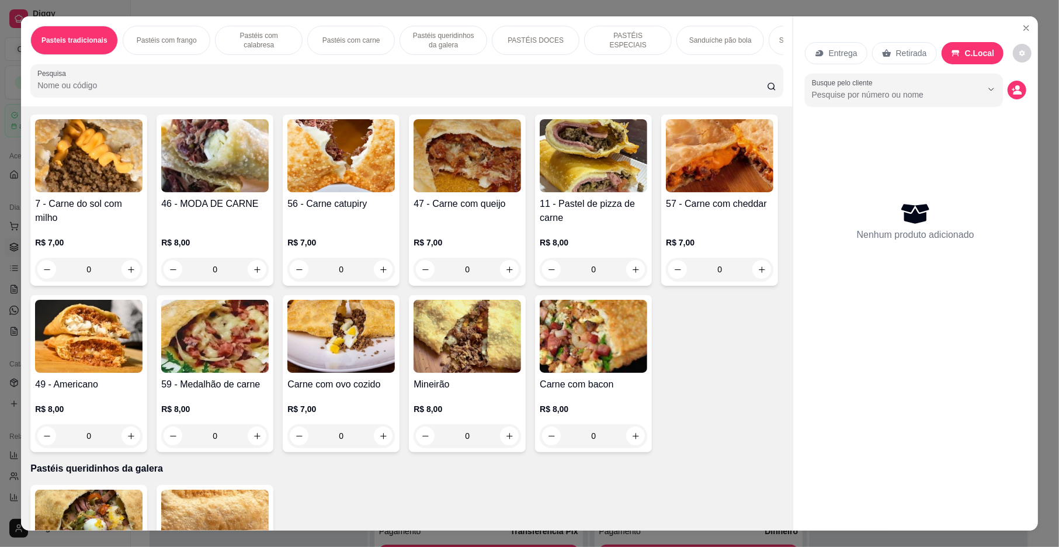
drag, startPoint x: 1048, startPoint y: 140, endPoint x: 1053, endPoint y: 189, distance: 49.4
click at [1053, 189] on div "Pasteis tradicionais Pastéis com frango Pastéis com calabresa Pastéis com carne…" at bounding box center [529, 273] width 1059 height 547
drag, startPoint x: 1041, startPoint y: 193, endPoint x: 1008, endPoint y: 242, distance: 59.0
click at [1027, 238] on div "Pasteis tradicionais Pastéis com frango Pastéis com calabresa Pastéis com carne…" at bounding box center [529, 273] width 1059 height 547
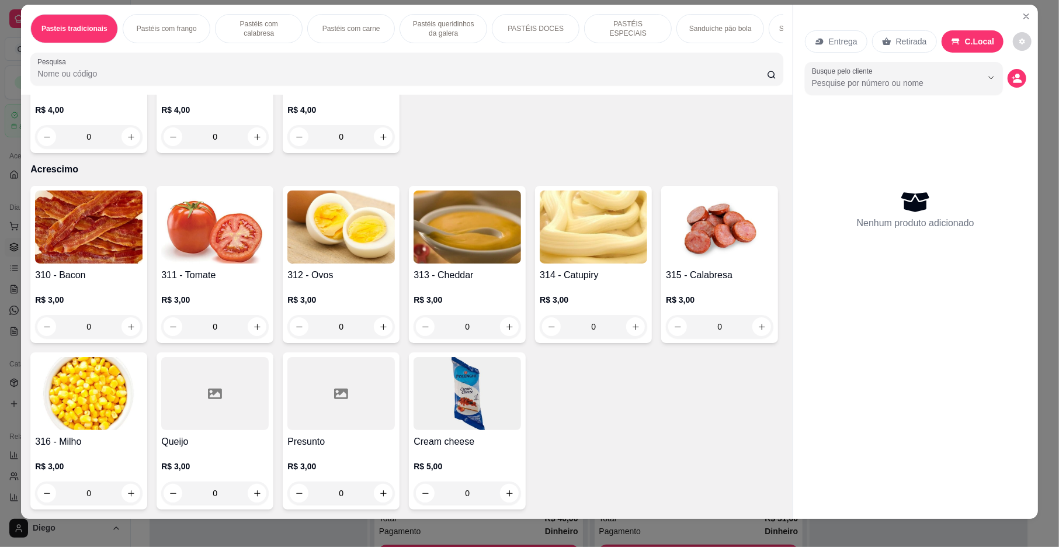
scroll to position [0, 0]
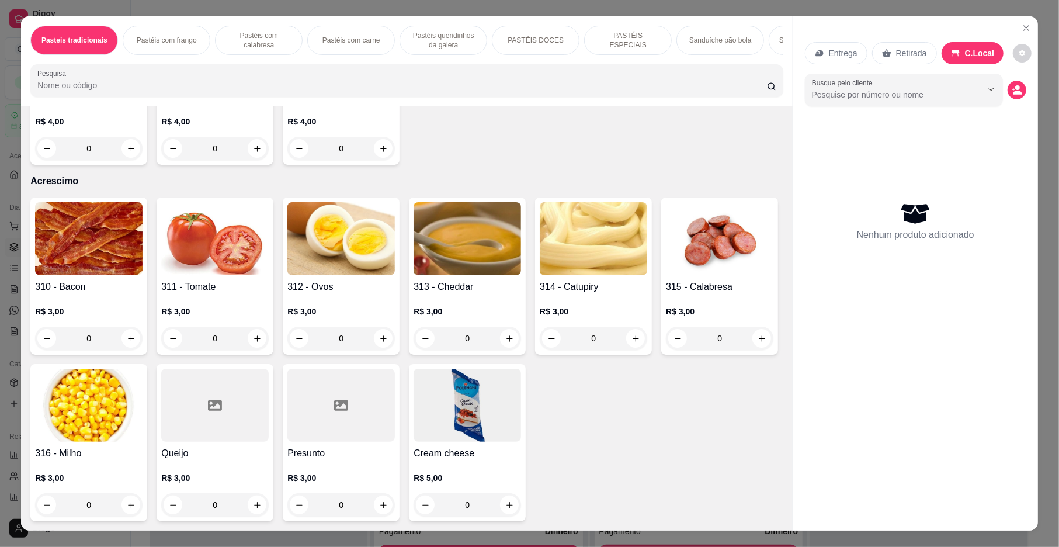
click at [333, 37] on p "Pastéis com carne" at bounding box center [351, 40] width 58 height 9
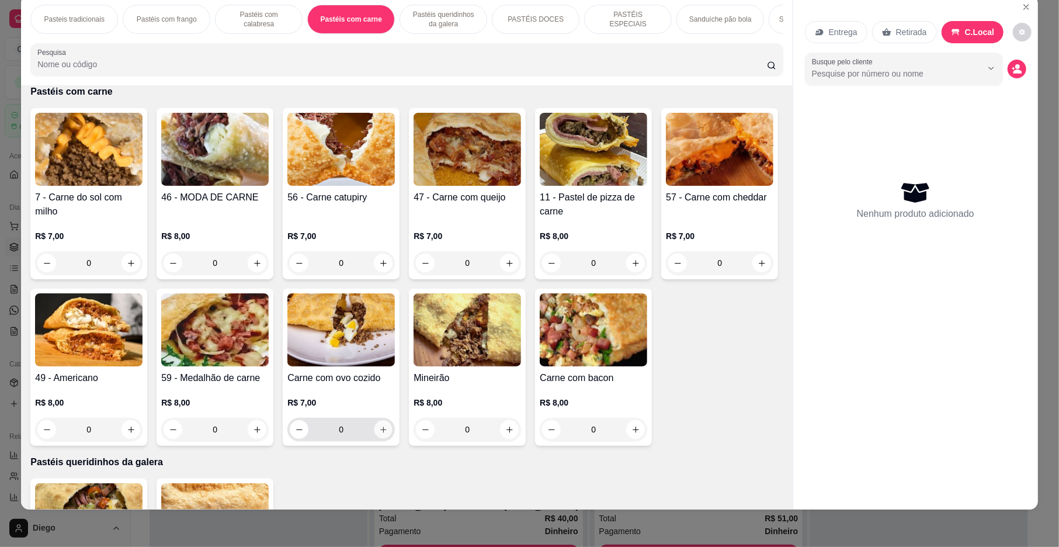
click at [392, 436] on button "increase-product-quantity" at bounding box center [383, 429] width 18 height 18
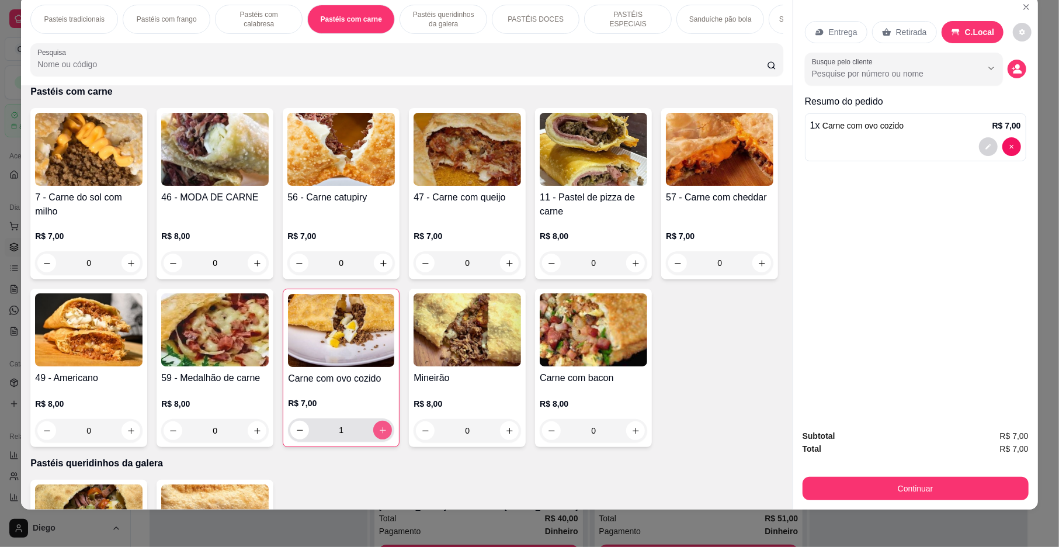
click at [392, 436] on button "increase-product-quantity" at bounding box center [382, 429] width 19 height 19
type input "2"
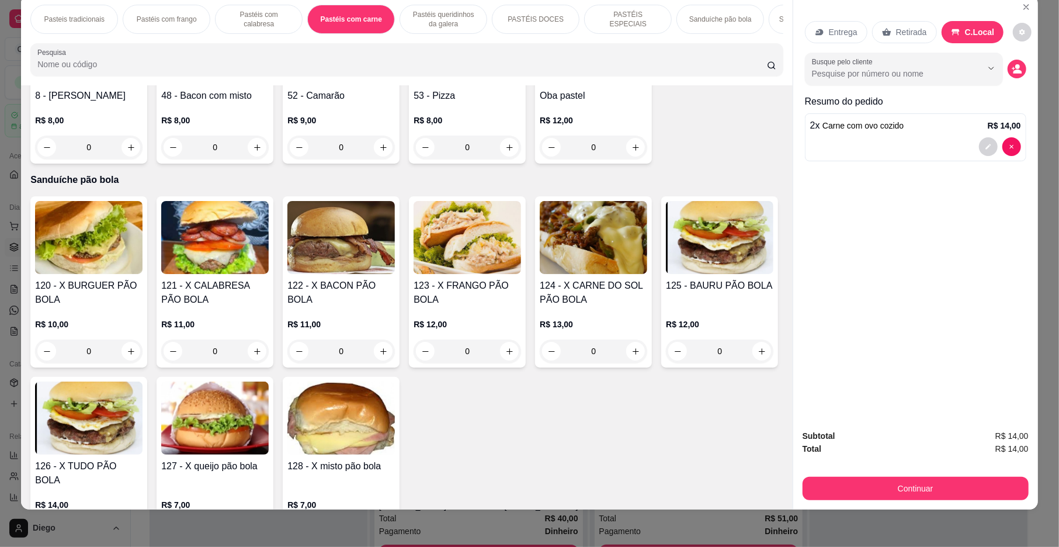
scroll to position [2024, 0]
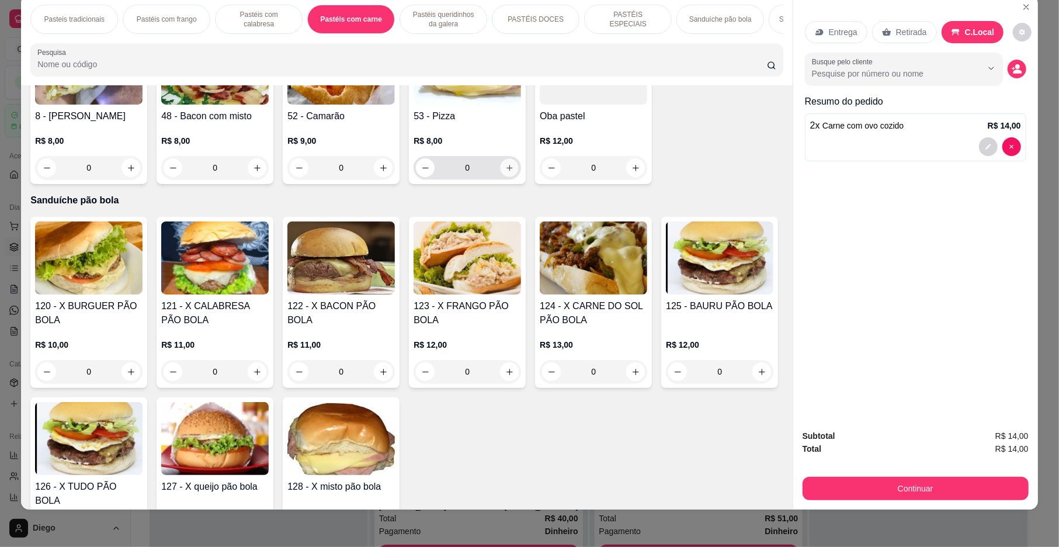
click at [500, 177] on button "increase-product-quantity" at bounding box center [509, 168] width 18 height 18
click at [505, 172] on icon "increase-product-quantity" at bounding box center [509, 168] width 9 height 9
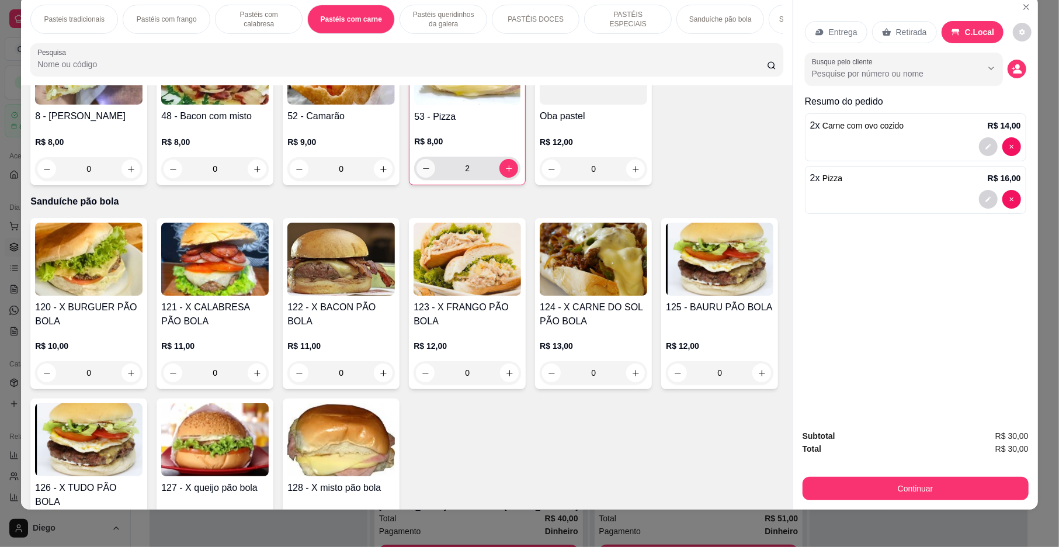
click at [416, 178] on button "decrease-product-quantity" at bounding box center [425, 168] width 19 height 19
type input "1"
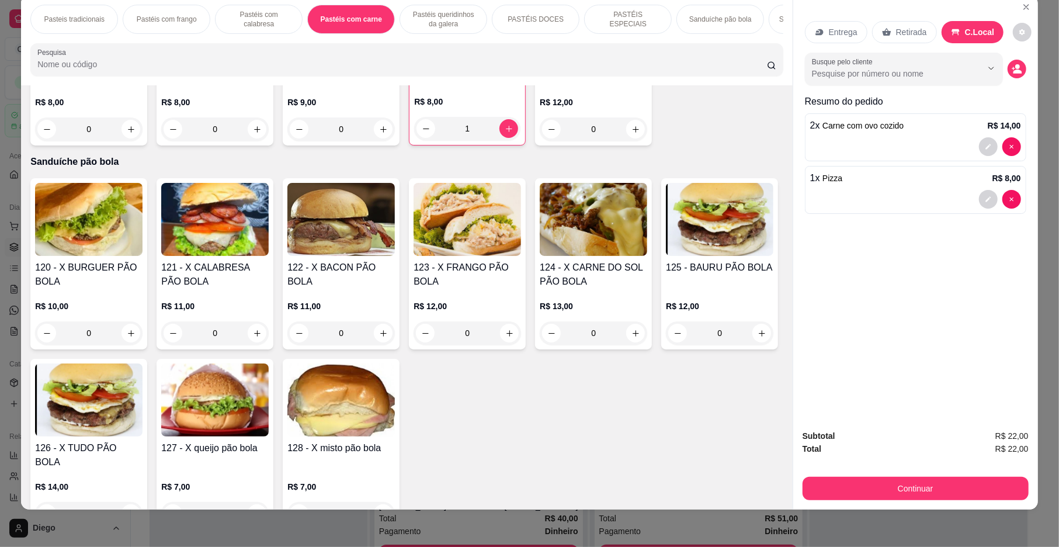
scroll to position [2084, 0]
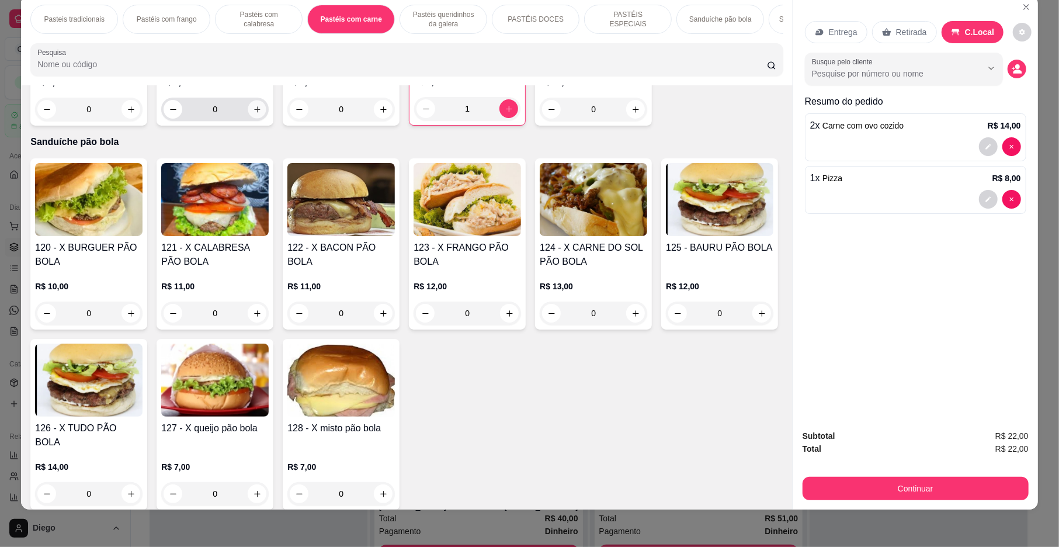
click at [254, 112] on icon "increase-product-quantity" at bounding box center [257, 109] width 6 height 6
type input "1"
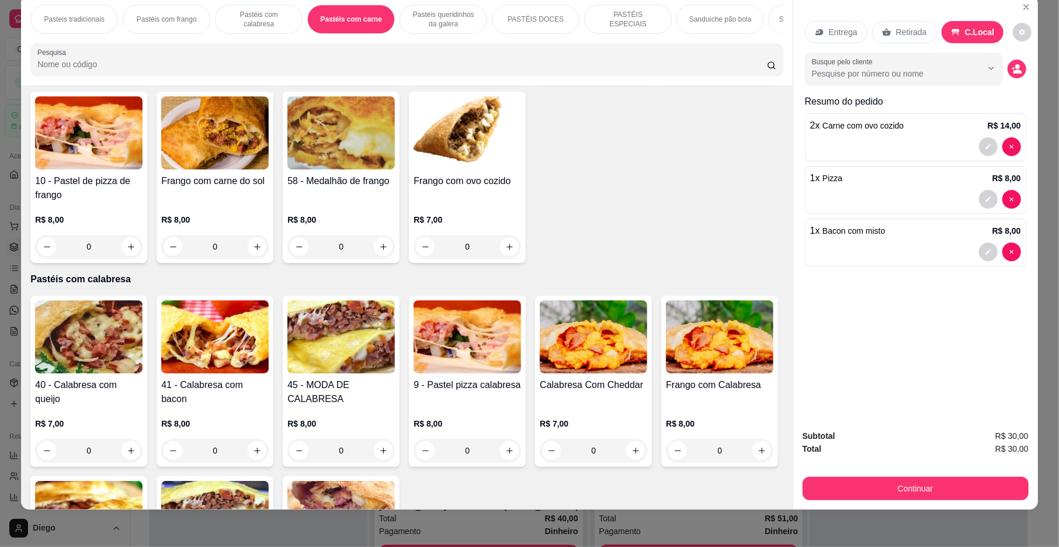
scroll to position [0, 0]
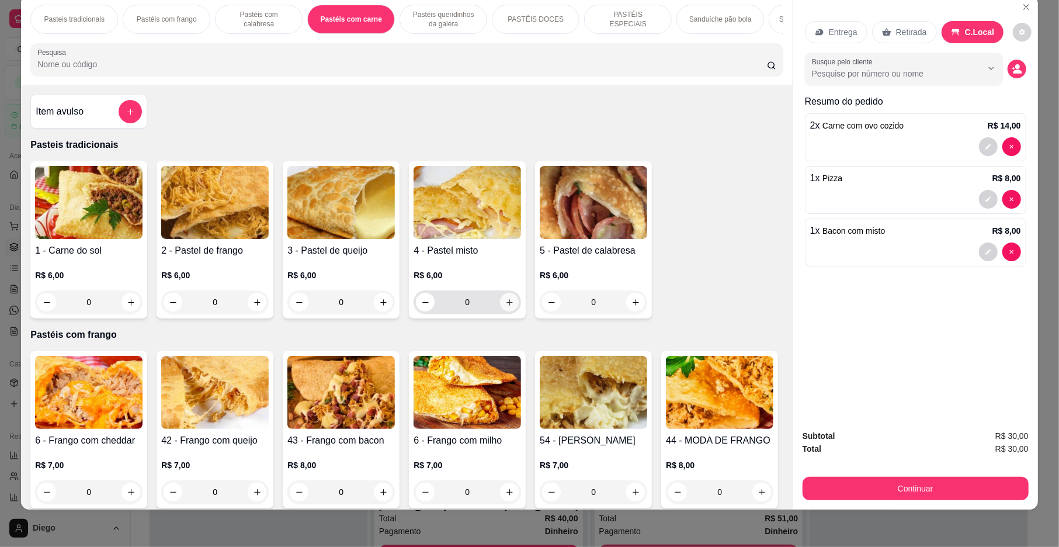
click at [500, 311] on button "increase-product-quantity" at bounding box center [509, 302] width 19 height 19
type input "1"
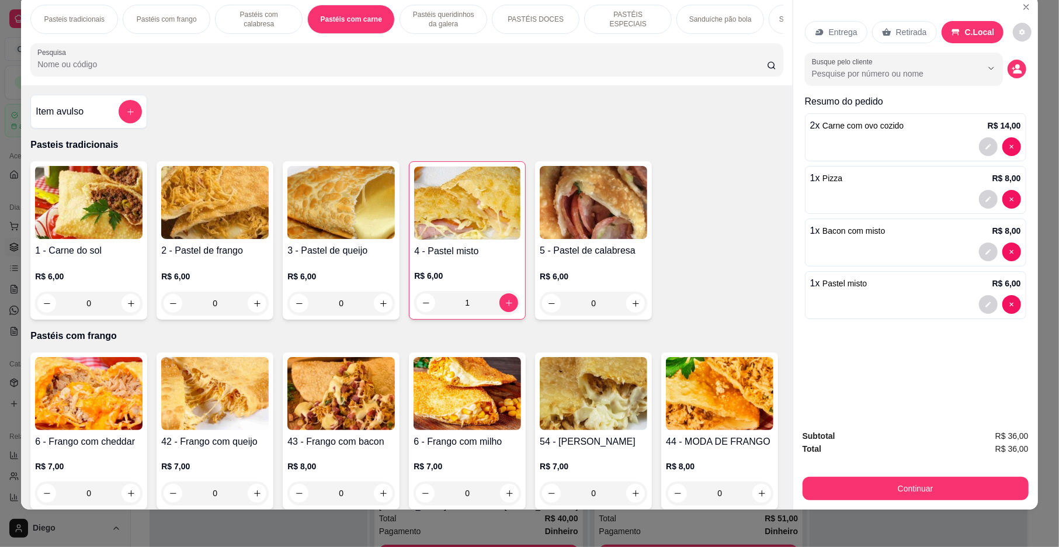
click at [841, 32] on p "Entrega" at bounding box center [843, 32] width 29 height 12
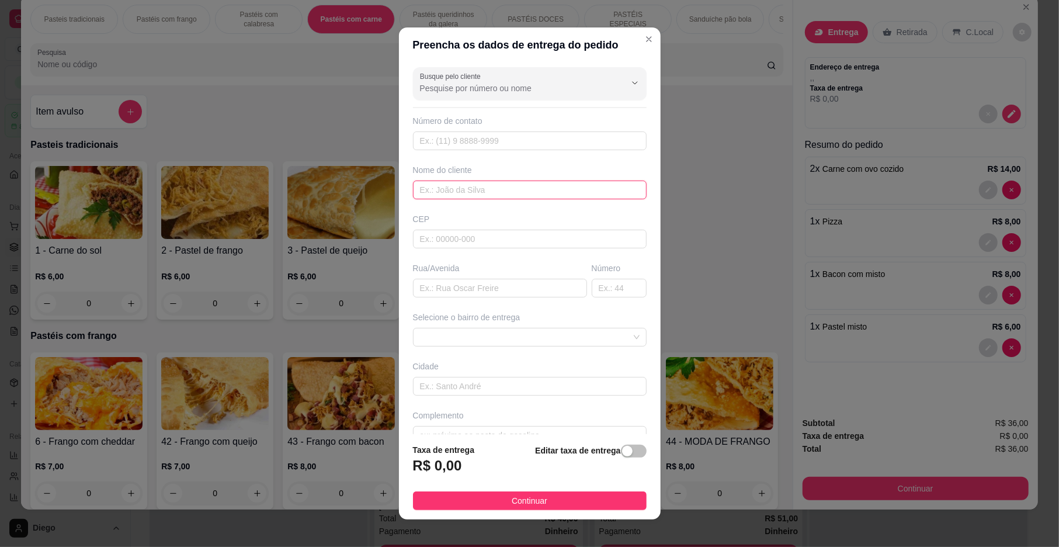
click at [437, 187] on input "text" at bounding box center [530, 189] width 234 height 19
type input "daya"
click at [440, 284] on input "text" at bounding box center [500, 288] width 174 height 19
click at [429, 338] on span at bounding box center [530, 337] width 220 height 18
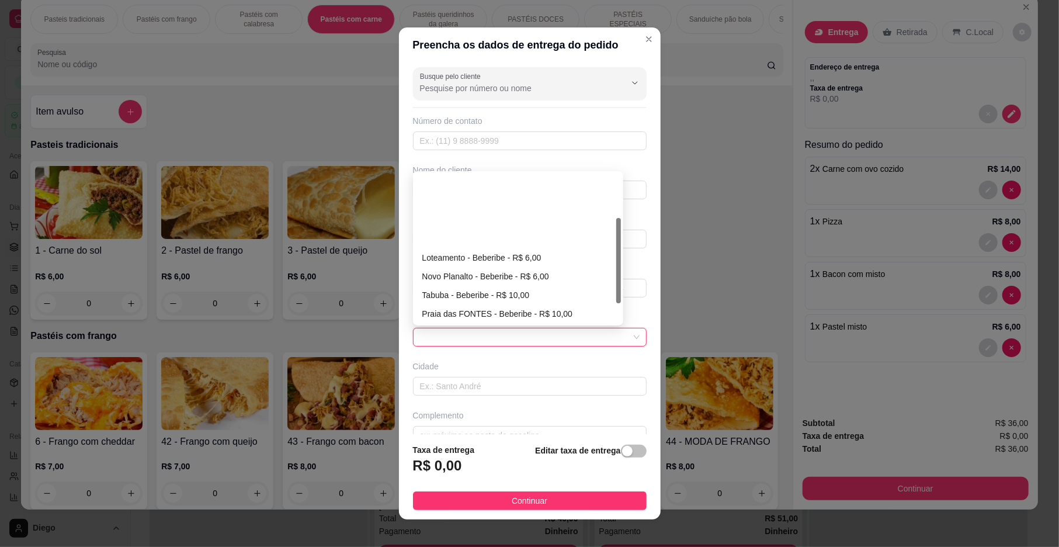
scroll to position [78, 0]
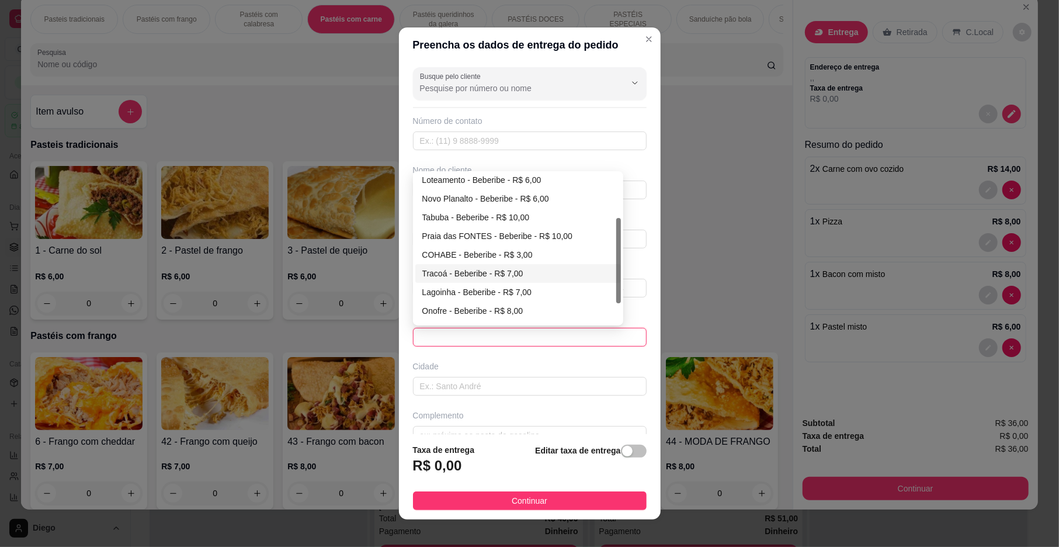
click at [445, 274] on div "Tracoá - Beberibe - R$ 7,00" at bounding box center [518, 273] width 192 height 13
type input "Beberibe"
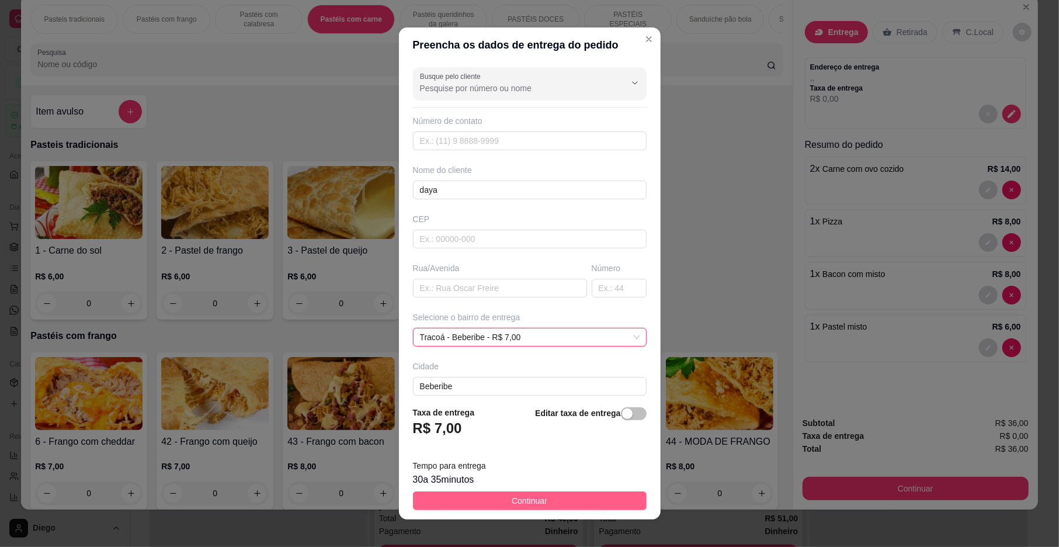
click at [479, 498] on button "Continuar" at bounding box center [530, 500] width 234 height 19
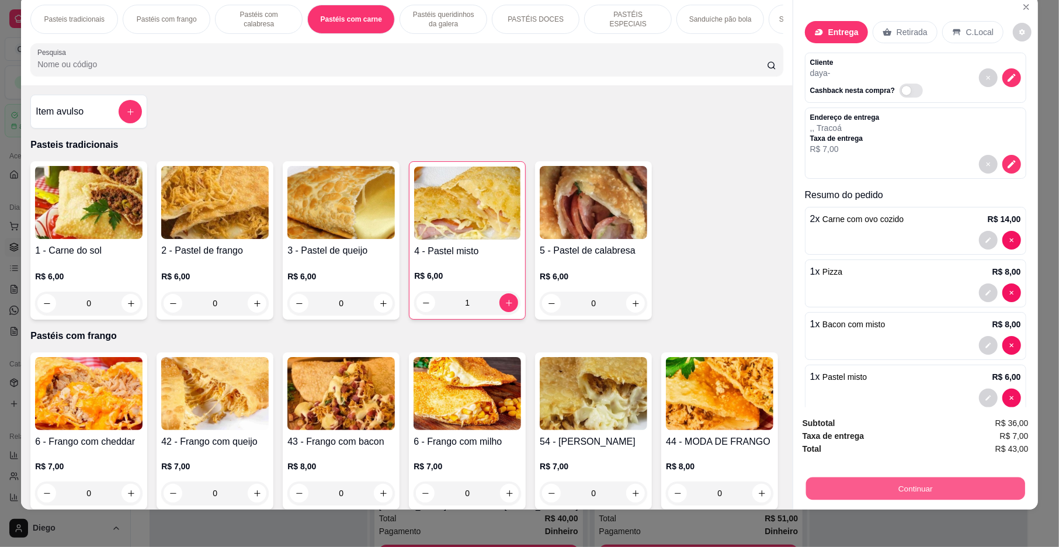
click at [920, 484] on button "Continuar" at bounding box center [915, 488] width 219 height 23
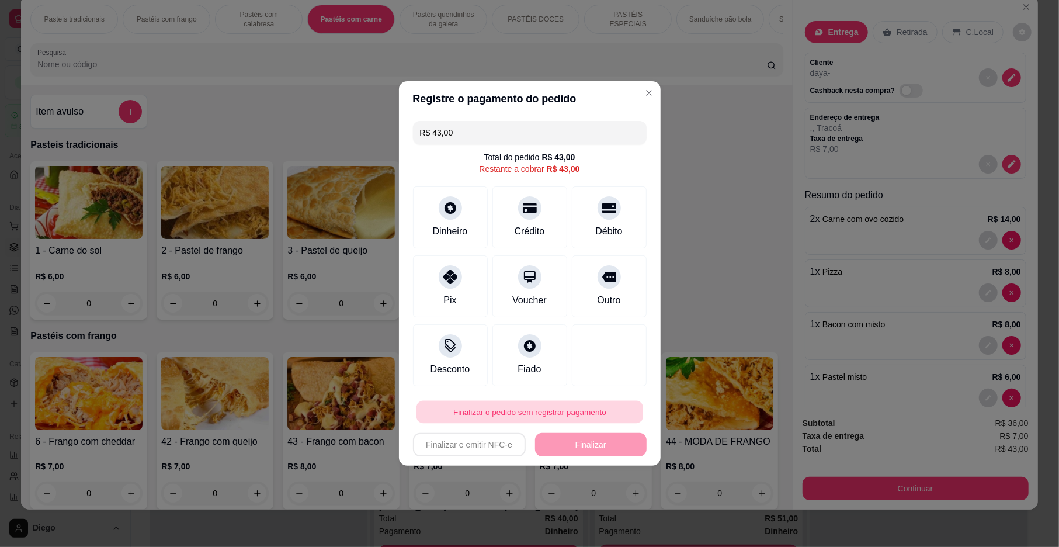
click at [533, 412] on button "Finalizar o pedido sem registrar pagamento" at bounding box center [529, 412] width 227 height 23
click at [598, 503] on button "Confirmar" at bounding box center [600, 508] width 41 height 18
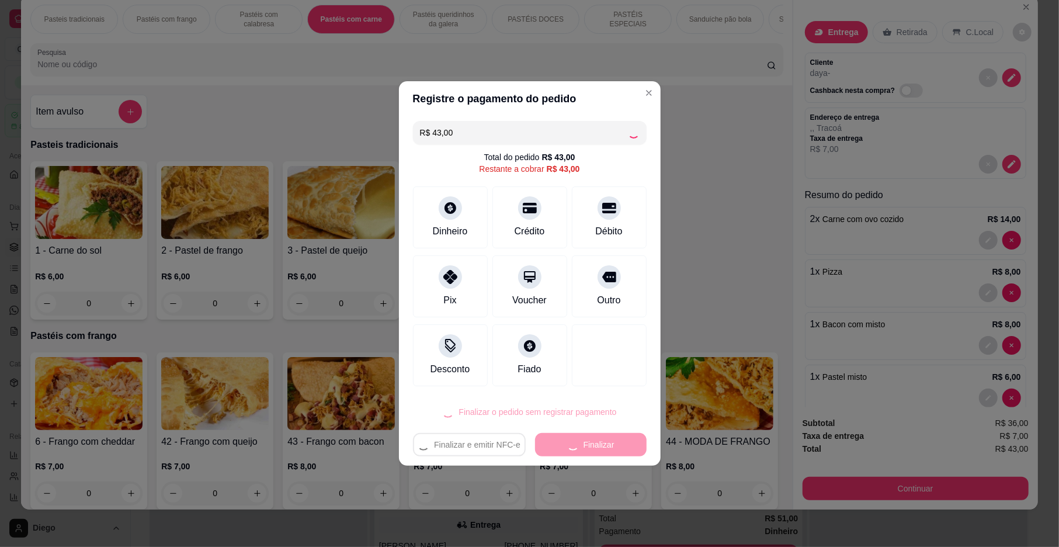
type input "0"
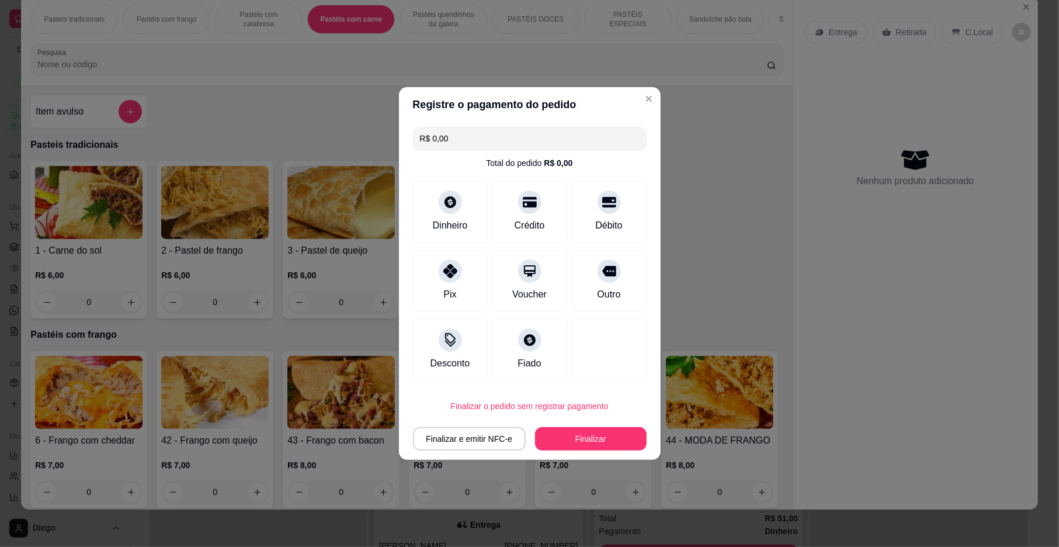
type input "R$ 0,00"
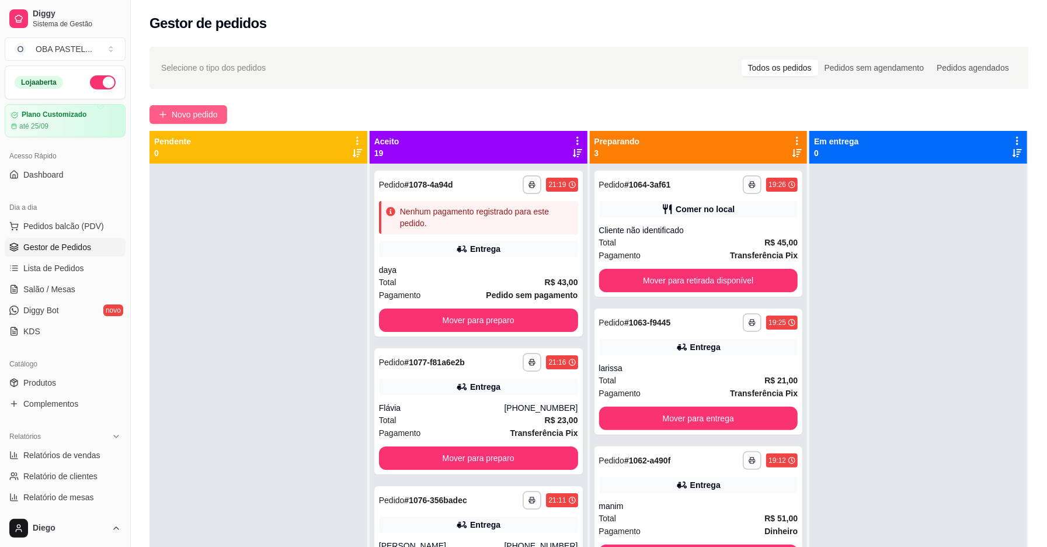
click at [204, 105] on button "Novo pedido" at bounding box center [188, 114] width 78 height 19
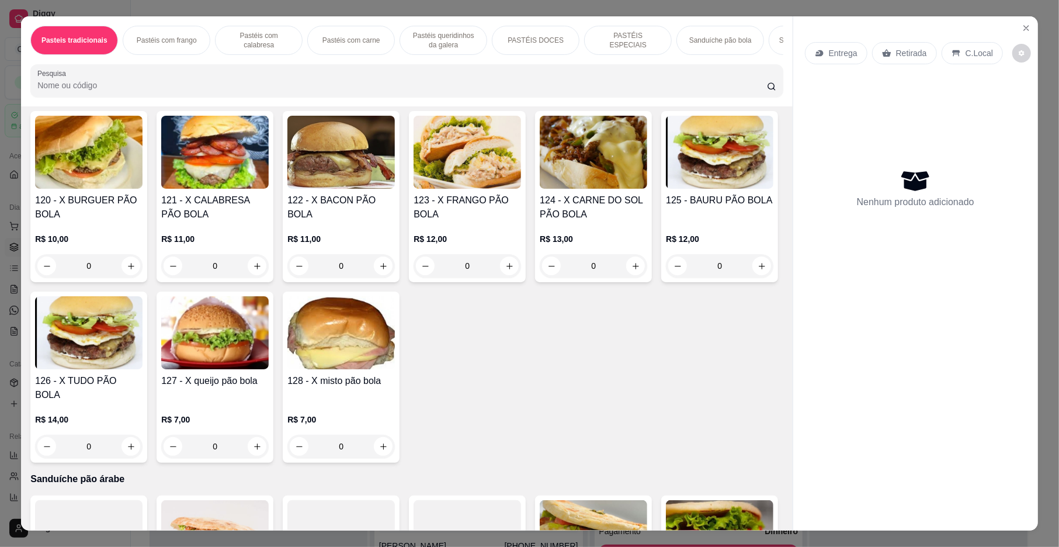
scroll to position [2159, 0]
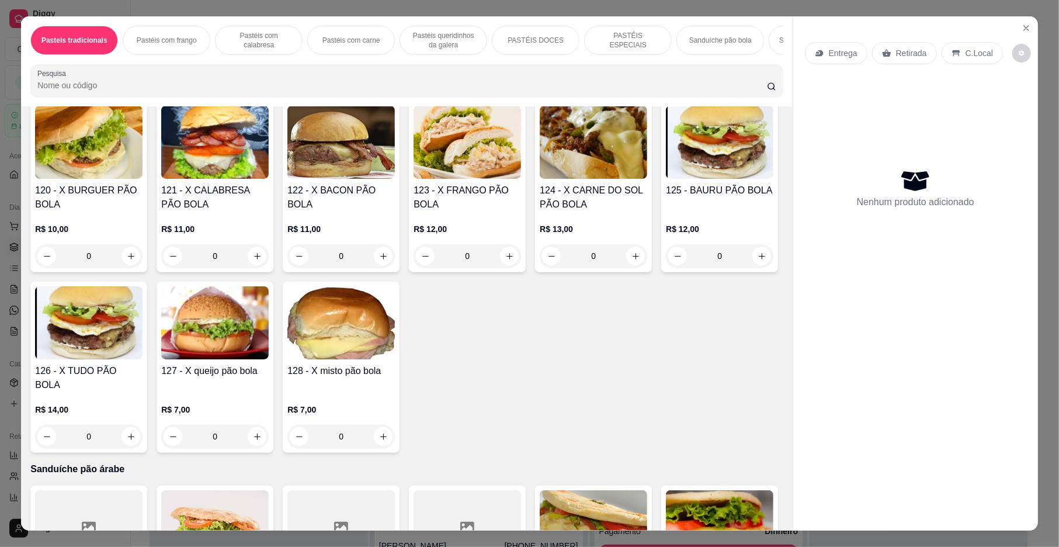
click at [253, 57] on icon "increase-product-quantity" at bounding box center [257, 52] width 9 height 9
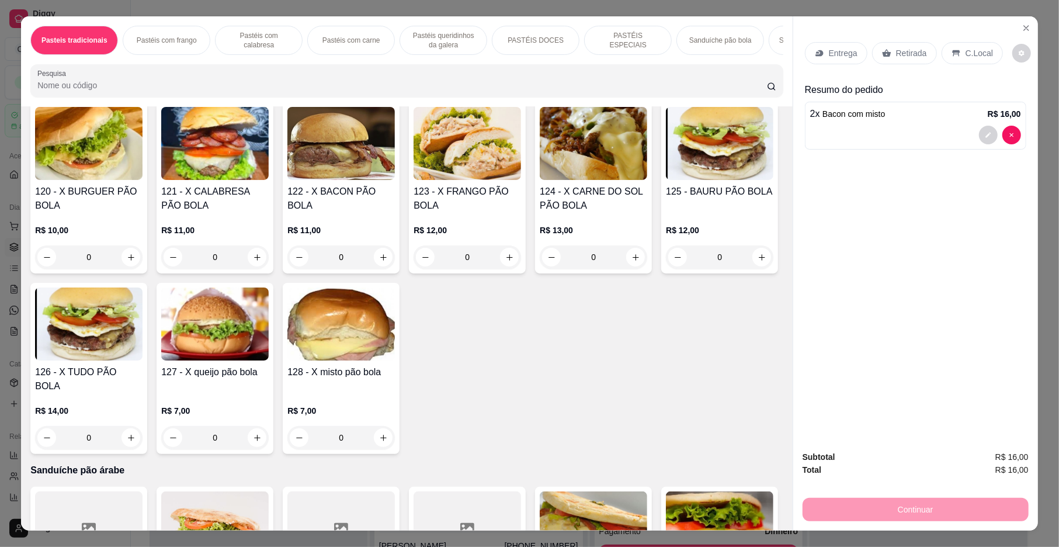
click at [172, 57] on icon "decrease-product-quantity" at bounding box center [173, 52] width 9 height 9
type input "1"
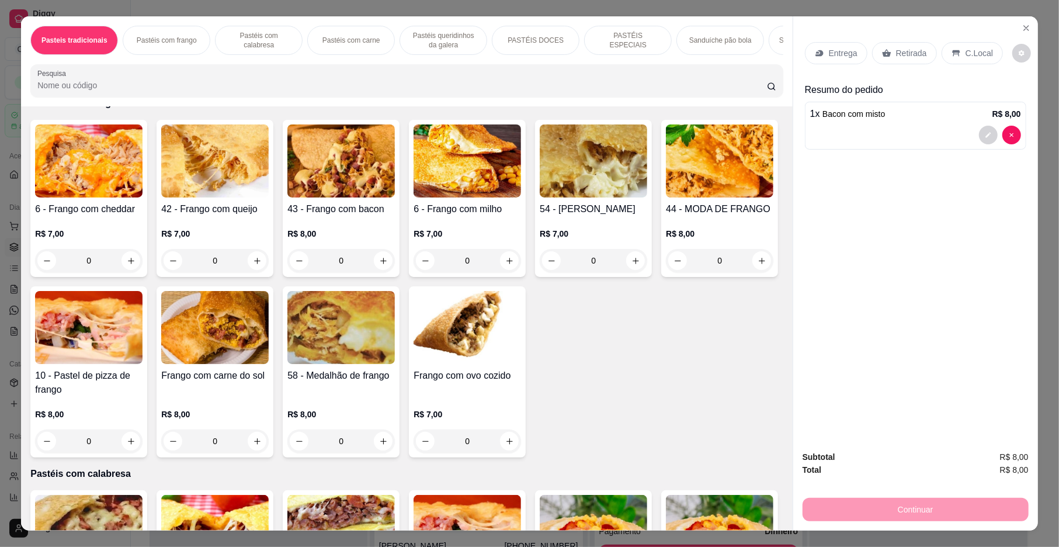
scroll to position [222, 0]
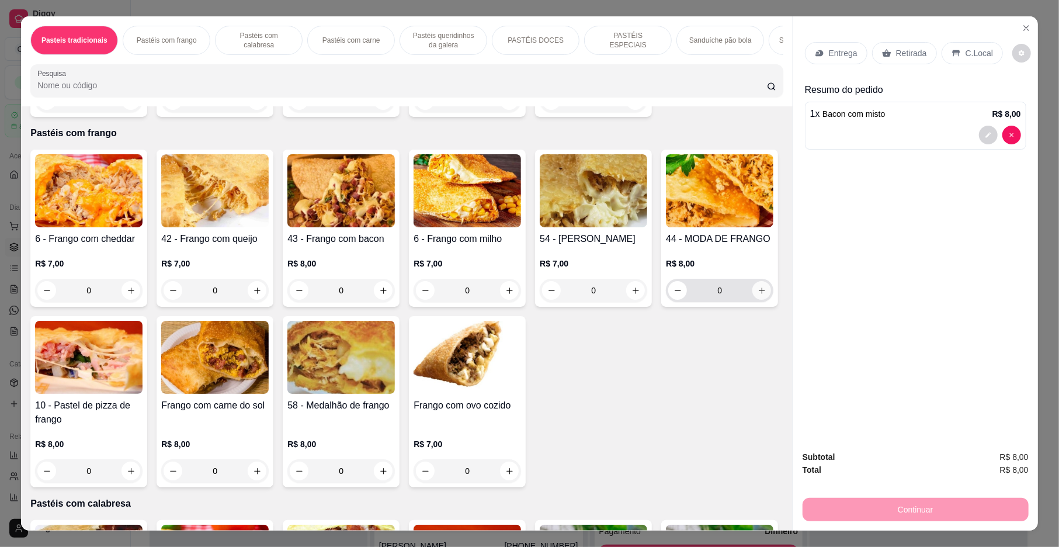
click at [757, 295] on icon "increase-product-quantity" at bounding box center [761, 290] width 9 height 9
type input "1"
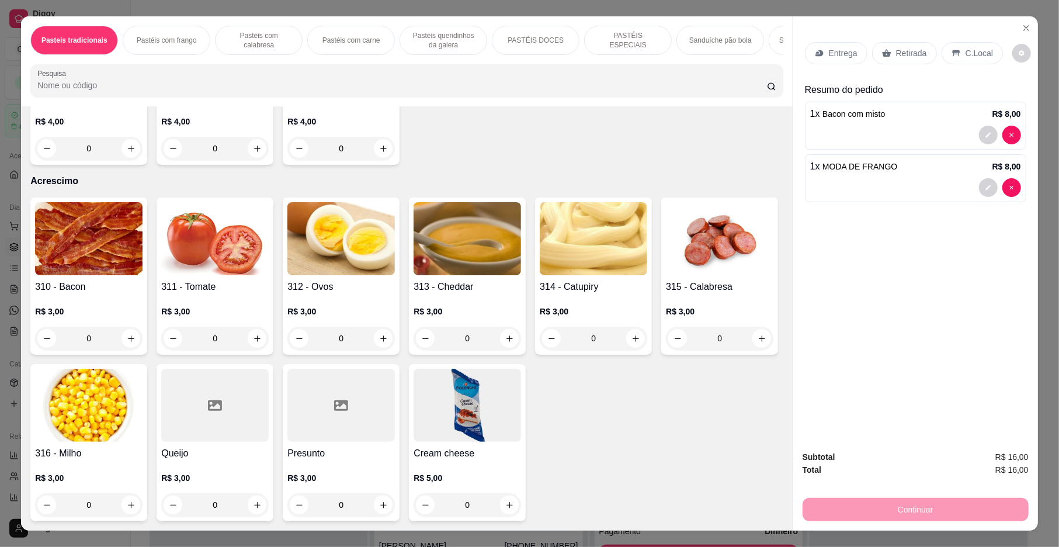
scroll to position [4135, 0]
click at [253, 153] on icon "increase-product-quantity" at bounding box center [257, 148] width 9 height 9
click at [252, 152] on icon "increase-product-quantity" at bounding box center [256, 148] width 9 height 9
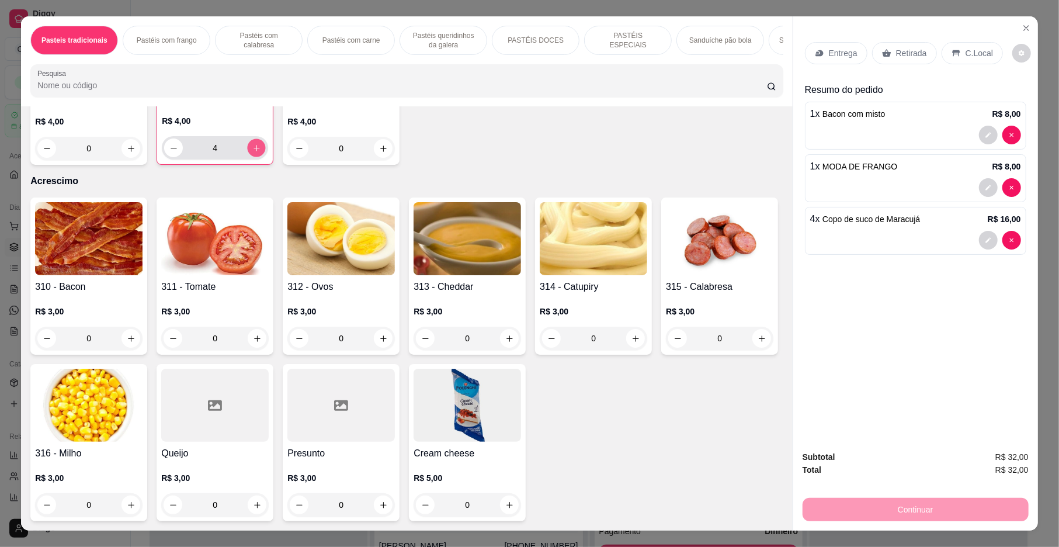
click at [252, 152] on icon "increase-product-quantity" at bounding box center [256, 148] width 9 height 9
type input "5"
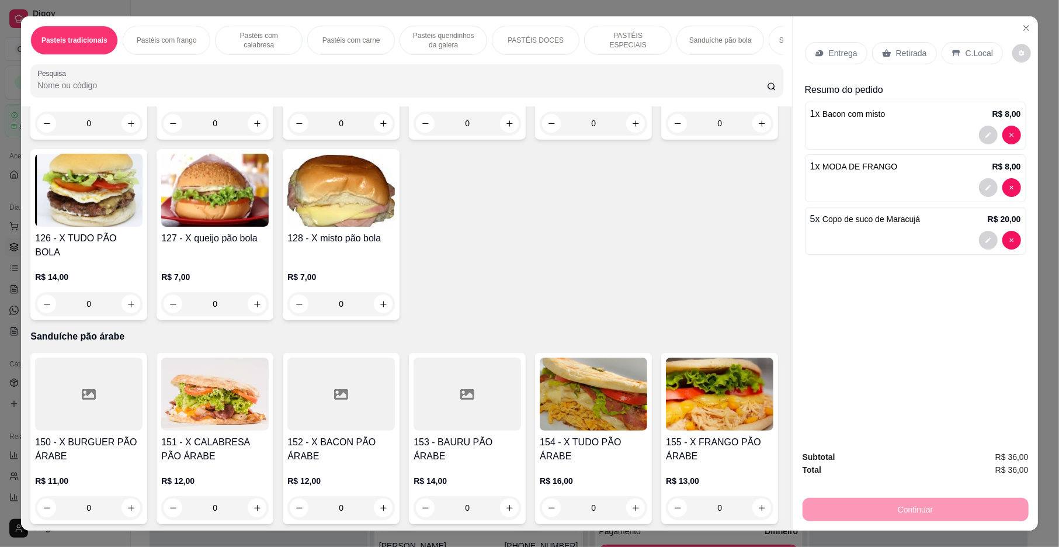
scroll to position [2266, 0]
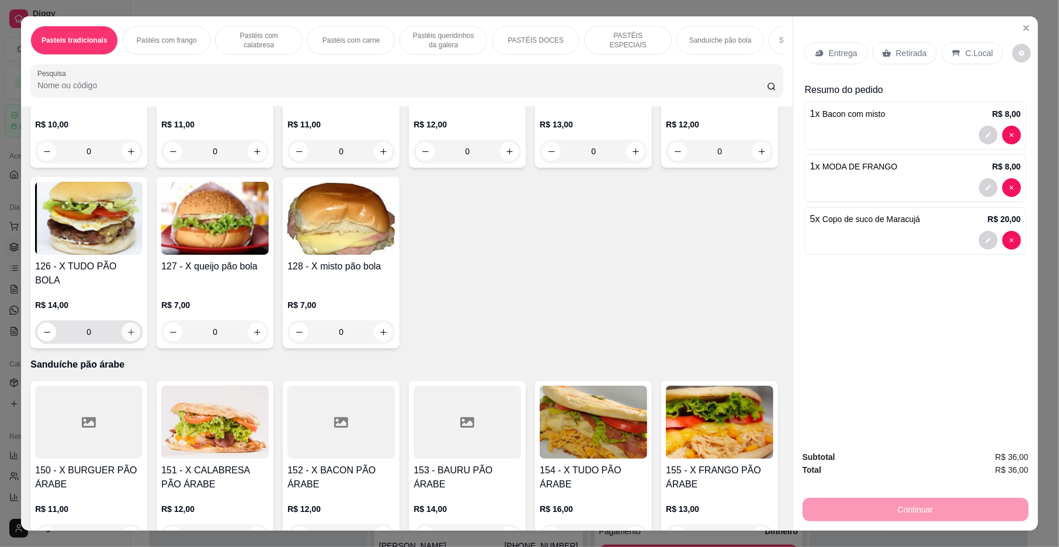
click at [135, 336] on icon "increase-product-quantity" at bounding box center [131, 332] width 9 height 9
type input "1"
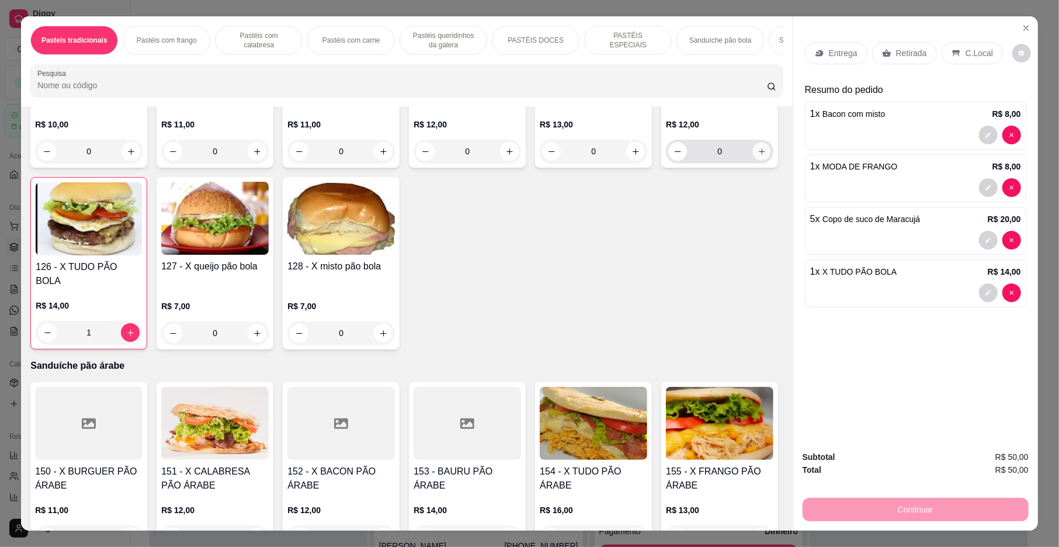
click at [757, 156] on icon "increase-product-quantity" at bounding box center [761, 151] width 9 height 9
type input "1"
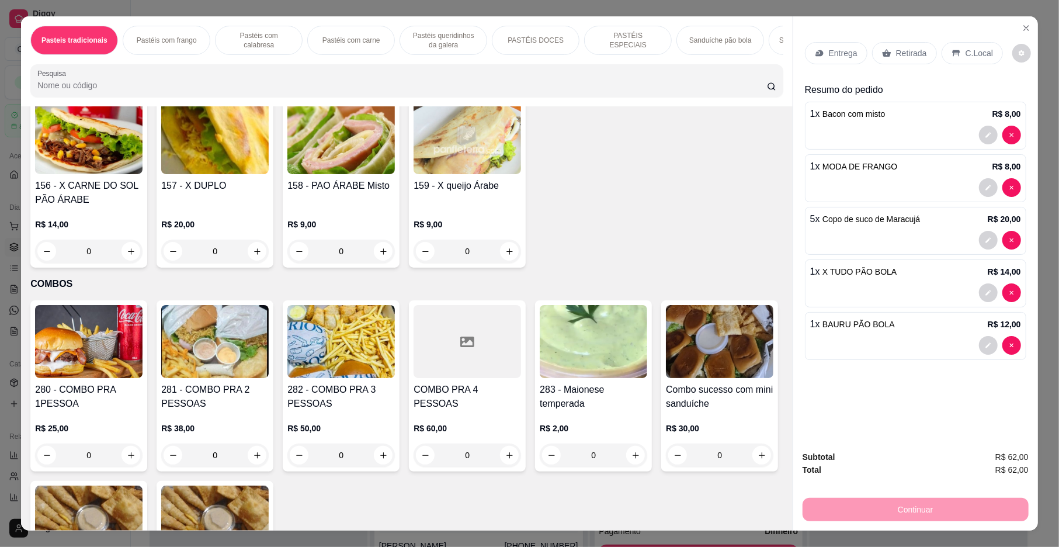
scroll to position [2656, 0]
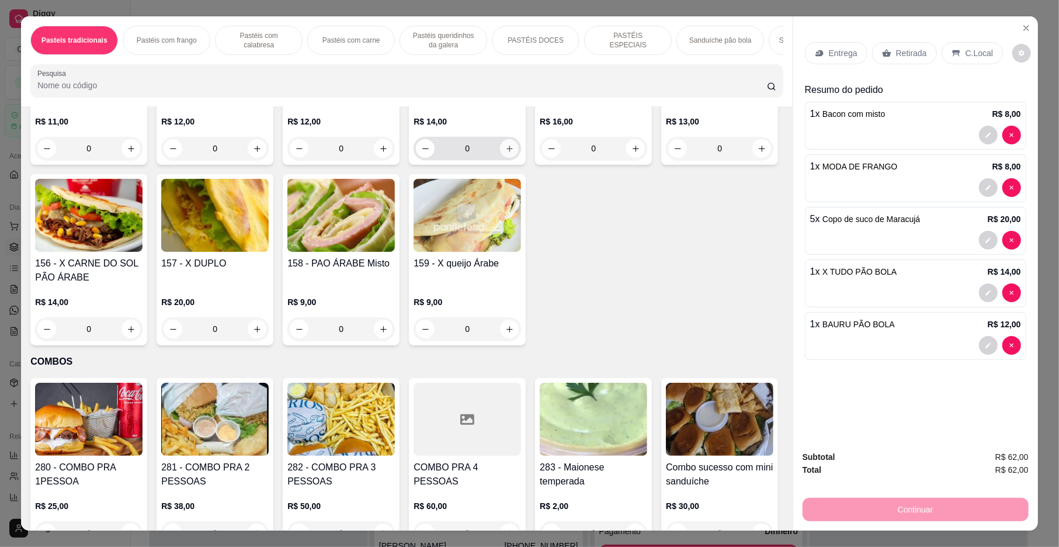
click at [505, 153] on icon "increase-product-quantity" at bounding box center [509, 148] width 9 height 9
type input "1"
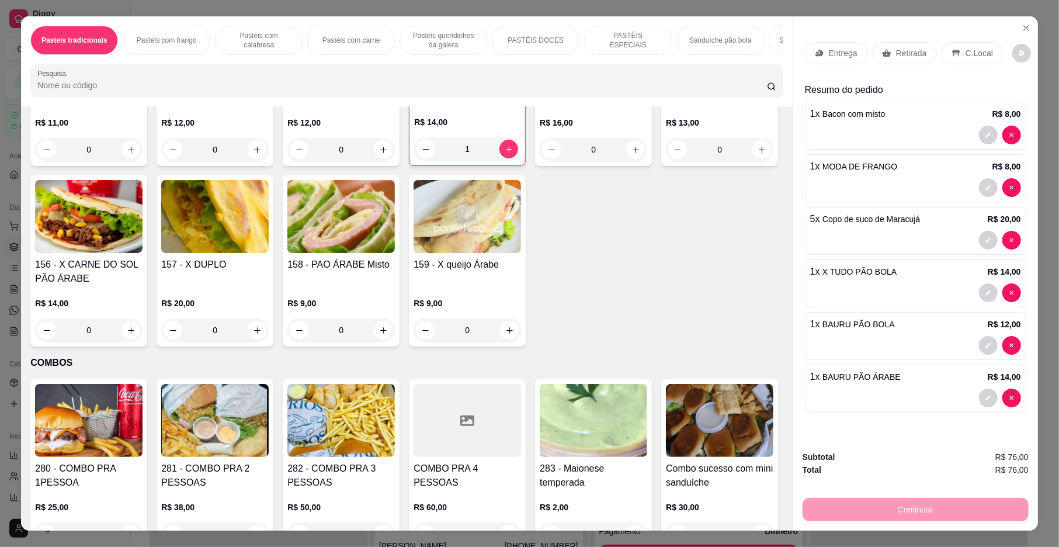
click at [956, 48] on div "C.Local" at bounding box center [971, 53] width 61 height 22
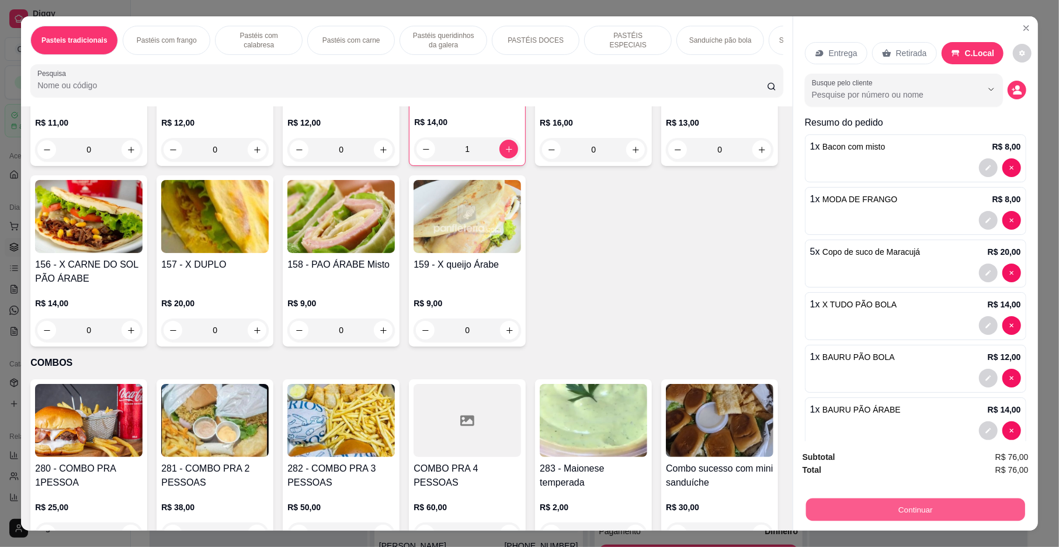
click at [888, 501] on button "Continuar" at bounding box center [915, 509] width 219 height 23
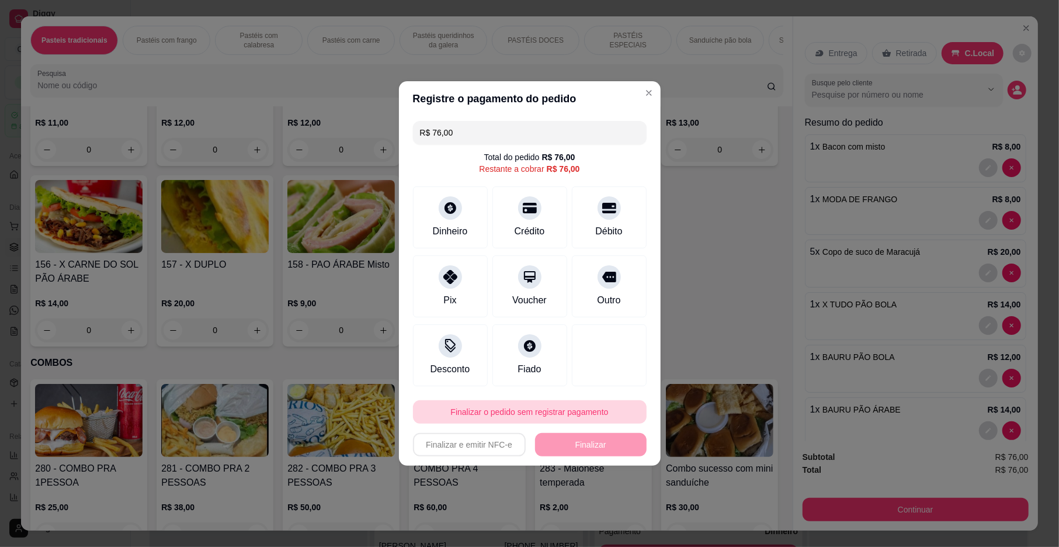
click at [510, 411] on button "Finalizar o pedido sem registrar pagamento" at bounding box center [530, 411] width 234 height 23
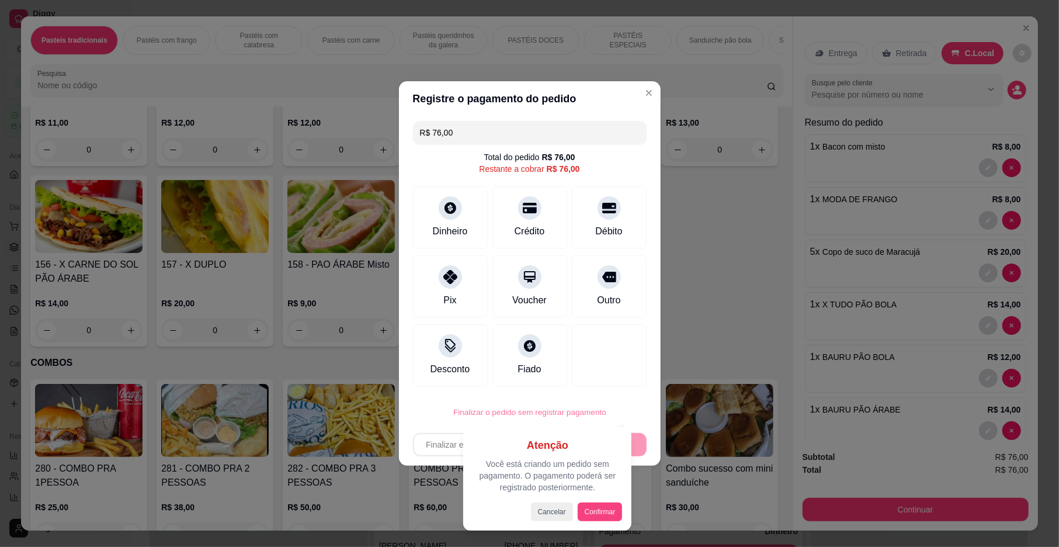
click at [601, 502] on button "Confirmar" at bounding box center [600, 511] width 45 height 19
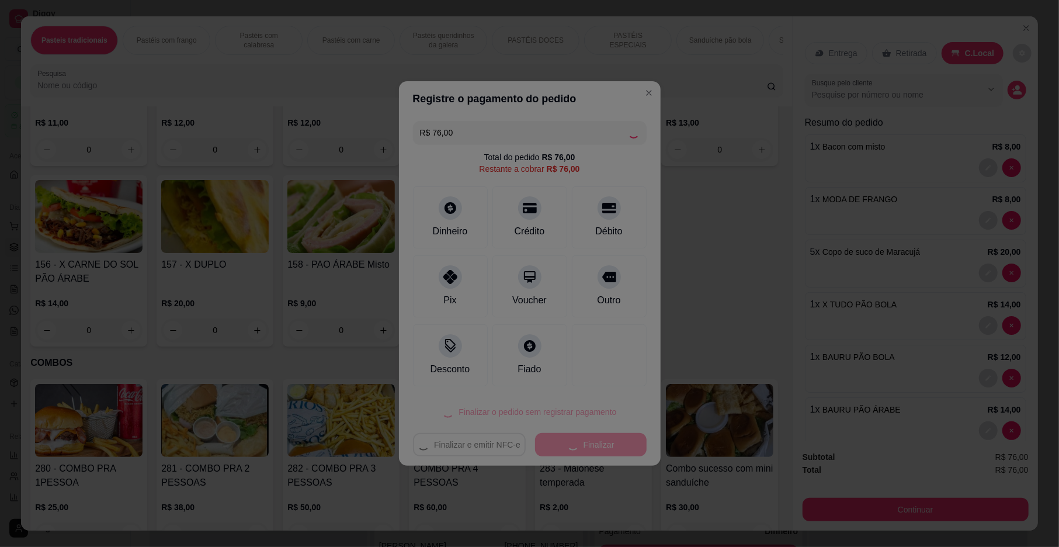
type input "0"
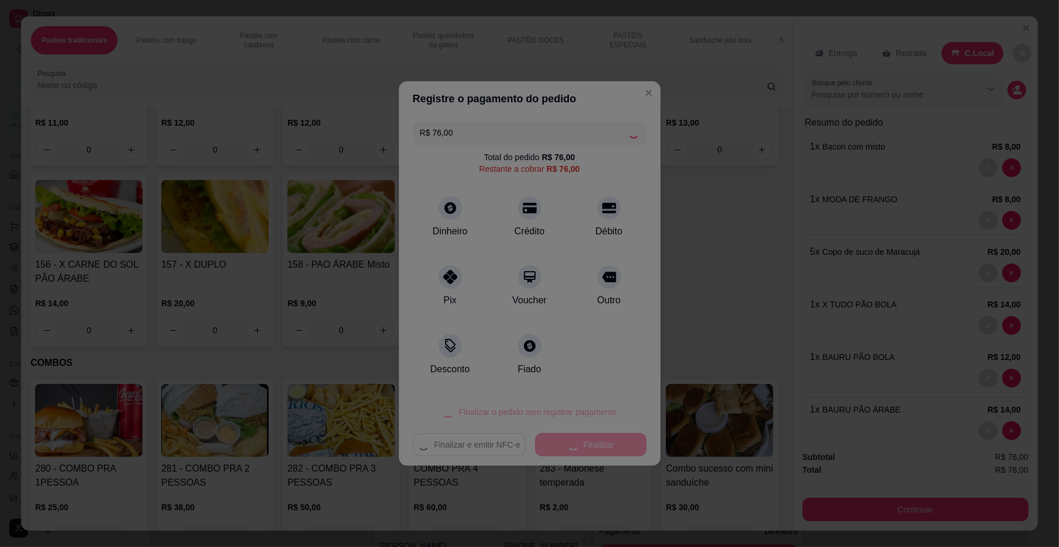
type input "0"
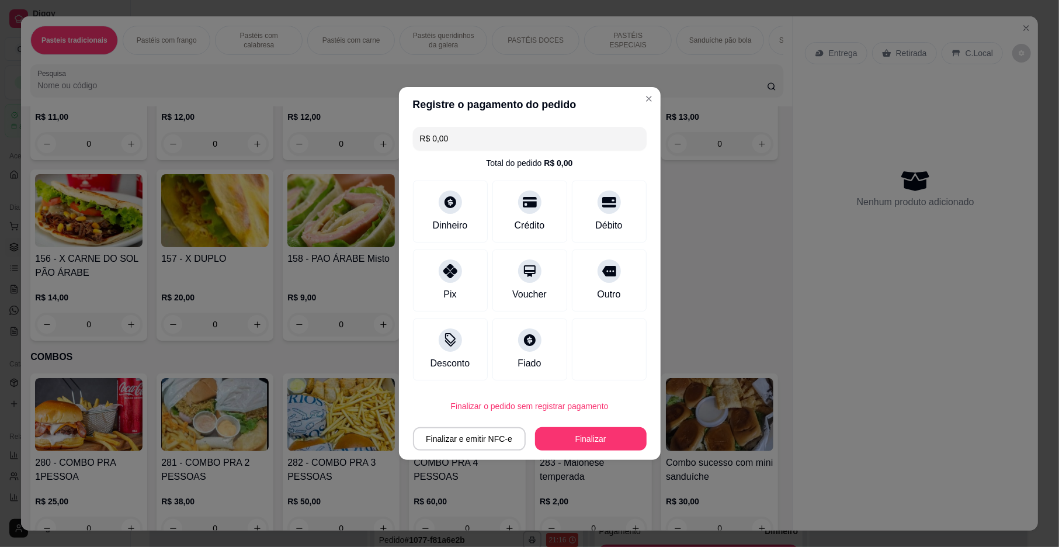
type input "R$ 0,00"
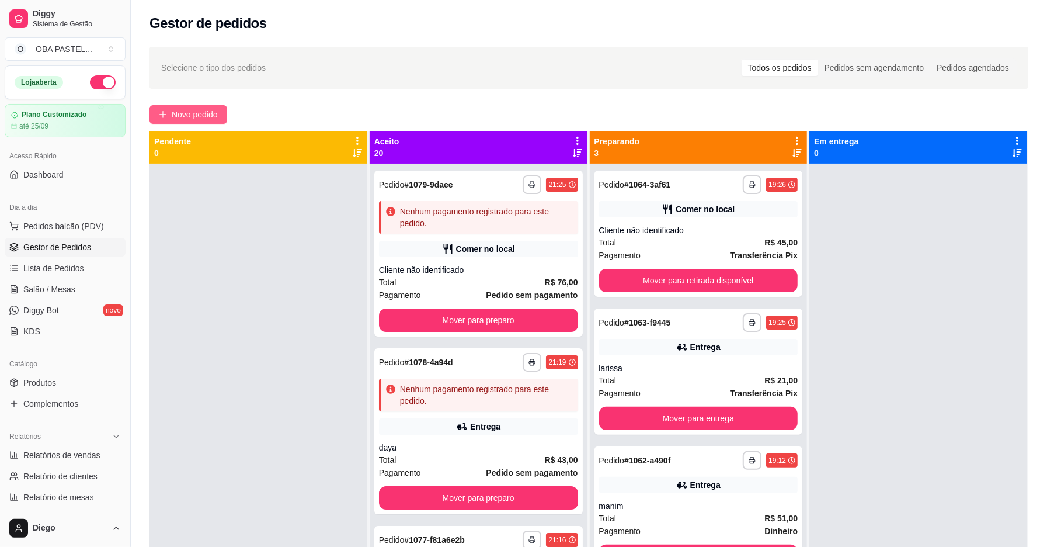
click at [183, 107] on button "Novo pedido" at bounding box center [188, 114] width 78 height 19
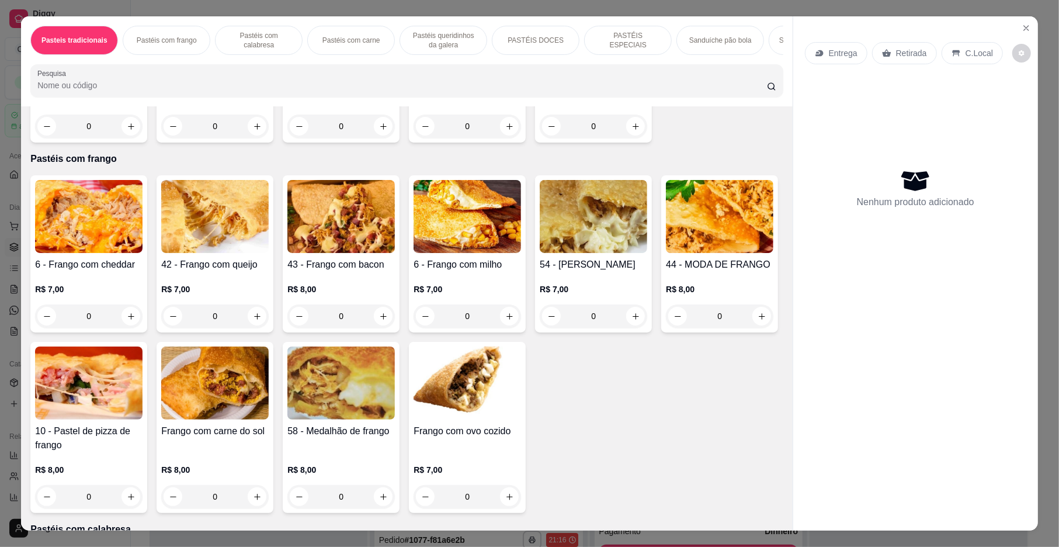
scroll to position [234, 0]
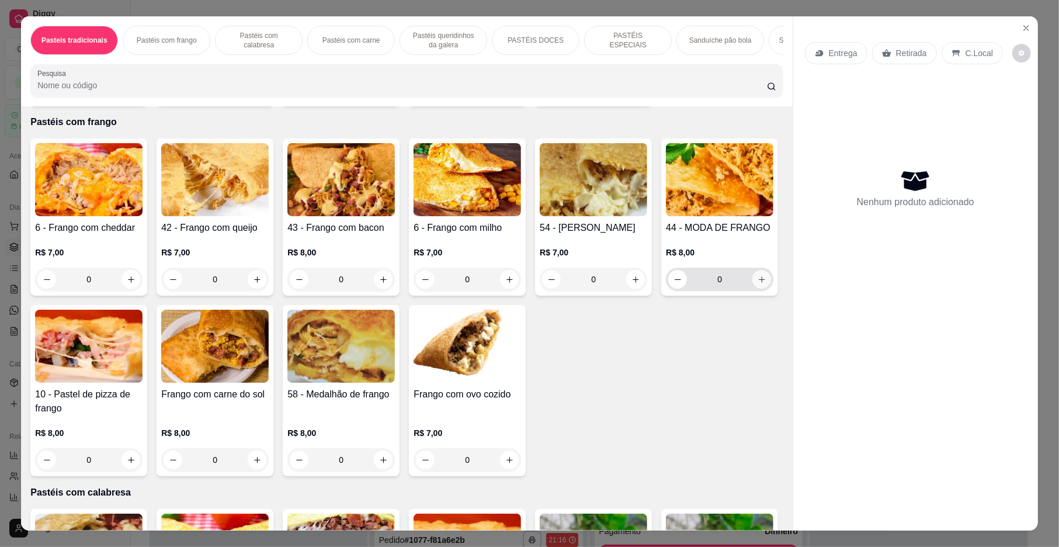
click at [757, 284] on icon "increase-product-quantity" at bounding box center [761, 279] width 9 height 9
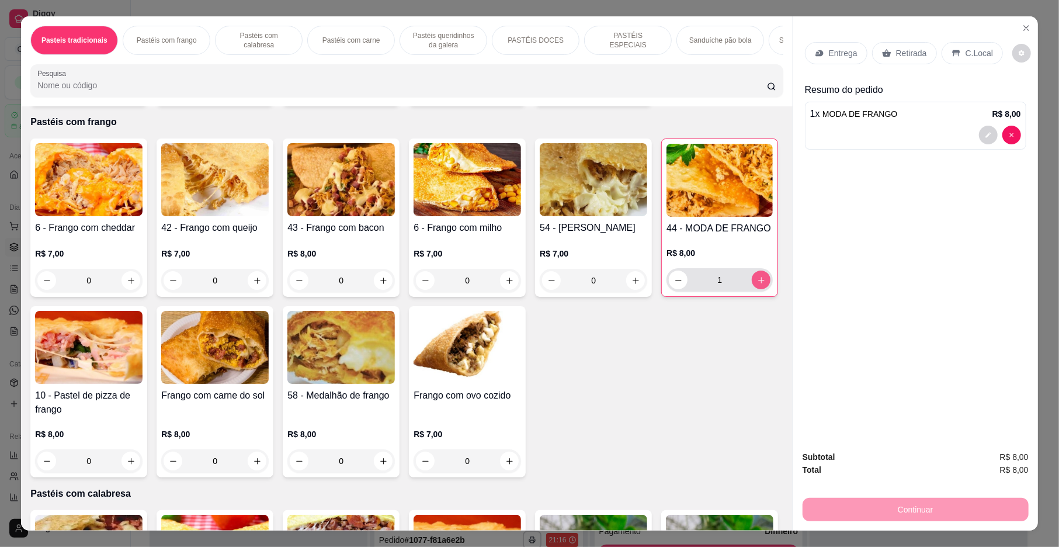
click at [757, 284] on icon "increase-product-quantity" at bounding box center [761, 280] width 9 height 9
type input "2"
click at [814, 102] on div "2 x MODA DE FRANGO R$ 16,00" at bounding box center [915, 126] width 221 height 48
select select "TOTAL_OF_ORDERS"
select select "7"
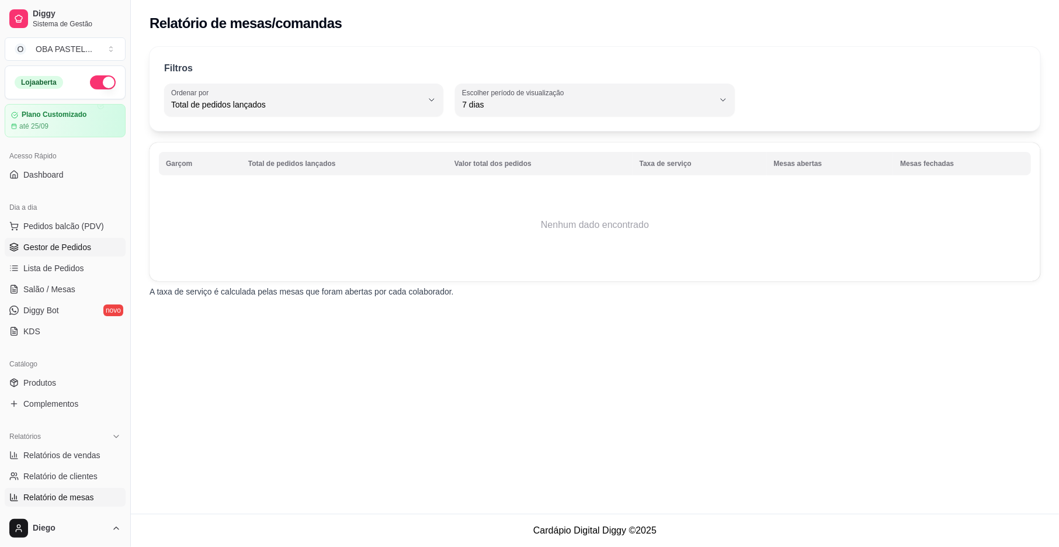
click at [43, 245] on span "Gestor de Pedidos" at bounding box center [57, 247] width 68 height 12
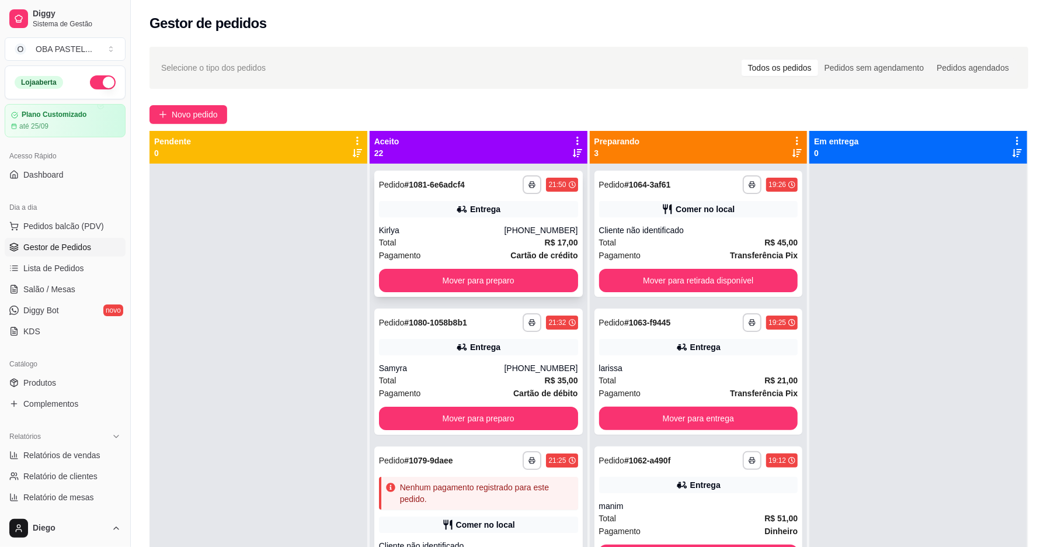
click at [479, 229] on div "Kirlya" at bounding box center [442, 230] width 126 height 12
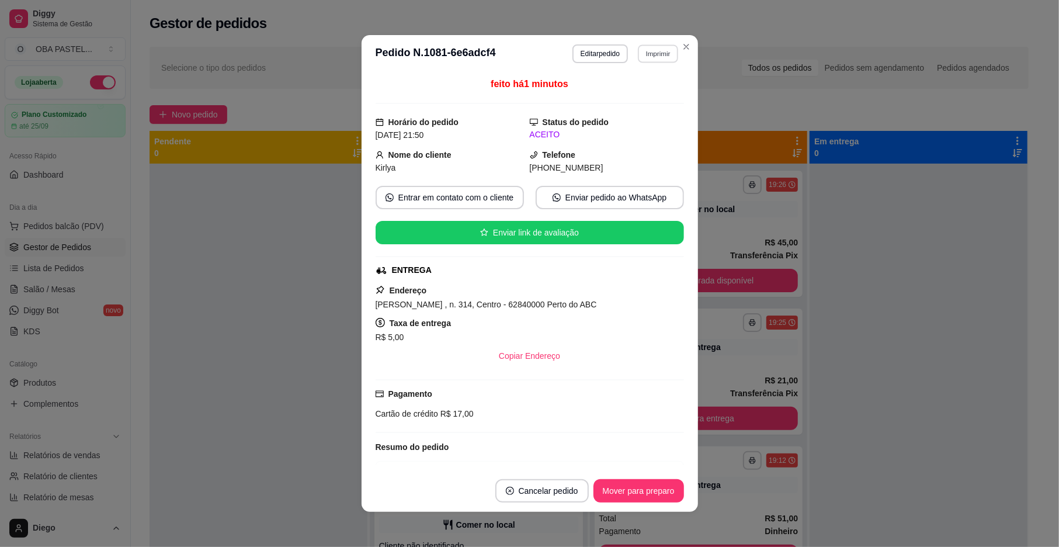
click at [649, 46] on button "Imprimir" at bounding box center [658, 53] width 40 height 18
click at [636, 88] on button "IMPRESSORA" at bounding box center [632, 94] width 82 height 18
